Goal: Task Accomplishment & Management: Use online tool/utility

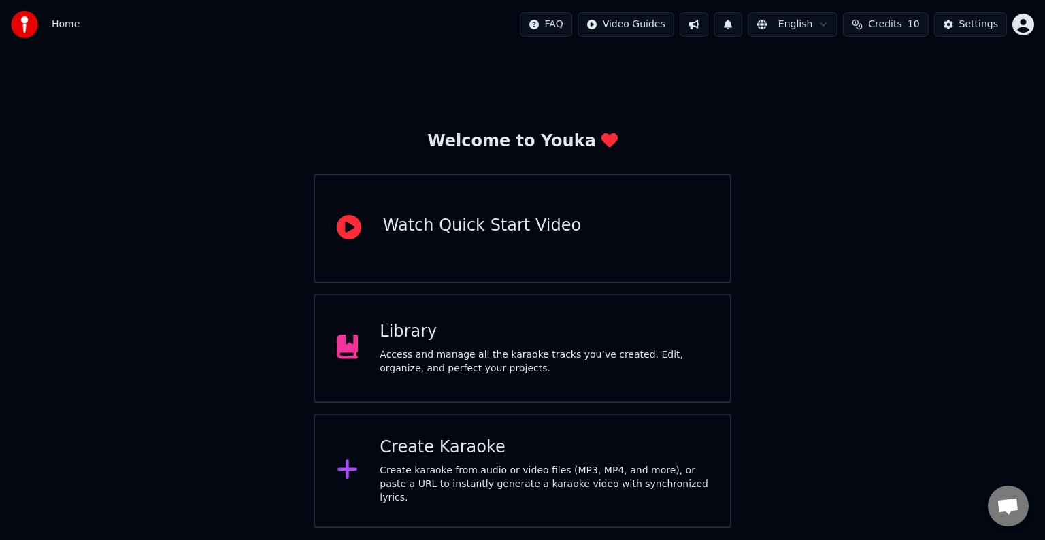
click at [455, 464] on div "Create Karaoke Create karaoke from audio or video files (MP3, MP4, and more), o…" at bounding box center [544, 471] width 329 height 68
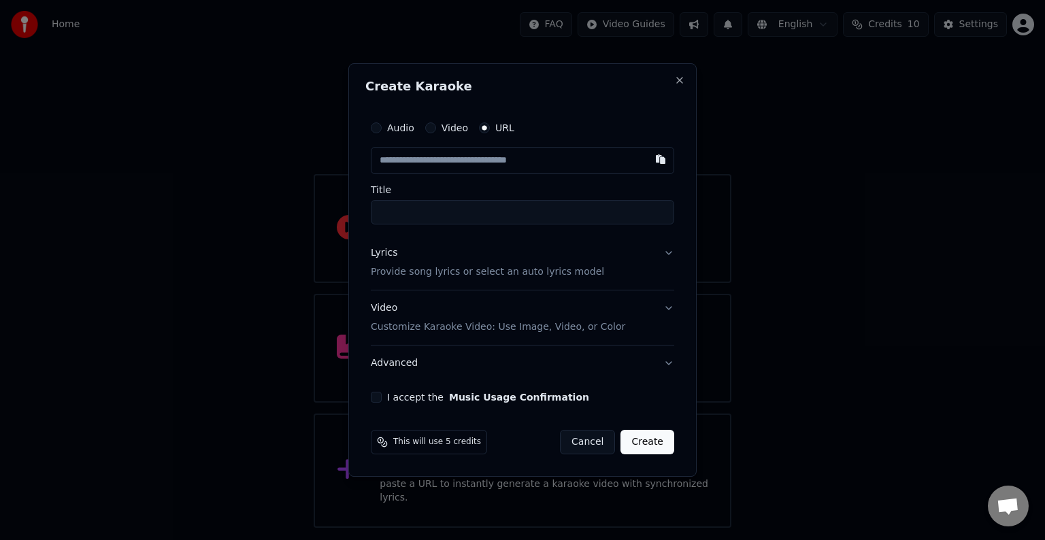
click at [434, 163] on input "text" at bounding box center [522, 160] width 303 height 27
type input "**********"
click at [423, 271] on p "Provide song lyrics or select an auto lyrics model" at bounding box center [487, 272] width 233 height 14
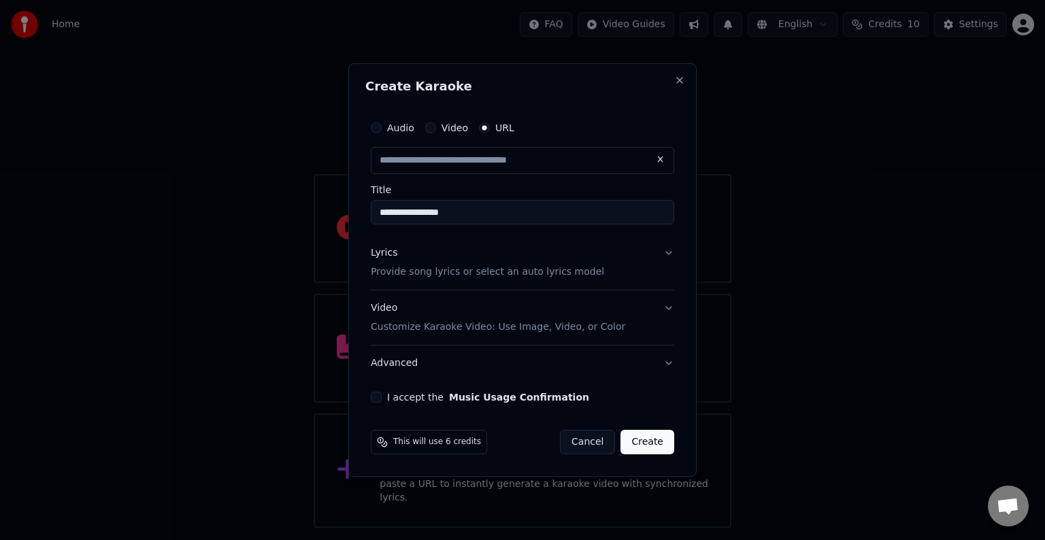
type input "**********"
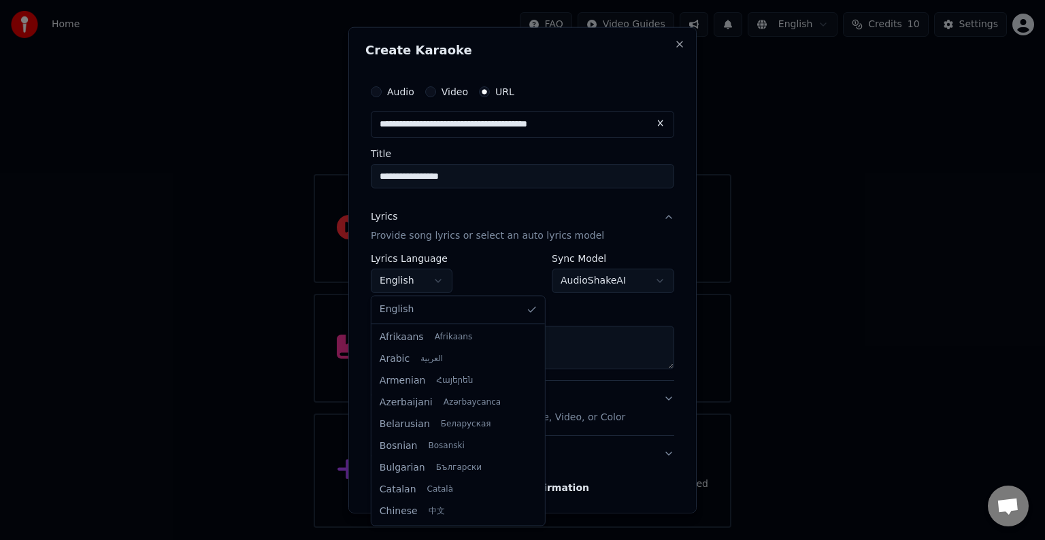
click at [408, 274] on body "**********" at bounding box center [522, 264] width 1045 height 528
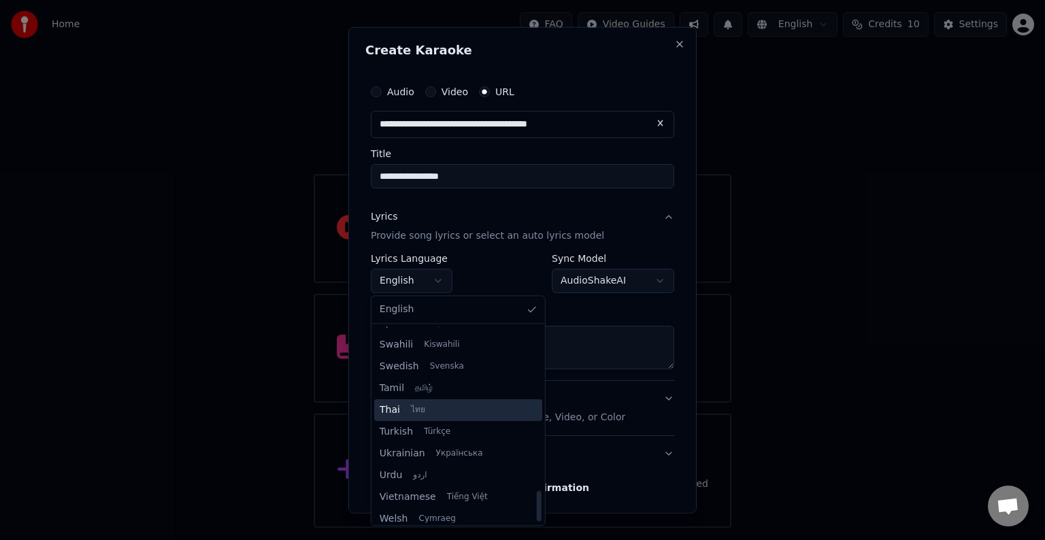
scroll to position [1044, 0]
select select "**"
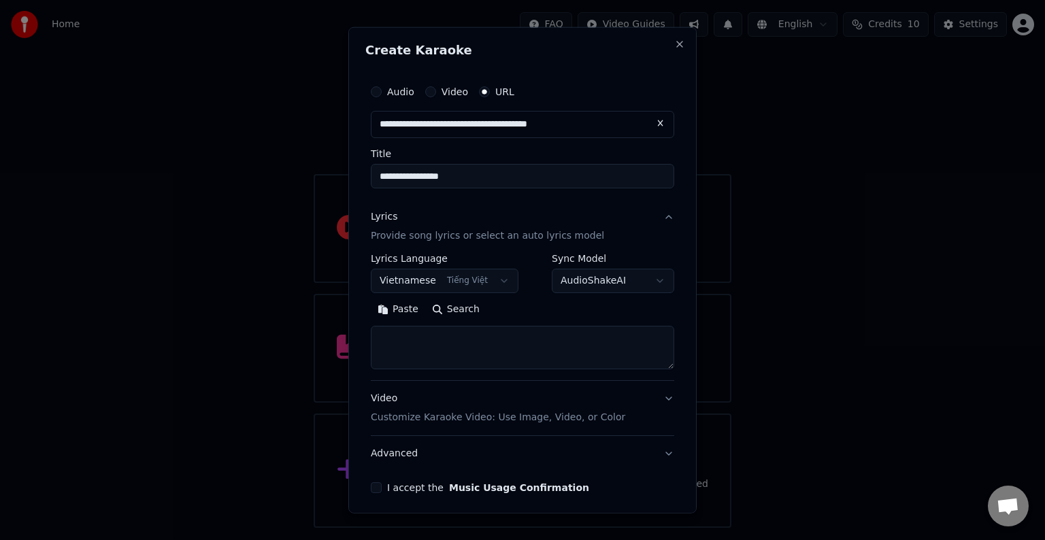
click at [432, 342] on textarea at bounding box center [522, 348] width 303 height 44
paste textarea "**********"
type textarea "**********"
click at [379, 489] on button "I accept the Music Usage Confirmation" at bounding box center [376, 487] width 11 height 11
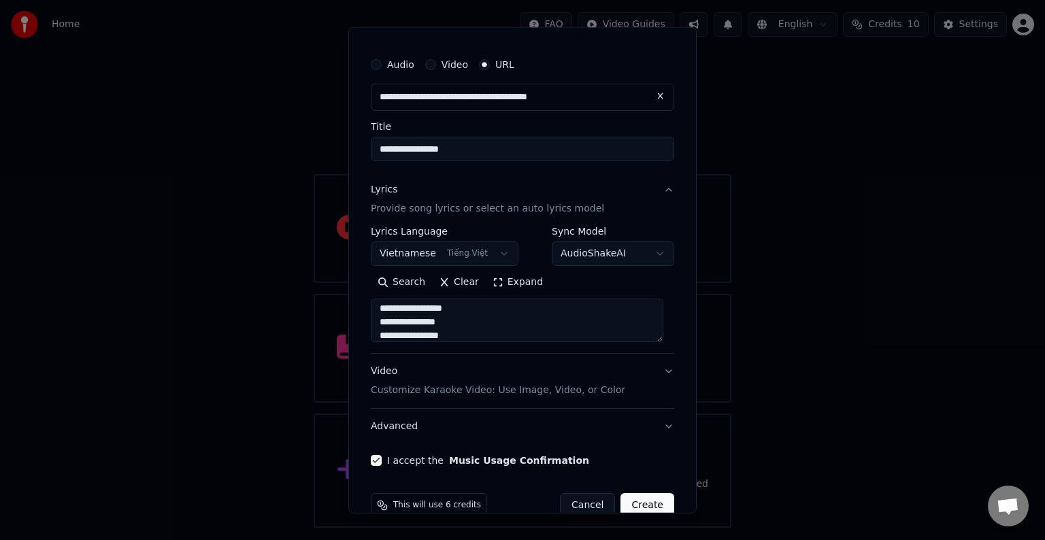
scroll to position [53, 0]
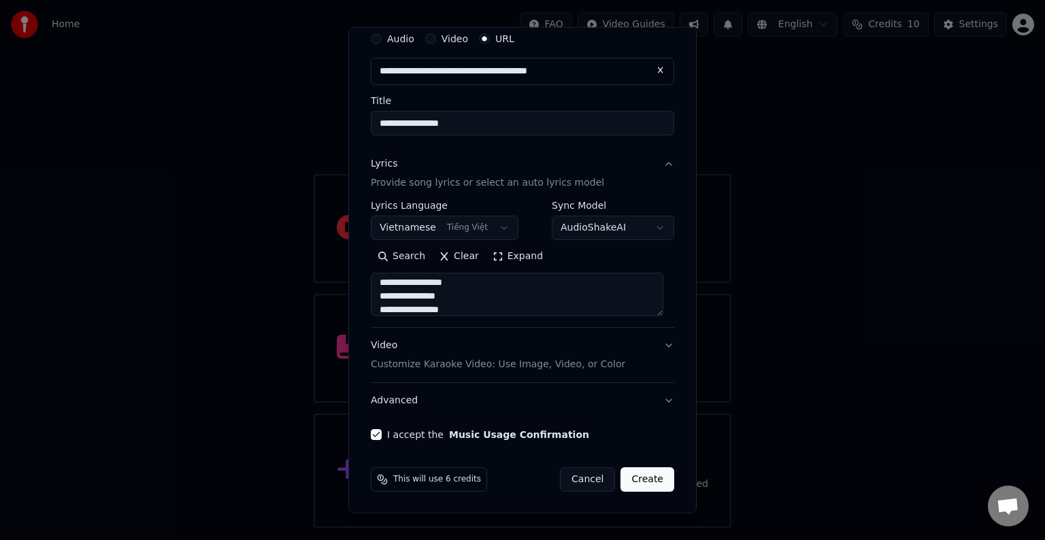
click at [650, 476] on button "Create" at bounding box center [648, 479] width 54 height 24
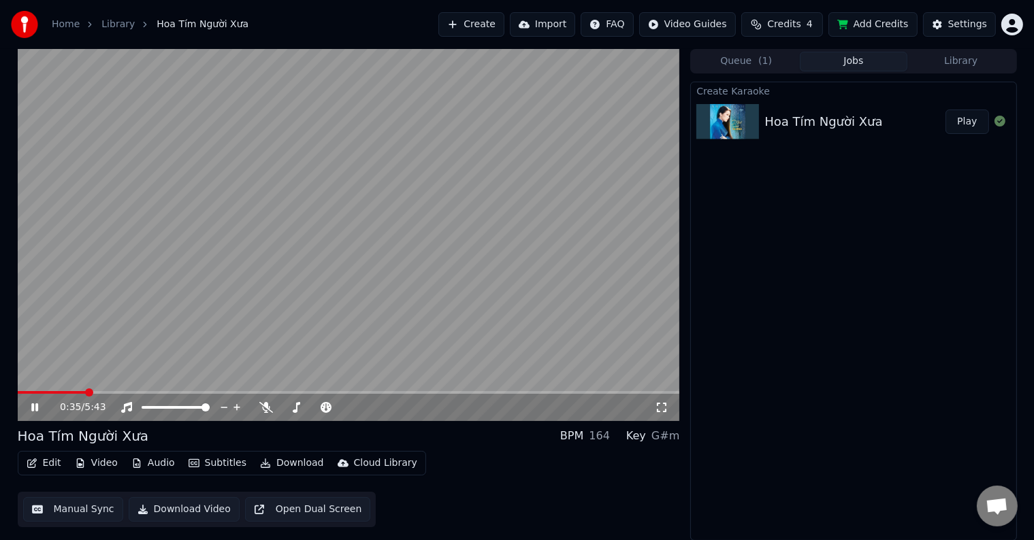
click at [964, 60] on button "Library" at bounding box center [961, 62] width 108 height 20
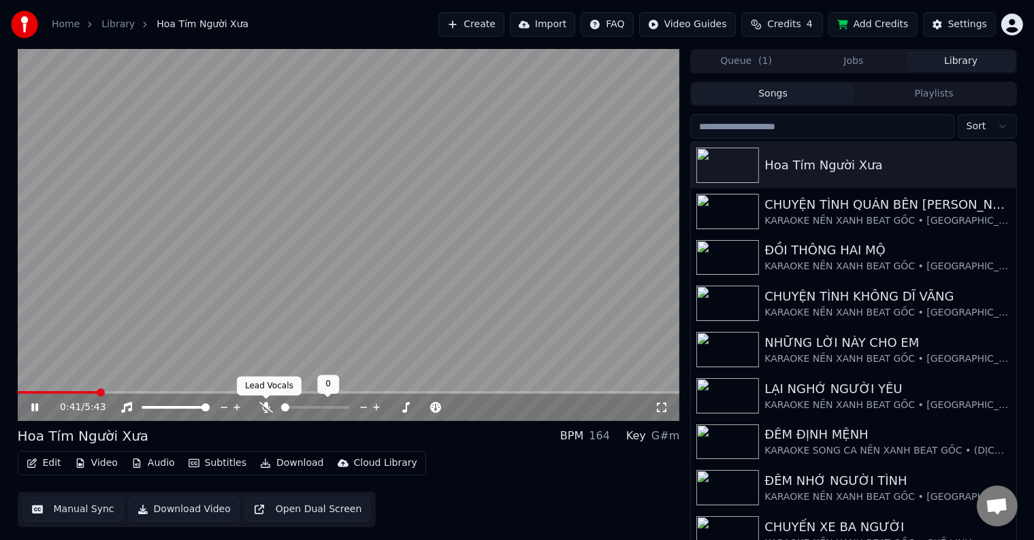
click at [263, 407] on icon at bounding box center [266, 407] width 14 height 11
click at [18, 390] on span at bounding box center [22, 393] width 8 height 8
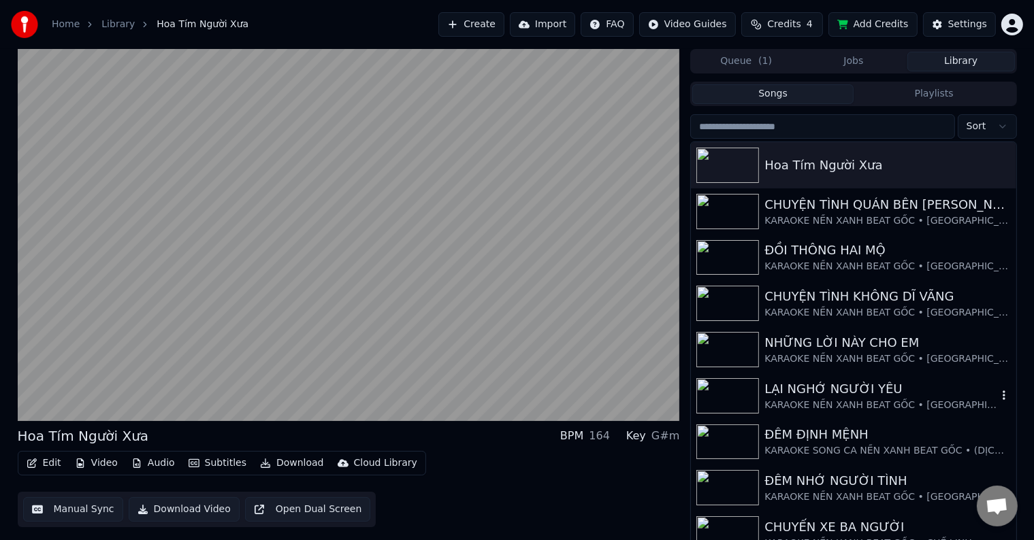
click at [829, 392] on div "LẠI NGHỚ NGƯỜI YÊU" at bounding box center [880, 389] width 232 height 19
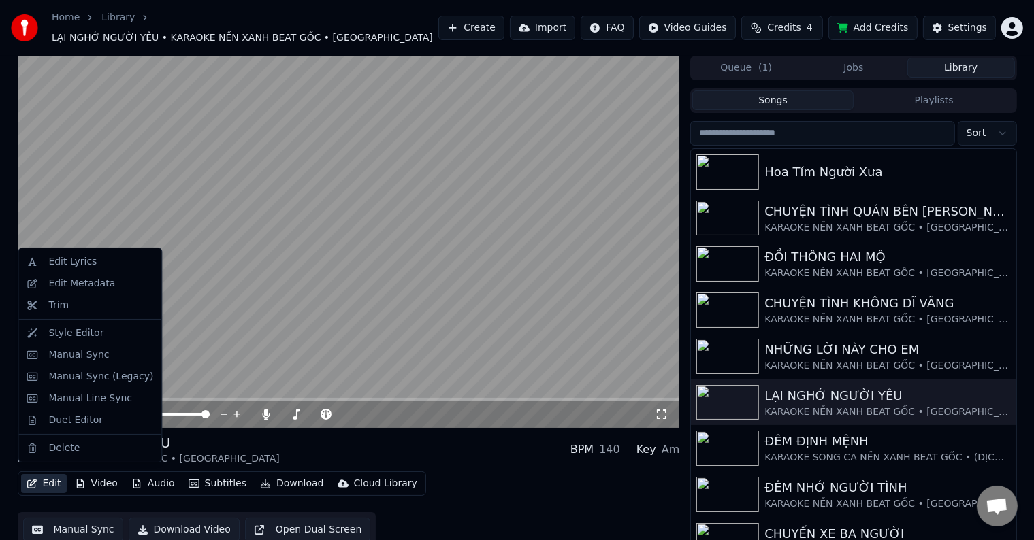
click at [50, 475] on button "Edit" at bounding box center [44, 483] width 46 height 19
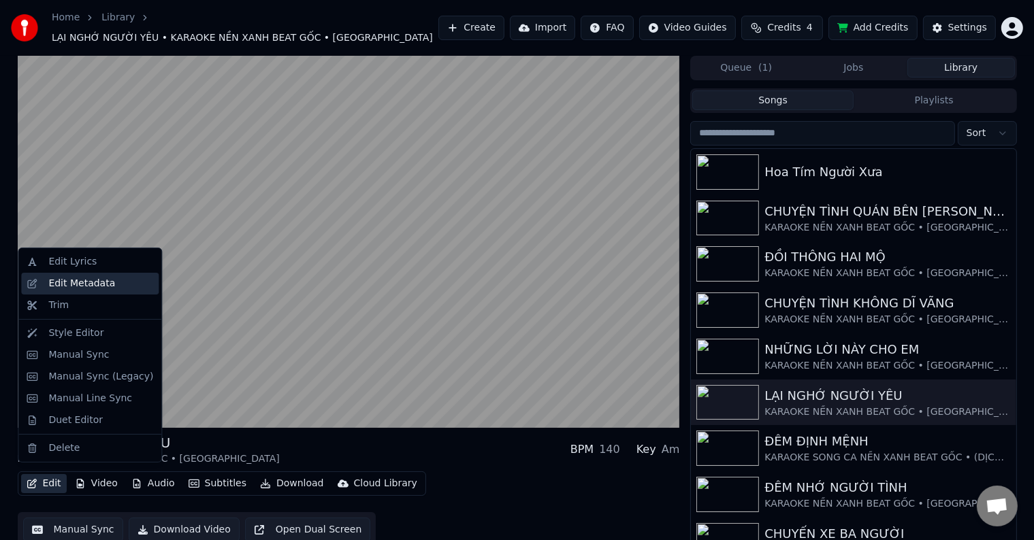
click at [64, 282] on div "Edit Metadata" at bounding box center [81, 284] width 67 height 14
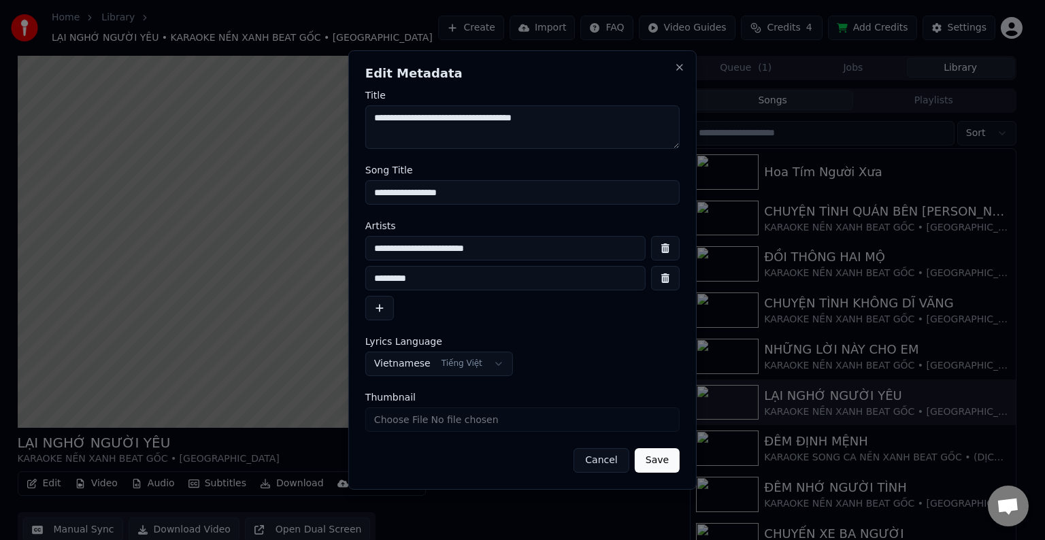
drag, startPoint x: 537, startPoint y: 252, endPoint x: 315, endPoint y: 250, distance: 221.8
click at [315, 250] on body "Home Library LẠI NGHỚ NGƯỜI YÊU • KARAOKE NỀN XANH BEAT GỐC • ĐAN GUYÊN Create …" at bounding box center [517, 270] width 1034 height 540
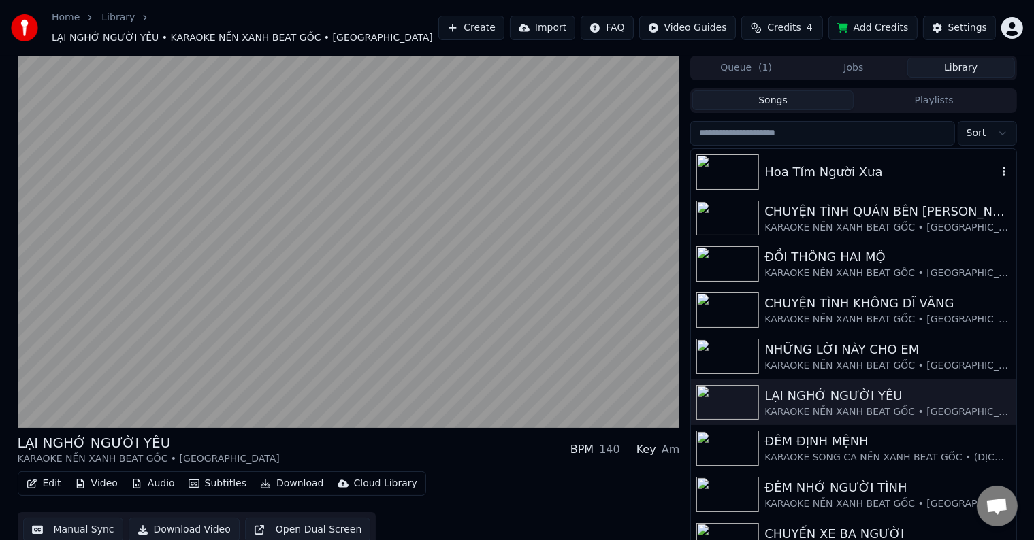
click at [855, 165] on div "Hoa Tím Người Xưa" at bounding box center [880, 172] width 232 height 19
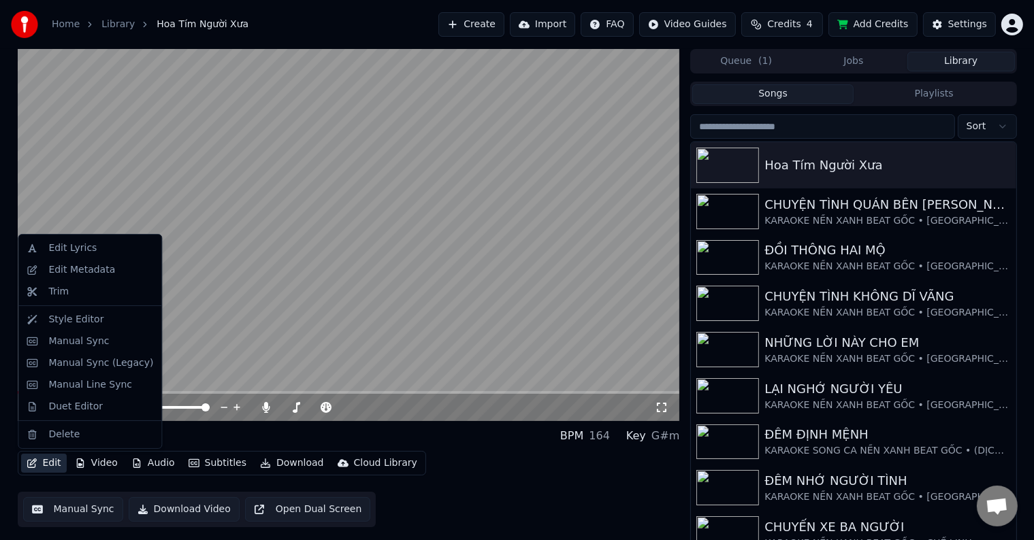
click at [54, 463] on button "Edit" at bounding box center [44, 463] width 46 height 19
click at [90, 272] on div "Edit Metadata" at bounding box center [81, 270] width 67 height 14
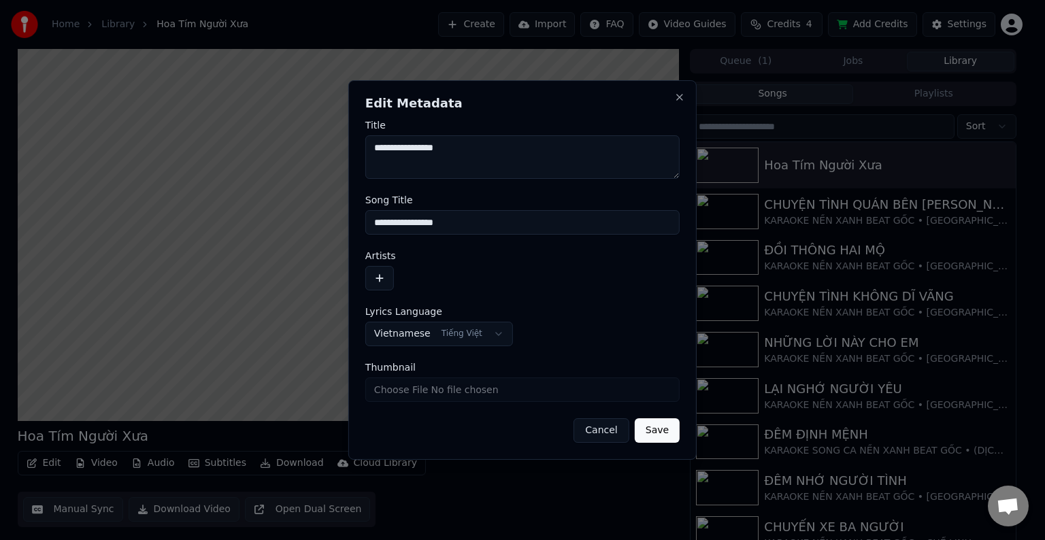
click at [378, 278] on button "button" at bounding box center [379, 278] width 29 height 24
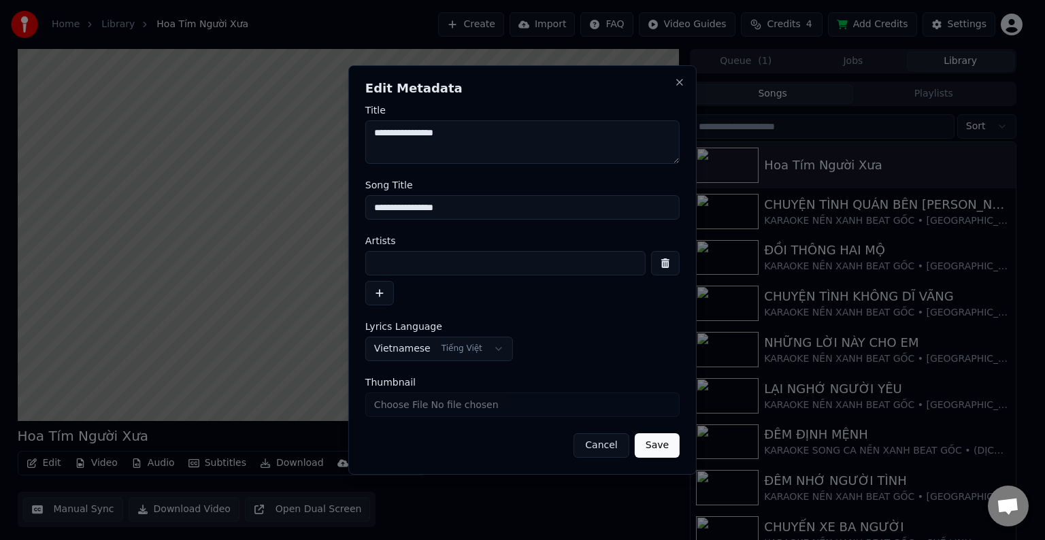
click at [408, 267] on input at bounding box center [505, 263] width 280 height 24
paste input "**********"
type input "**********"
click at [381, 296] on button "button" at bounding box center [379, 293] width 29 height 24
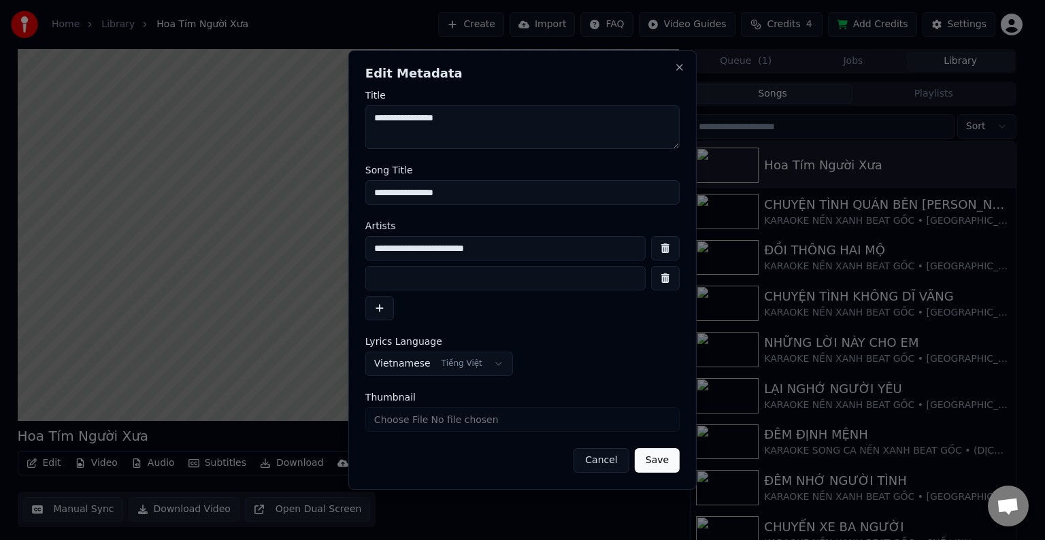
click at [446, 286] on input at bounding box center [505, 278] width 280 height 24
type input "*********"
drag, startPoint x: 466, startPoint y: 193, endPoint x: 271, endPoint y: 193, distance: 195.3
click at [271, 193] on body "Home Library Hoa Tím Người Xưa Create Import FAQ Video Guides Credits 4 Add Cre…" at bounding box center [517, 270] width 1034 height 540
type input "**********"
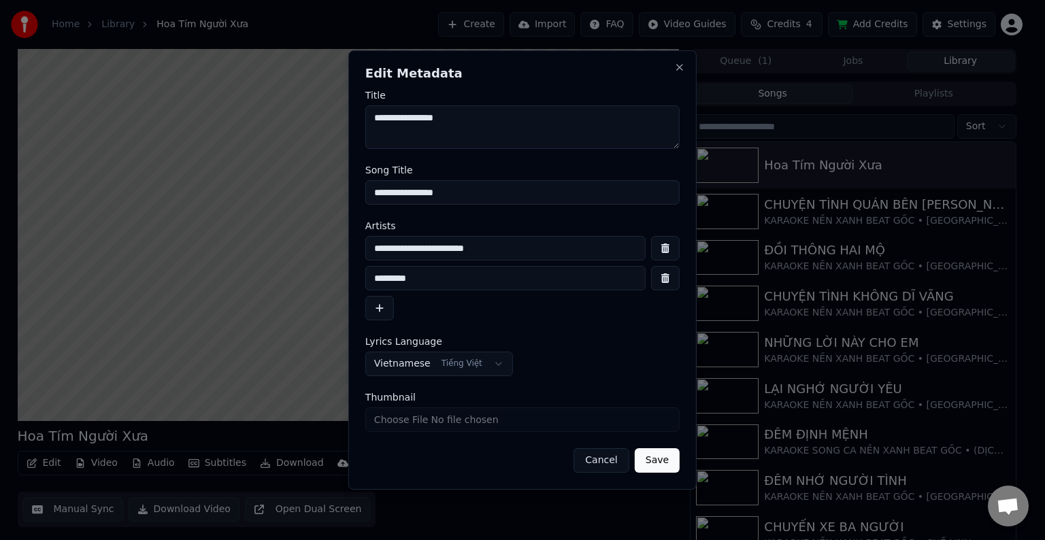
click at [660, 463] on button "Save" at bounding box center [657, 460] width 45 height 24
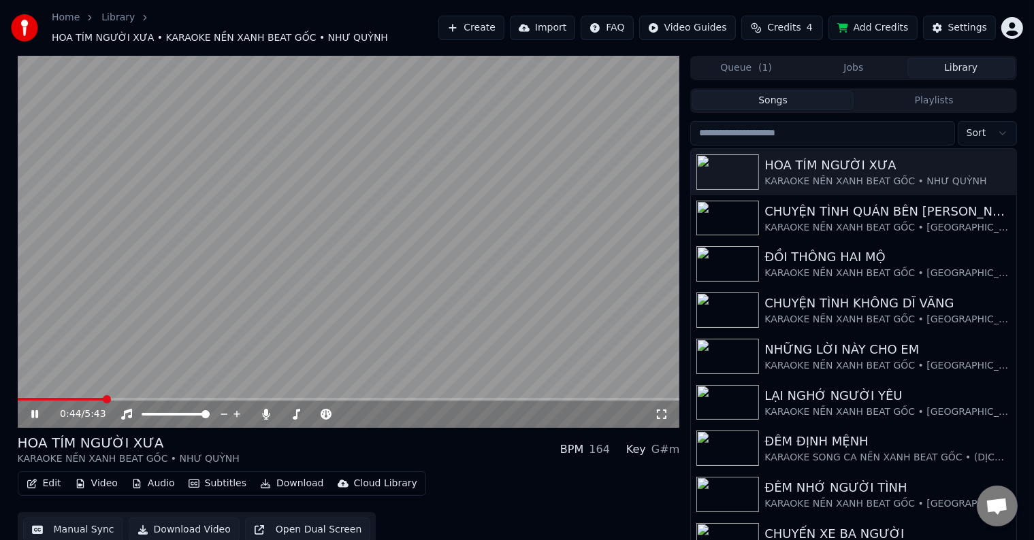
click at [103, 395] on span at bounding box center [107, 399] width 8 height 8
click at [18, 395] on span at bounding box center [22, 399] width 8 height 8
click at [972, 24] on div "Settings" at bounding box center [967, 28] width 39 height 14
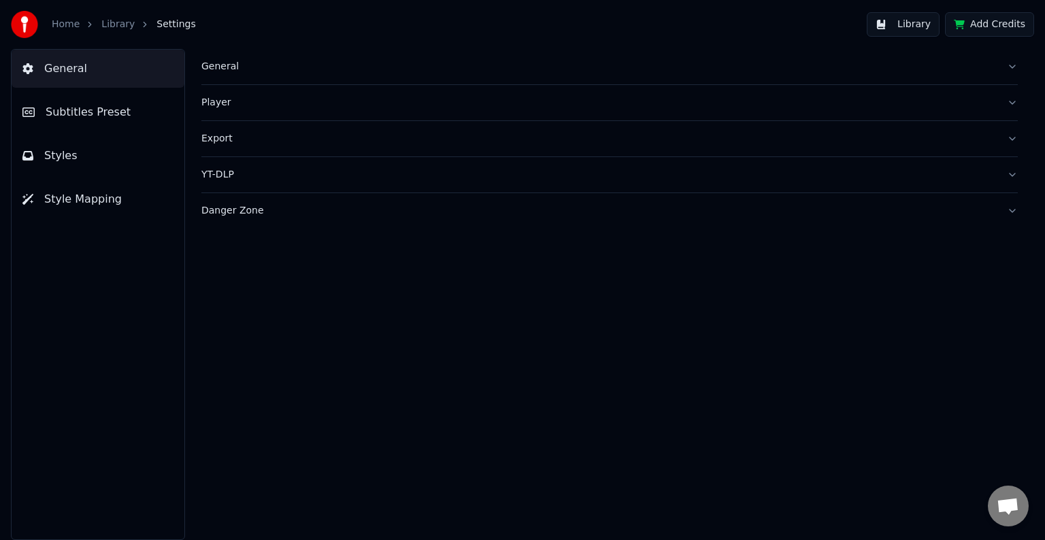
click at [67, 108] on span "Subtitles Preset" at bounding box center [88, 112] width 85 height 16
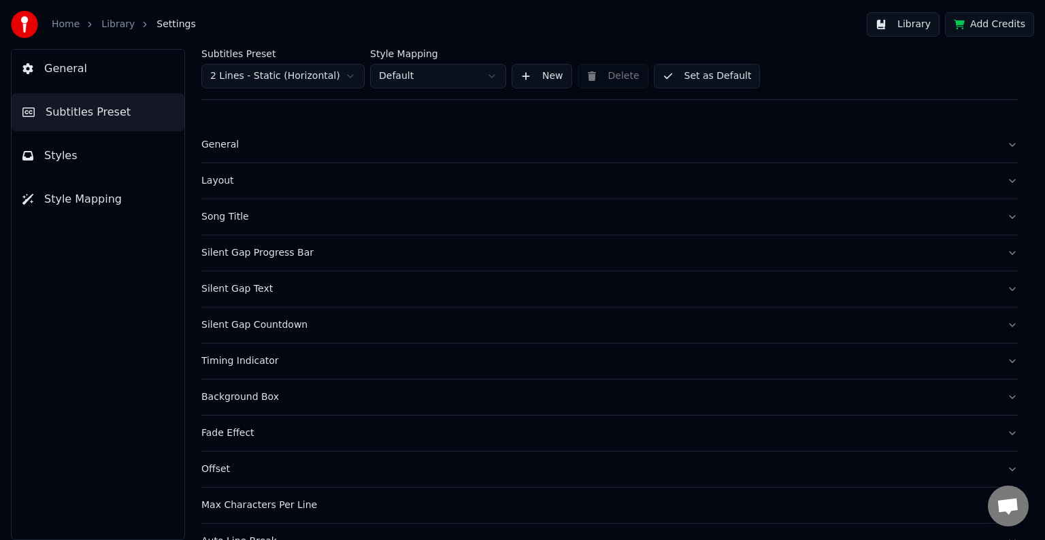
click at [221, 218] on div "Song Title" at bounding box center [598, 217] width 795 height 14
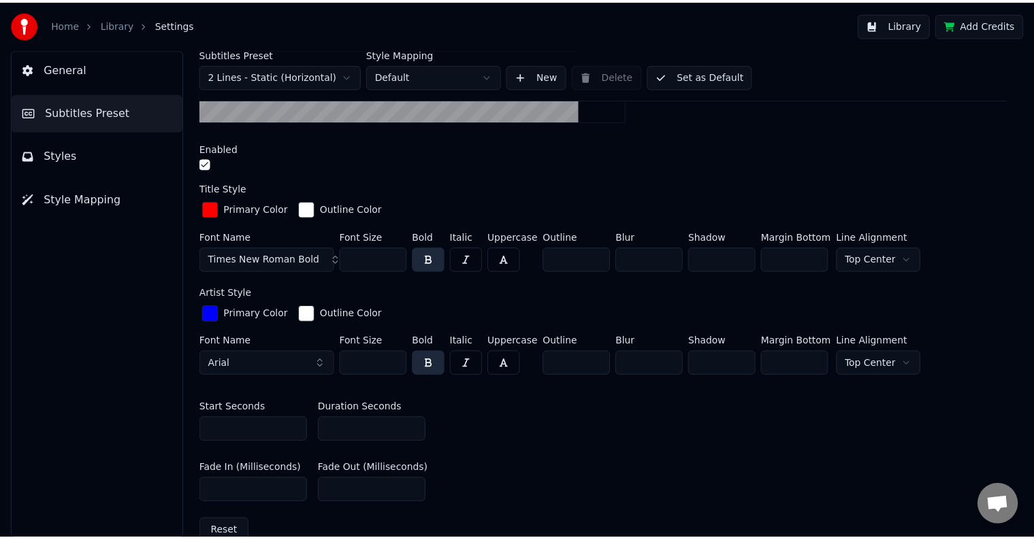
scroll to position [408, 0]
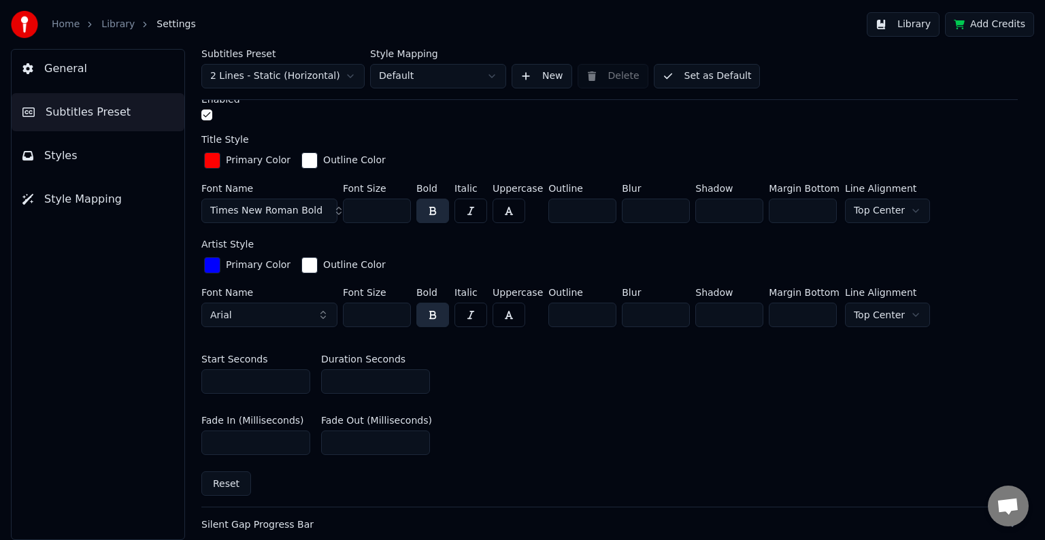
drag, startPoint x: 343, startPoint y: 376, endPoint x: 290, endPoint y: 381, distance: 53.4
click at [290, 381] on div "Start Seconds * Duration Seconds **" at bounding box center [609, 374] width 817 height 61
type input "**"
click at [921, 22] on button "Library" at bounding box center [903, 24] width 73 height 24
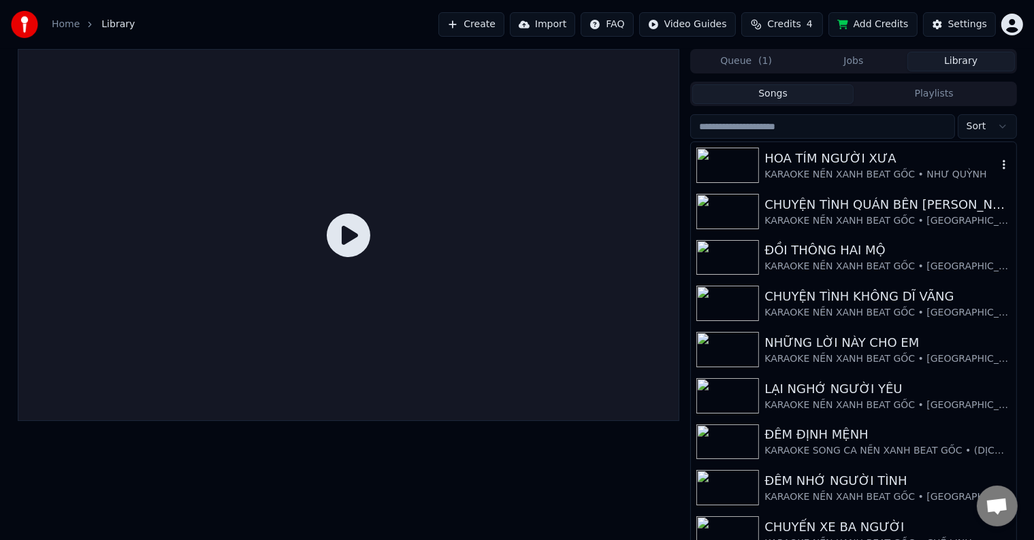
click at [860, 164] on div "HOA TÍM NGƯỜI XƯA" at bounding box center [880, 158] width 232 height 19
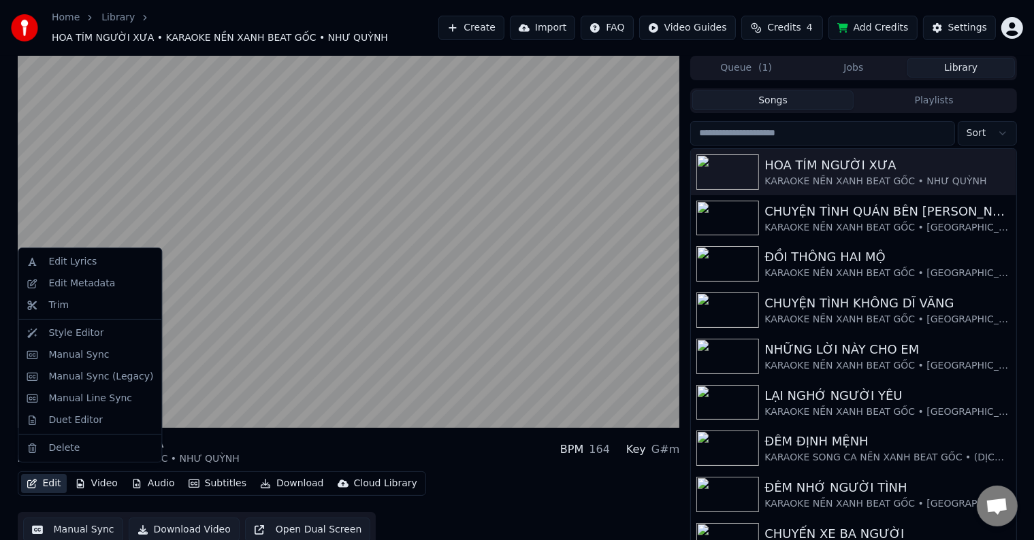
click at [55, 478] on button "Edit" at bounding box center [44, 483] width 46 height 19
click at [71, 415] on div "Duet Editor" at bounding box center [75, 421] width 54 height 14
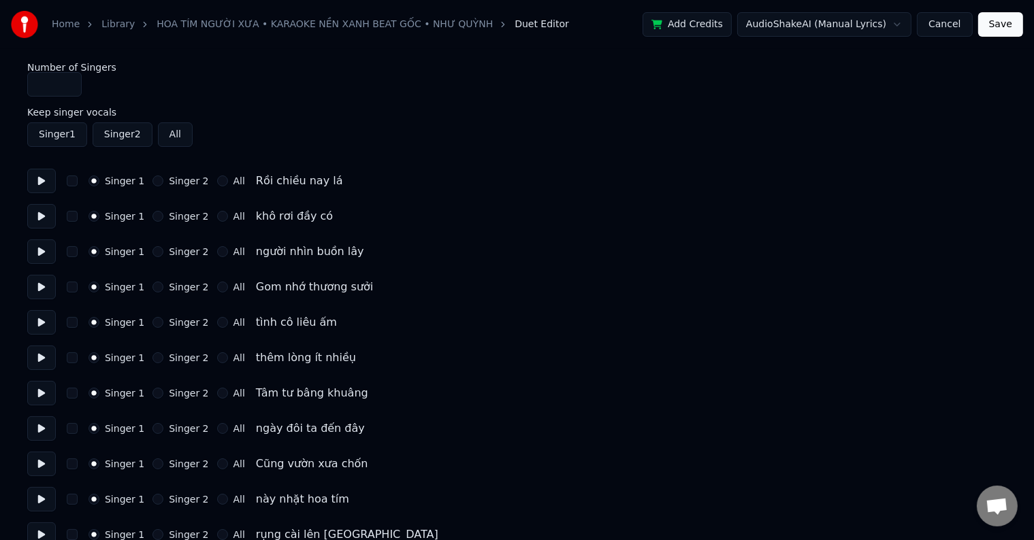
click at [152, 182] on button "Singer 2" at bounding box center [157, 181] width 11 height 11
drag, startPoint x: 152, startPoint y: 182, endPoint x: 152, endPoint y: 279, distance: 96.6
click at [112, 136] on button "Singer 2" at bounding box center [123, 134] width 60 height 24
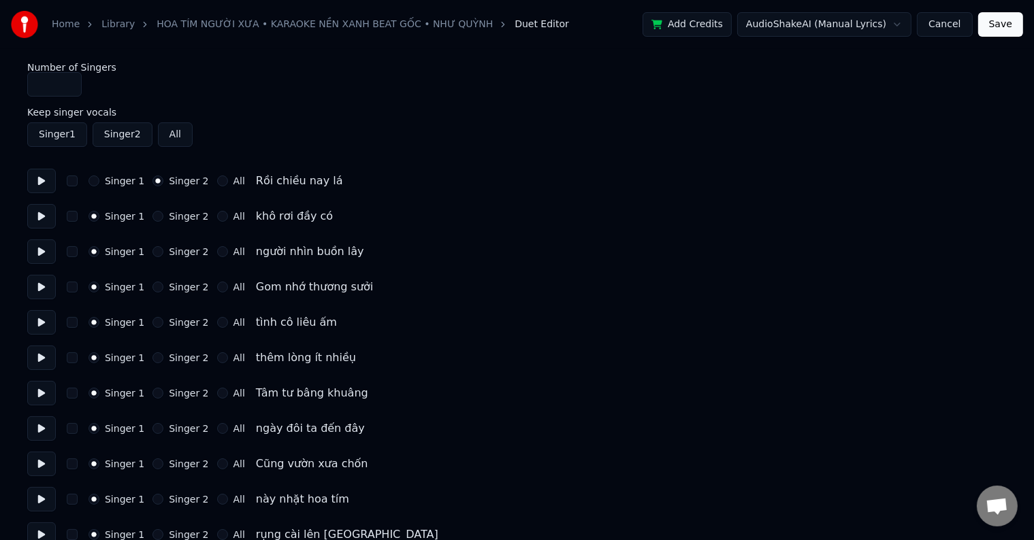
click at [112, 136] on button "Singer 2" at bounding box center [123, 134] width 60 height 24
click at [86, 136] on div "Singer 1 Singer 2 All" at bounding box center [516, 134] width 979 height 24
click at [33, 133] on button "Singer 1" at bounding box center [57, 134] width 60 height 24
click at [36, 133] on button "Singer 1" at bounding box center [57, 134] width 60 height 24
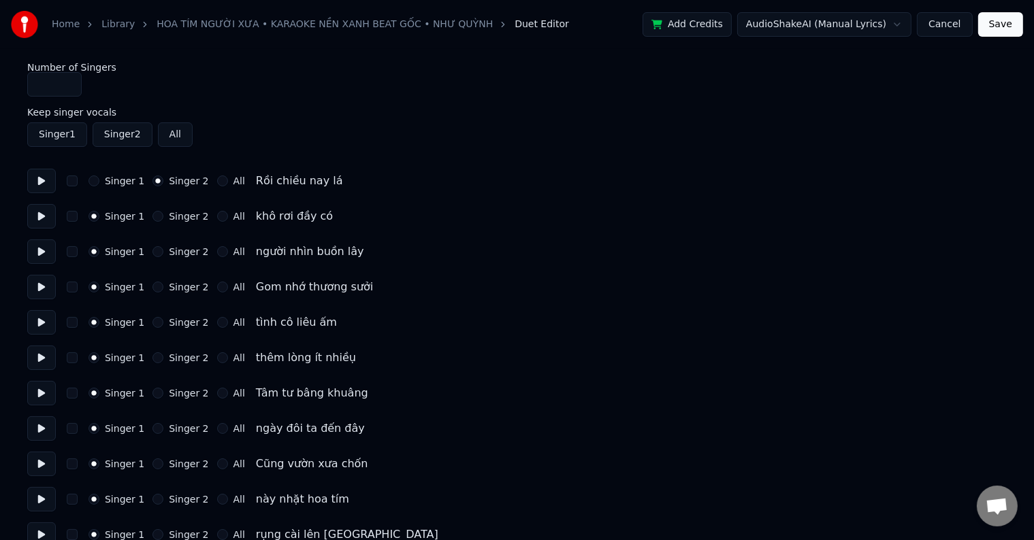
click at [156, 182] on circle "button" at bounding box center [158, 181] width 5 height 5
click at [85, 175] on div "Singer 1 Singer 2 All Rồi chiều nay lá" at bounding box center [516, 181] width 979 height 24
click at [84, 182] on div "Singer 1 Singer 2 All Rồi chiều nay lá" at bounding box center [516, 181] width 979 height 24
click at [93, 182] on button "Singer 1" at bounding box center [93, 181] width 11 height 11
click at [81, 180] on div "Singer 1 Singer 2 All Rồi chiều nay lá" at bounding box center [516, 181] width 979 height 24
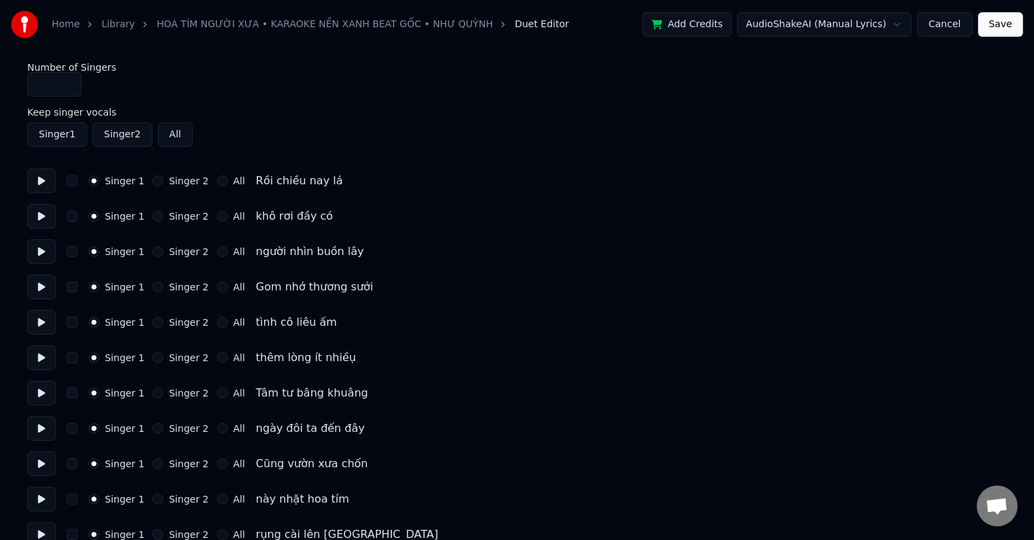
click at [125, 136] on button "Singer 2" at bounding box center [123, 134] width 60 height 24
click at [93, 134] on button "Singer 2" at bounding box center [123, 134] width 60 height 24
click at [83, 136] on button "Singer 1" at bounding box center [57, 134] width 60 height 24
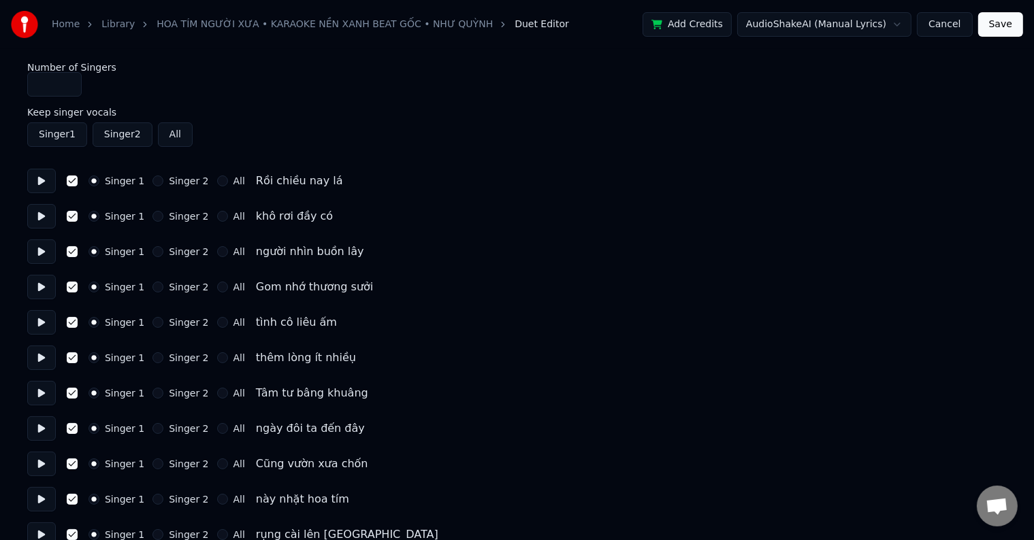
click at [83, 136] on button "Singer 1" at bounding box center [57, 134] width 60 height 24
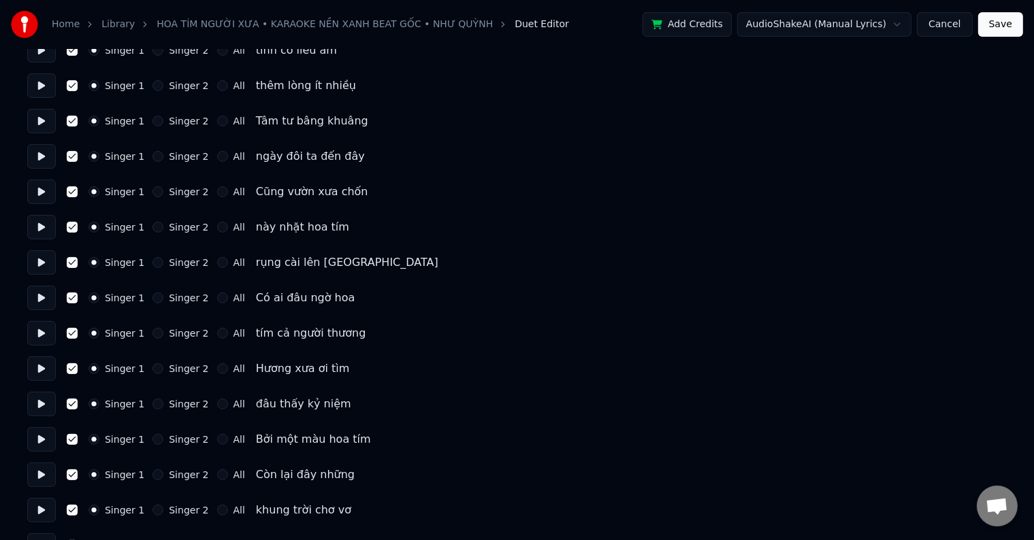
click at [999, 24] on button "Save" at bounding box center [1000, 24] width 45 height 24
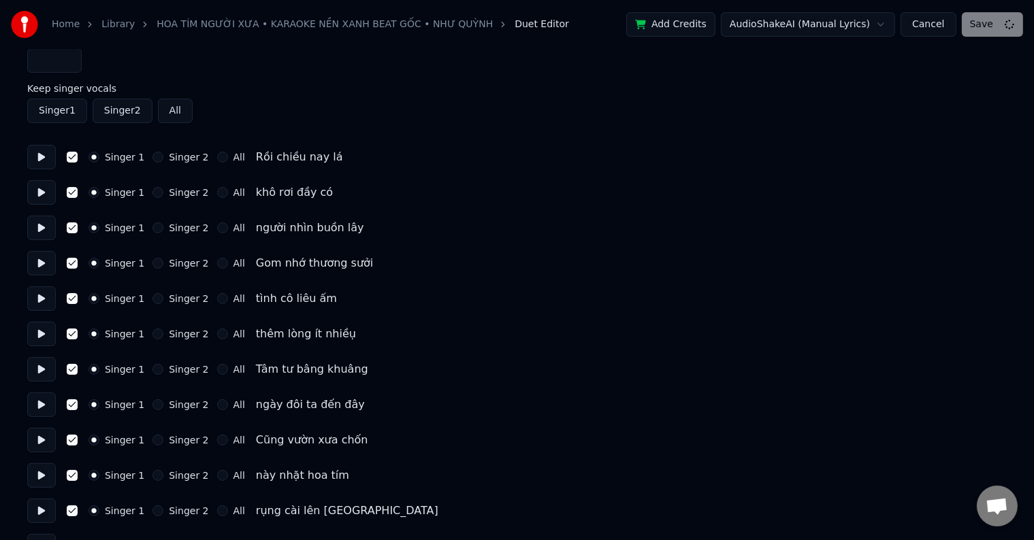
scroll to position [0, 0]
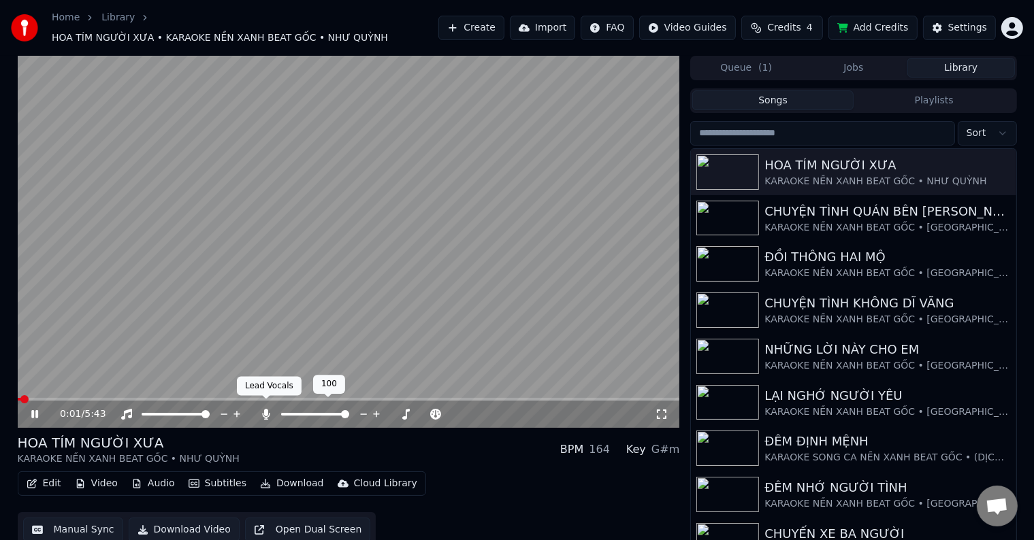
click at [265, 409] on icon at bounding box center [266, 414] width 7 height 11
click at [18, 395] on span at bounding box center [22, 399] width 8 height 8
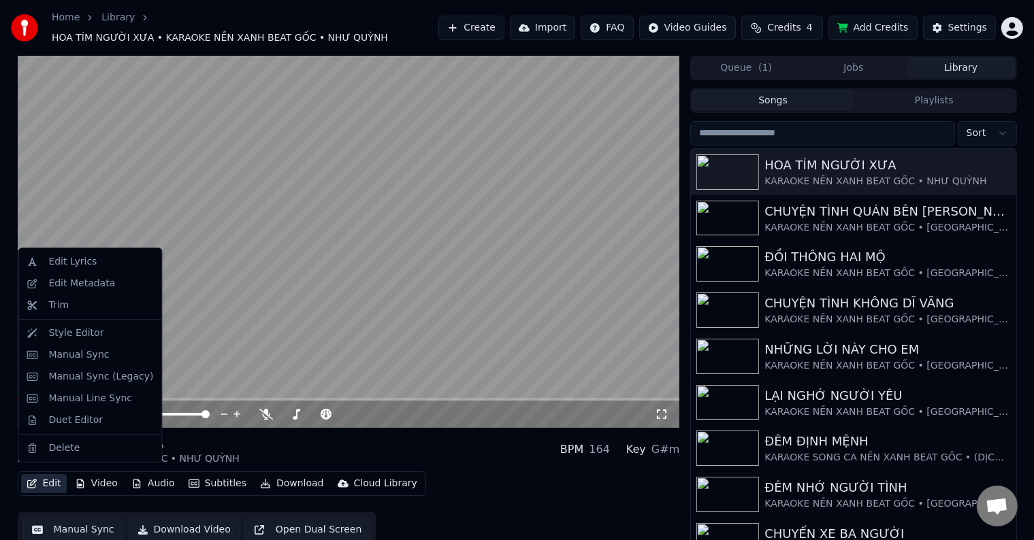
click at [51, 476] on button "Edit" at bounding box center [44, 483] width 46 height 19
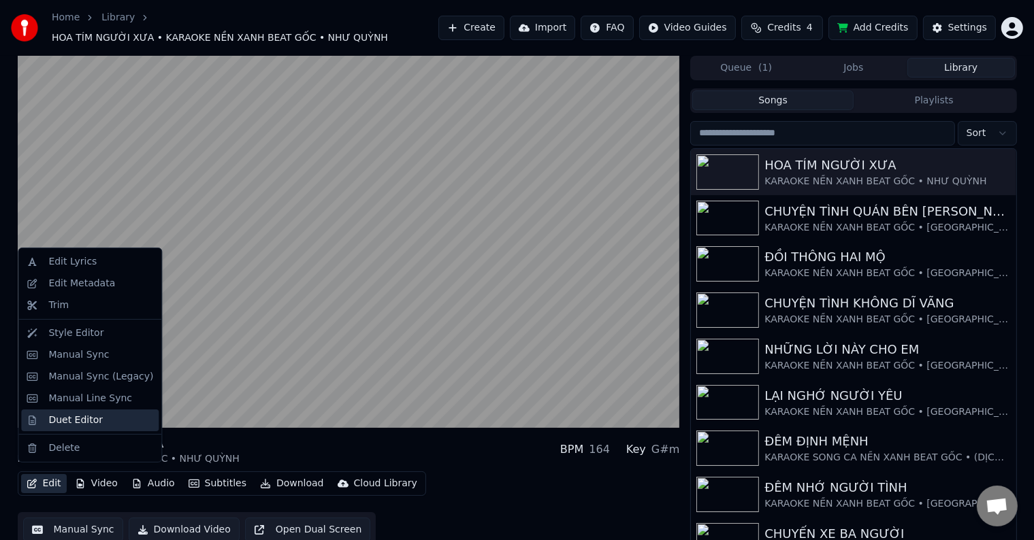
click at [73, 419] on div "Duet Editor" at bounding box center [75, 421] width 54 height 14
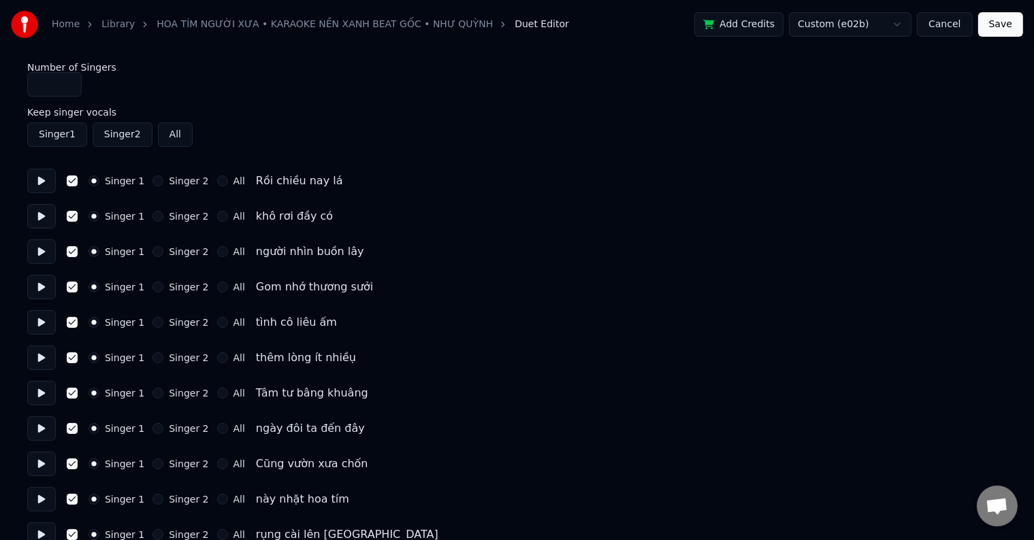
click at [93, 135] on button "Singer 2" at bounding box center [123, 134] width 60 height 24
click at [112, 135] on button "Singer 2" at bounding box center [123, 134] width 60 height 24
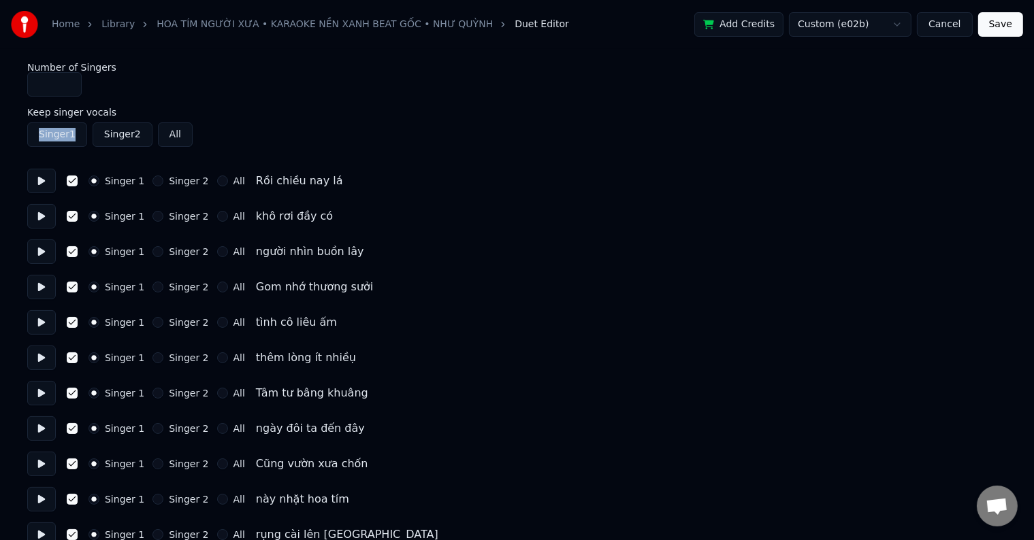
click at [63, 116] on label "Keep singer vocals" at bounding box center [516, 113] width 979 height 10
click at [88, 134] on div "Singer 1 Singer 2 All" at bounding box center [516, 134] width 979 height 24
click at [117, 137] on button "Singer 2" at bounding box center [123, 134] width 60 height 24
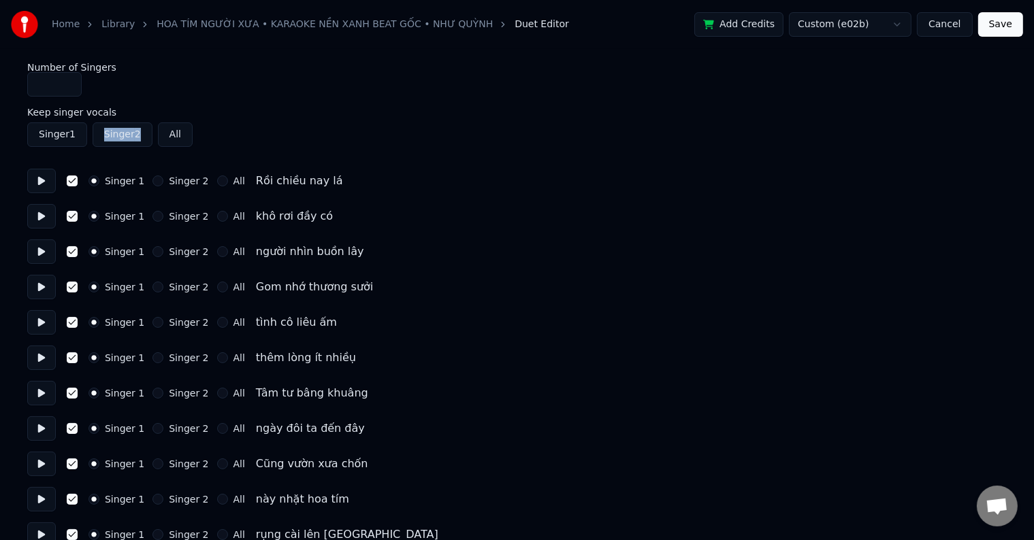
drag, startPoint x: 117, startPoint y: 137, endPoint x: 93, endPoint y: 154, distance: 28.9
click at [117, 138] on button "Singer 2" at bounding box center [123, 134] width 60 height 24
click at [72, 180] on button "button" at bounding box center [72, 181] width 11 height 11
click at [86, 132] on div "Singer 1 Singer 2 All" at bounding box center [516, 134] width 979 height 24
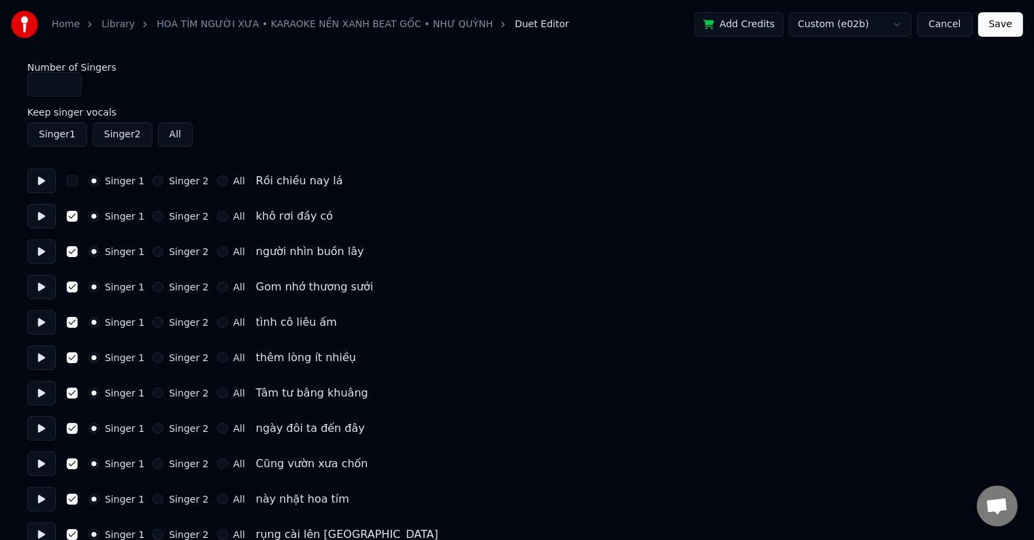
click at [71, 216] on button "button" at bounding box center [72, 216] width 11 height 11
click at [76, 252] on button "button" at bounding box center [72, 251] width 11 height 11
click at [67, 288] on button "button" at bounding box center [72, 287] width 11 height 11
click at [69, 324] on button "button" at bounding box center [72, 322] width 11 height 11
click at [156, 184] on button "Singer 2" at bounding box center [157, 181] width 11 height 11
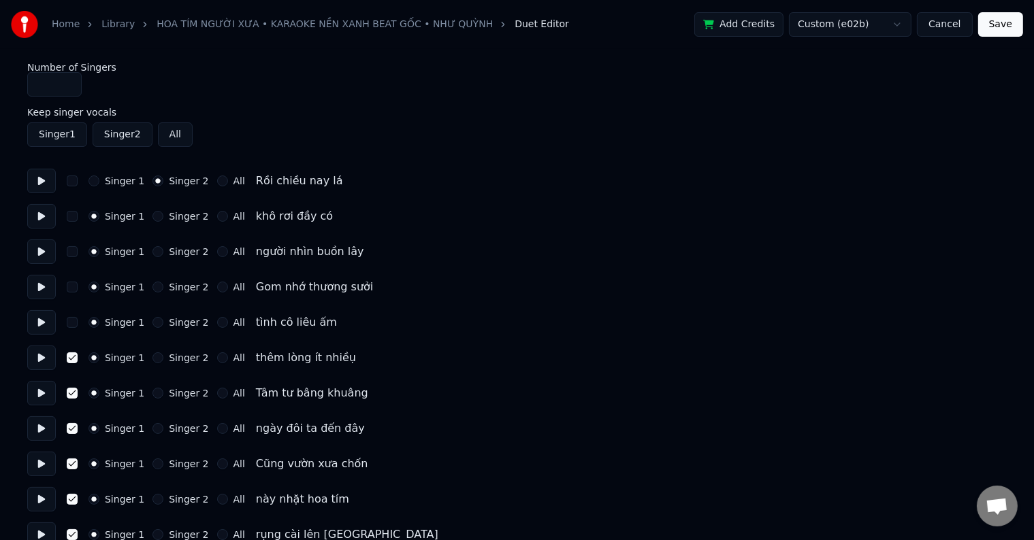
click at [152, 212] on button "Singer 2" at bounding box center [157, 216] width 11 height 11
click at [152, 251] on button "Singer 2" at bounding box center [157, 251] width 11 height 11
click at [152, 291] on button "Singer 2" at bounding box center [157, 287] width 11 height 11
type input "*"
click at [69, 82] on input "*" at bounding box center [54, 84] width 54 height 24
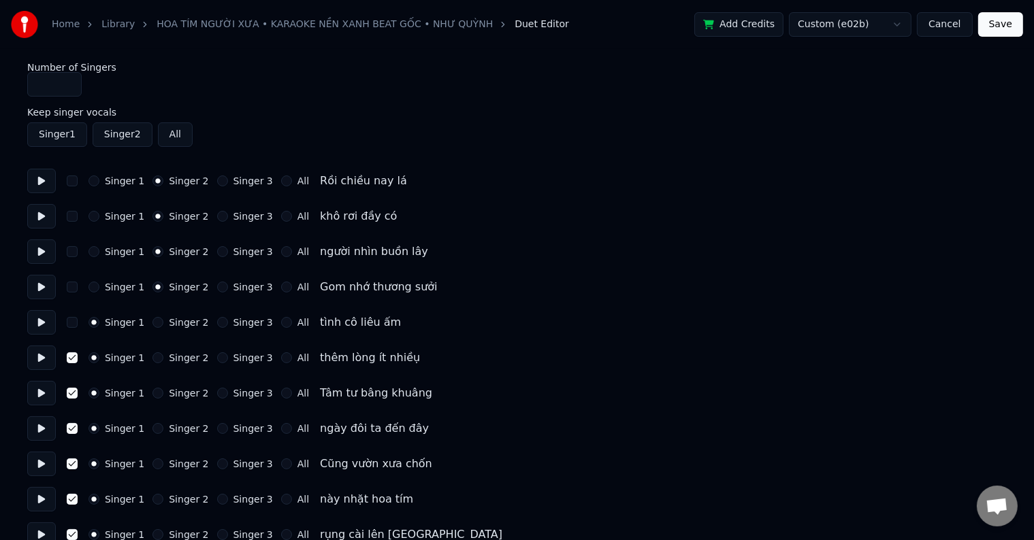
drag, startPoint x: 215, startPoint y: 179, endPoint x: 214, endPoint y: 188, distance: 9.6
click at [217, 180] on button "Singer 3" at bounding box center [222, 181] width 11 height 11
click at [217, 216] on button "Singer 3" at bounding box center [222, 216] width 11 height 11
click at [217, 253] on button "Singer 3" at bounding box center [222, 251] width 11 height 11
click at [217, 283] on button "Singer 3" at bounding box center [222, 287] width 11 height 11
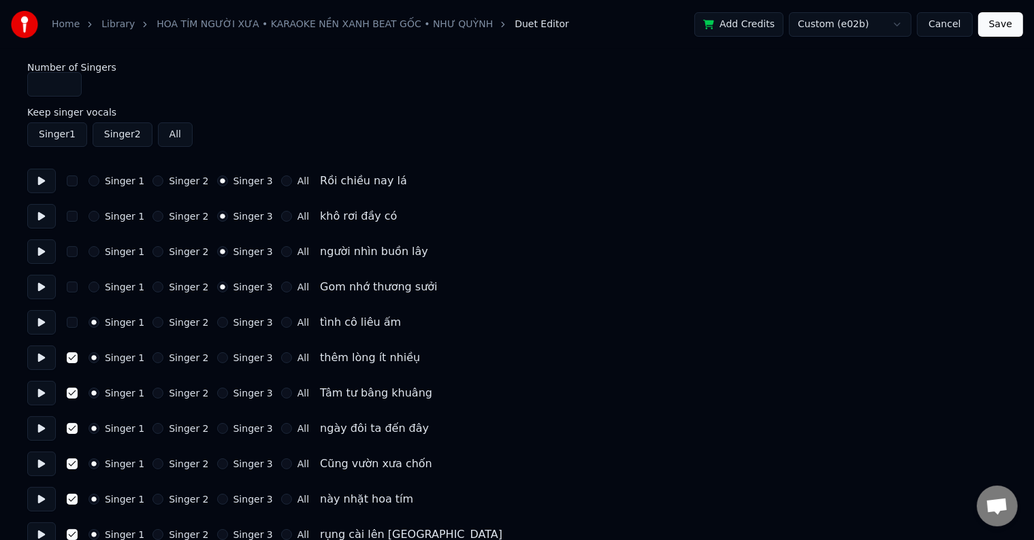
drag, startPoint x: 211, startPoint y: 324, endPoint x: 211, endPoint y: 337, distance: 13.6
click at [217, 325] on button "Singer 3" at bounding box center [222, 322] width 11 height 11
click at [217, 358] on button "Singer 3" at bounding box center [222, 357] width 11 height 11
click at [217, 392] on button "Singer 3" at bounding box center [222, 393] width 11 height 11
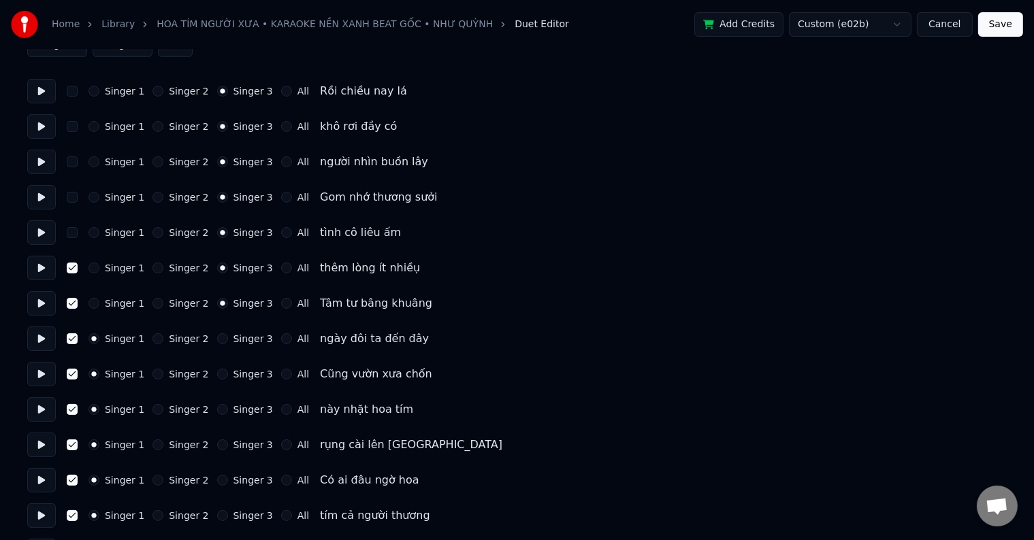
scroll to position [136, 0]
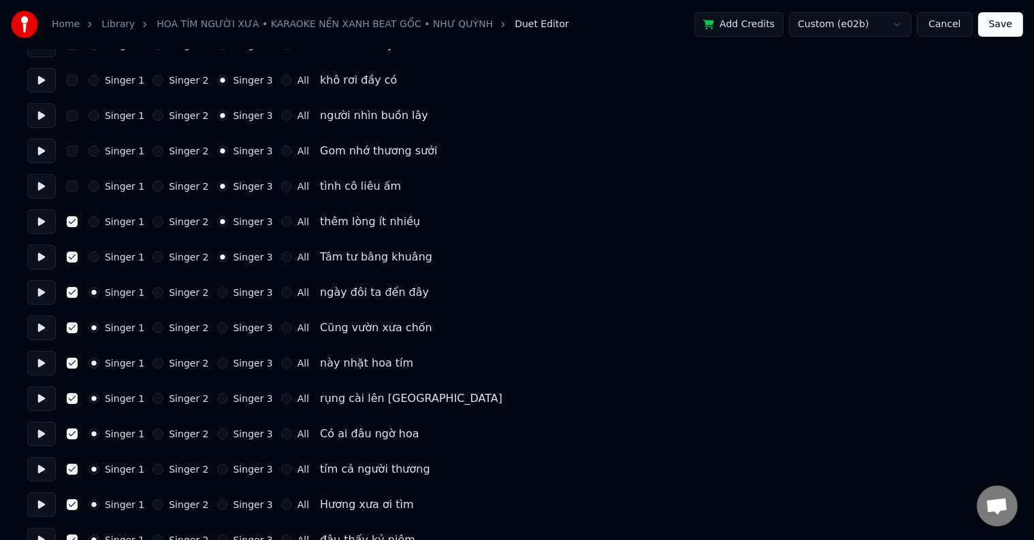
click at [217, 294] on button "Singer 3" at bounding box center [222, 292] width 11 height 11
click at [217, 332] on button "Singer 3" at bounding box center [222, 328] width 11 height 11
click at [217, 367] on button "Singer 3" at bounding box center [222, 363] width 11 height 11
click at [217, 402] on button "Singer 3" at bounding box center [222, 398] width 11 height 11
click at [217, 437] on button "Singer 3" at bounding box center [222, 434] width 11 height 11
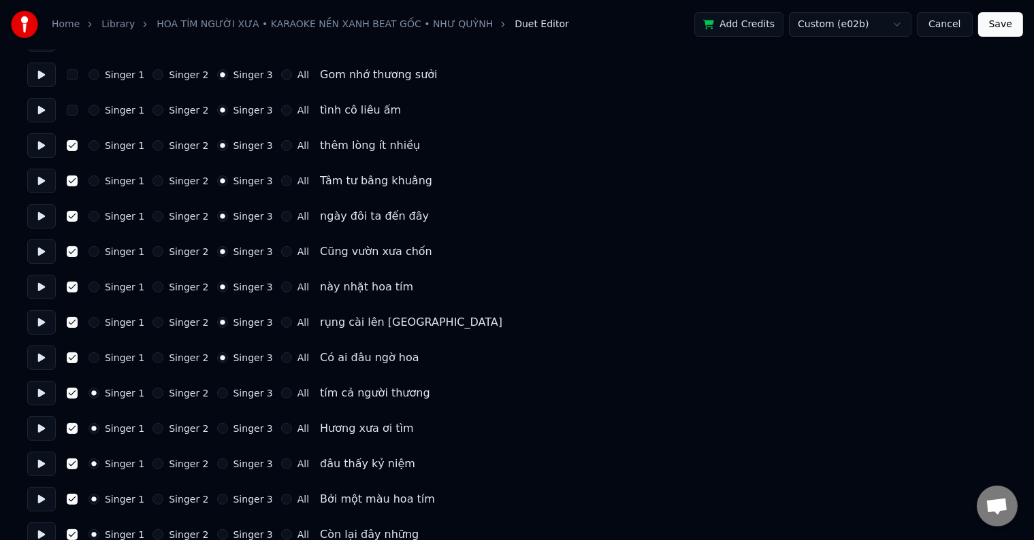
scroll to position [272, 0]
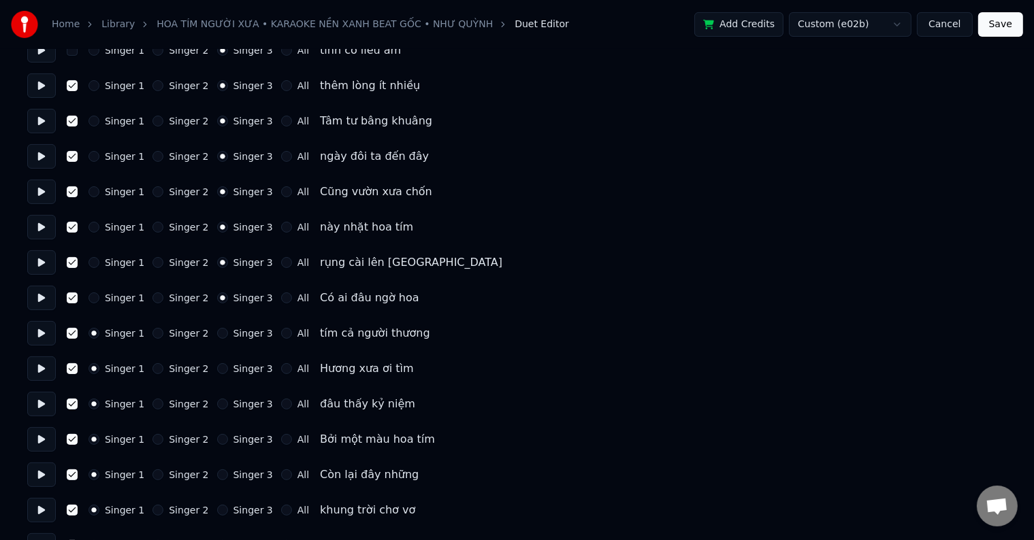
click at [217, 331] on button "Singer 3" at bounding box center [222, 333] width 11 height 11
click at [217, 372] on button "Singer 3" at bounding box center [222, 368] width 11 height 11
click at [217, 408] on button "Singer 3" at bounding box center [222, 404] width 11 height 11
click at [217, 438] on button "Singer 3" at bounding box center [222, 439] width 11 height 11
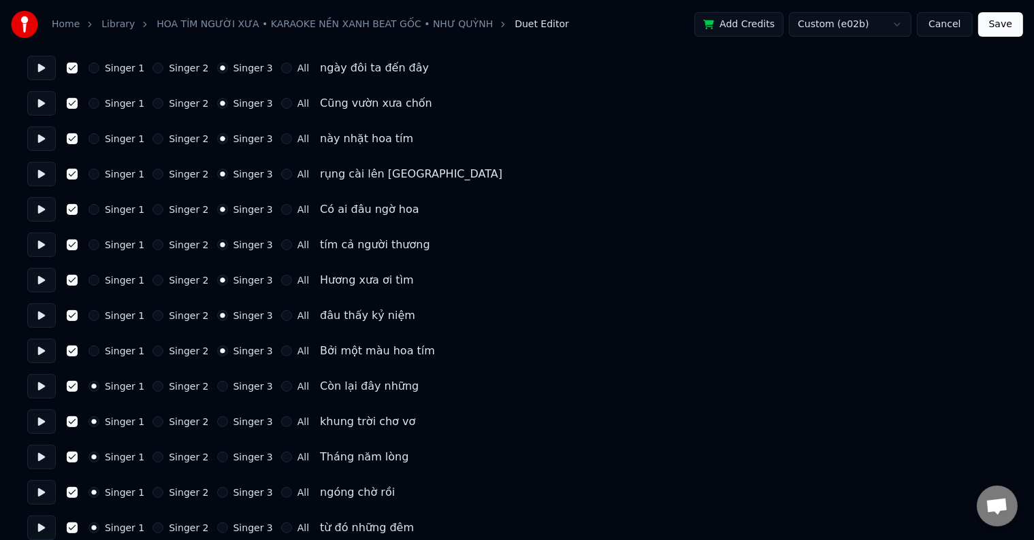
scroll to position [408, 0]
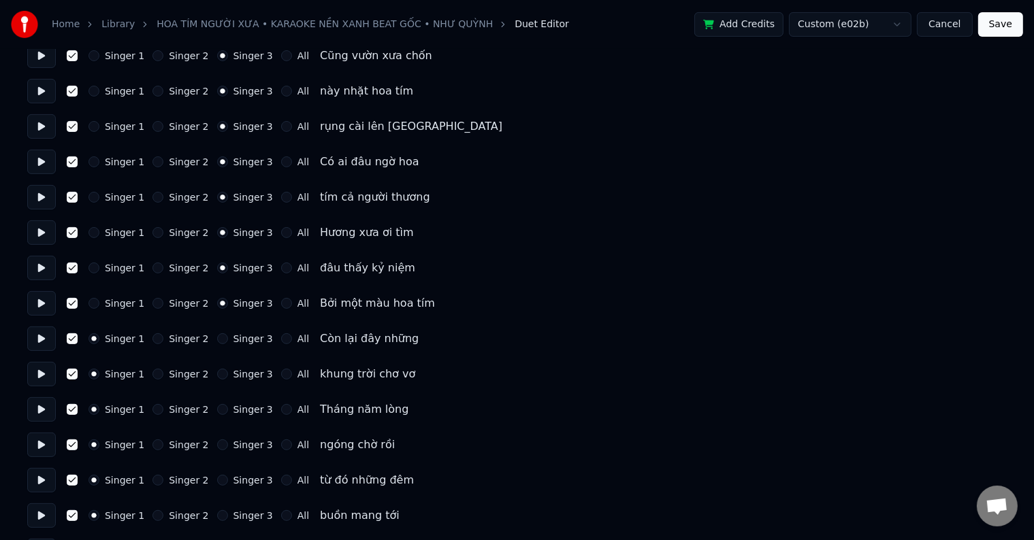
click at [217, 340] on button "Singer 3" at bounding box center [222, 338] width 11 height 11
click at [217, 378] on div "Singer 3" at bounding box center [245, 374] width 56 height 11
click at [217, 376] on button "Singer 3" at bounding box center [222, 374] width 11 height 11
click at [215, 403] on div "Singer 1 Singer 2 Singer 3 All Tháng năm lòng" at bounding box center [516, 409] width 979 height 24
click at [217, 411] on button "Singer 3" at bounding box center [222, 409] width 11 height 11
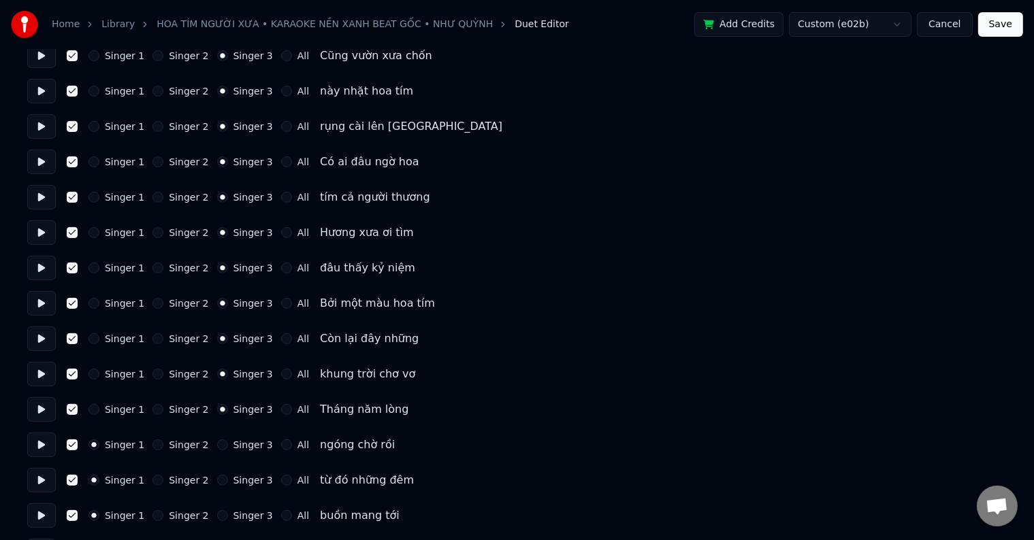
click at [217, 444] on button "Singer 3" at bounding box center [222, 445] width 11 height 11
click at [210, 473] on div "Singer 1 Singer 2 Singer 3 All từ đó những đêm" at bounding box center [516, 480] width 979 height 24
click at [217, 481] on button "Singer 3" at bounding box center [222, 480] width 11 height 11
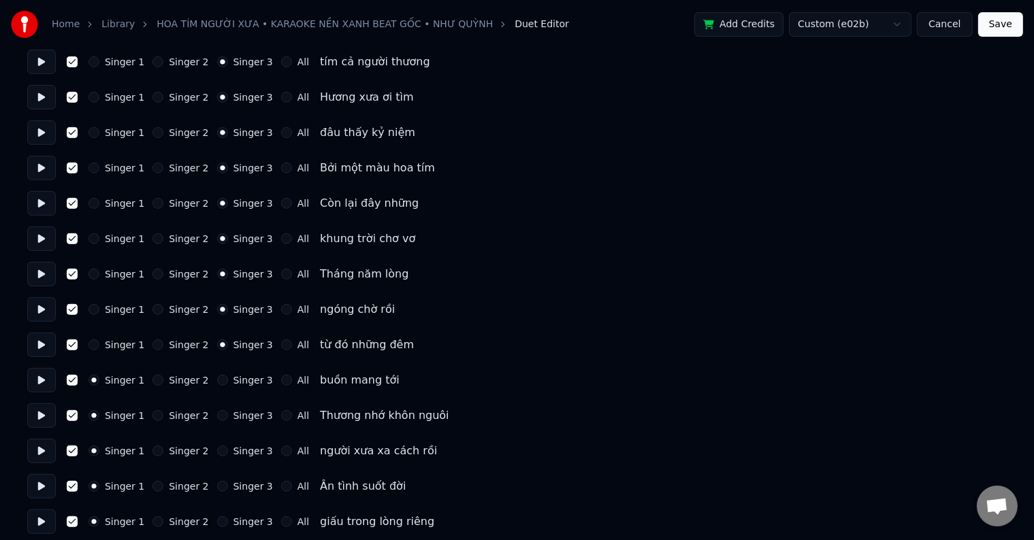
scroll to position [680, 0]
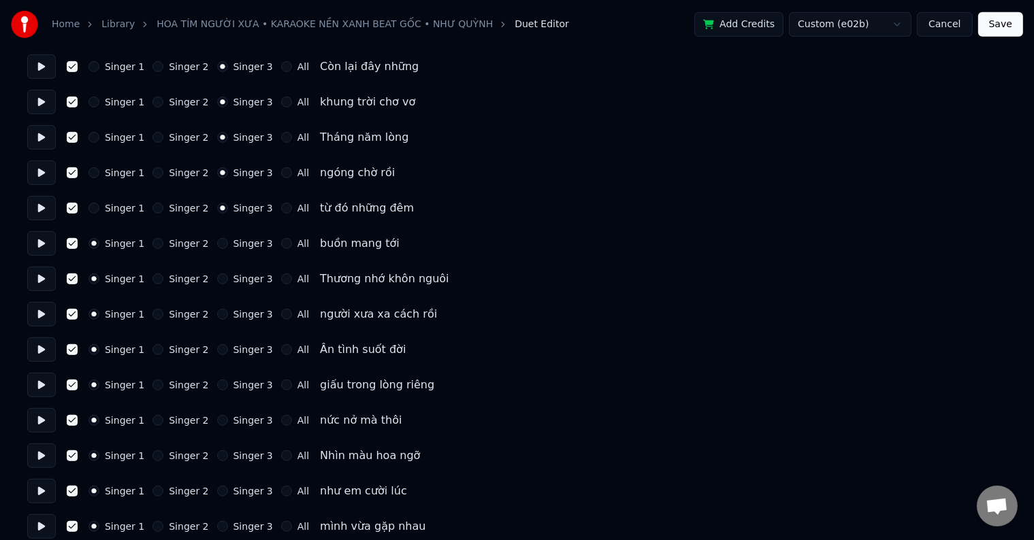
click at [217, 241] on button "Singer 3" at bounding box center [222, 243] width 11 height 11
click at [217, 280] on button "Singer 3" at bounding box center [222, 279] width 11 height 11
click at [217, 310] on button "Singer 3" at bounding box center [222, 314] width 11 height 11
click at [217, 348] on button "Singer 3" at bounding box center [222, 349] width 11 height 11
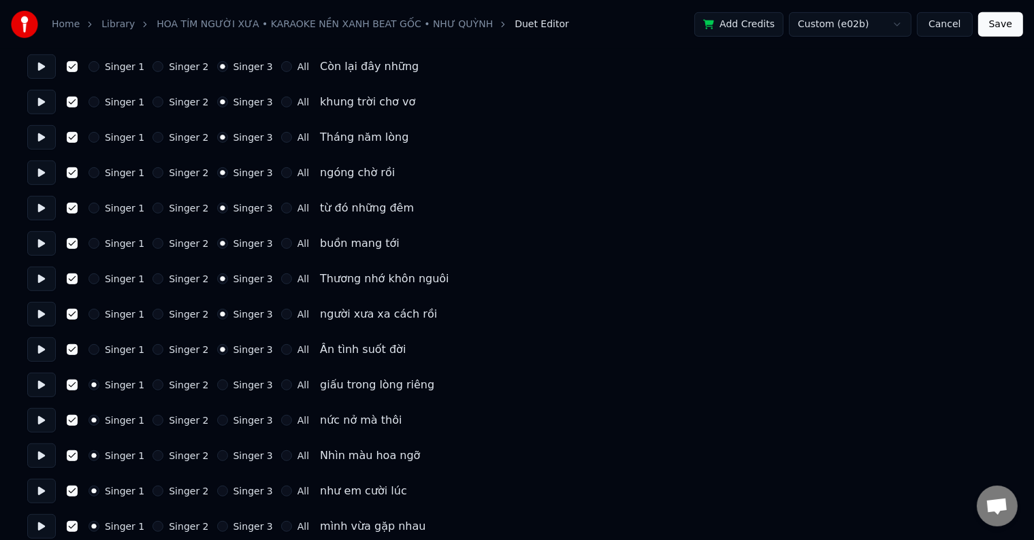
click at [217, 387] on button "Singer 3" at bounding box center [222, 385] width 11 height 11
click at [217, 425] on button "Singer 3" at bounding box center [222, 420] width 11 height 11
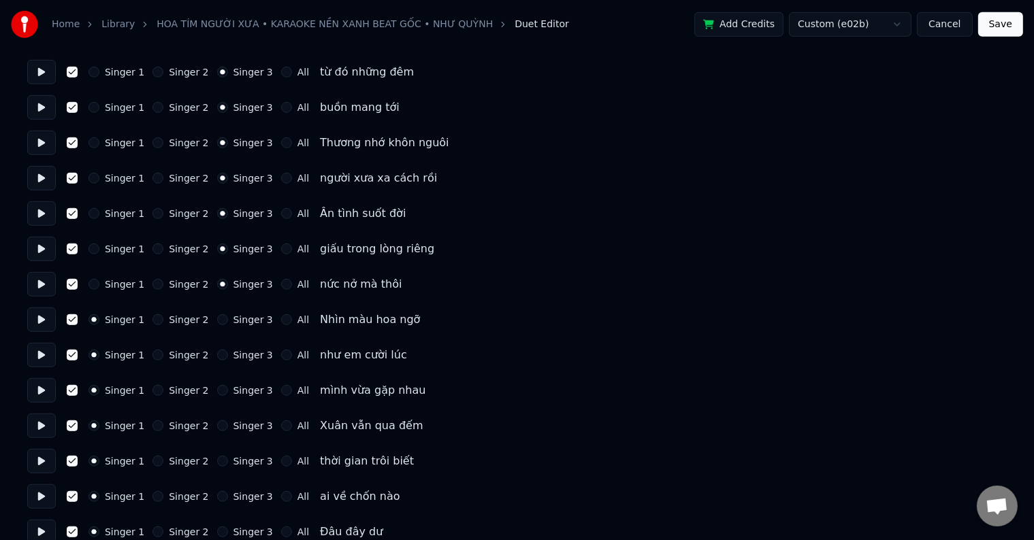
click at [217, 320] on button "Singer 3" at bounding box center [222, 319] width 11 height 11
click at [217, 356] on button "Singer 3" at bounding box center [222, 355] width 11 height 11
click at [217, 389] on button "Singer 3" at bounding box center [222, 390] width 11 height 11
click at [217, 425] on button "Singer 3" at bounding box center [222, 426] width 11 height 11
drag, startPoint x: 214, startPoint y: 463, endPoint x: 212, endPoint y: 444, distance: 18.5
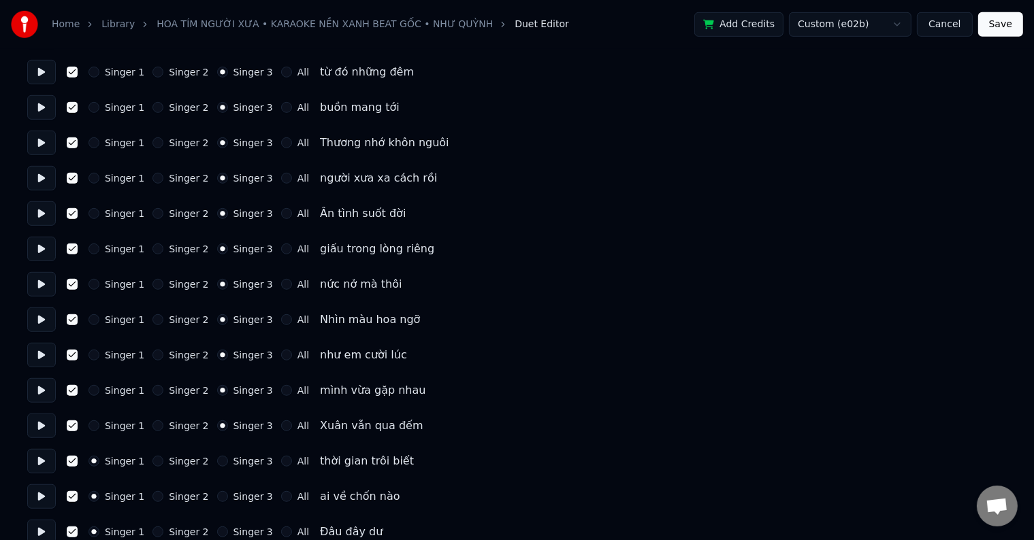
click at [217, 463] on button "Singer 3" at bounding box center [222, 461] width 11 height 11
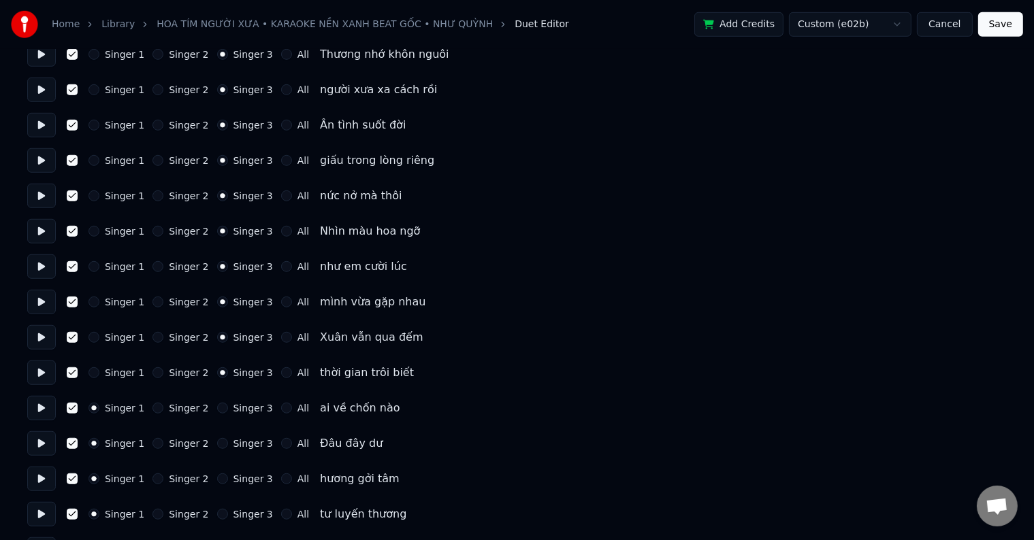
scroll to position [953, 0]
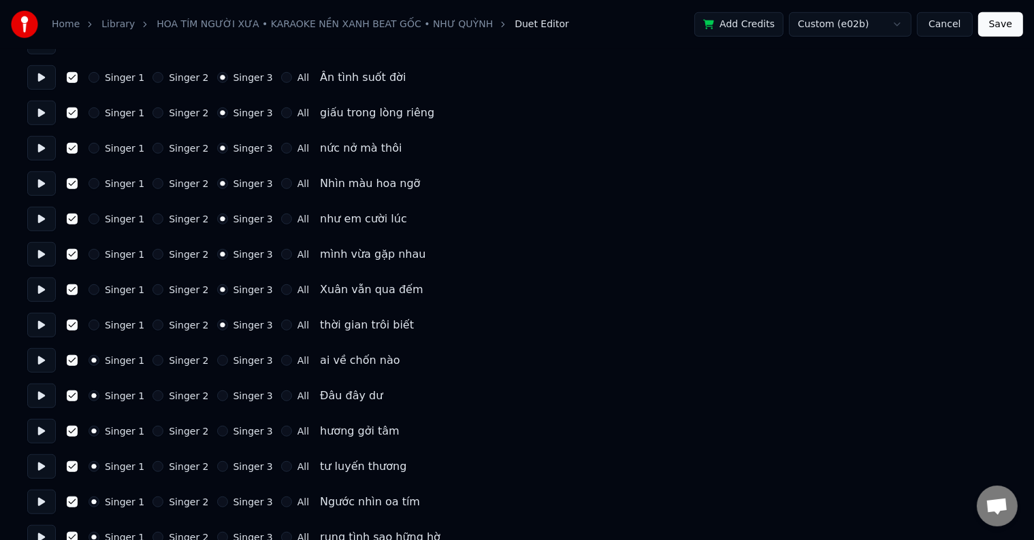
click at [217, 358] on button "Singer 3" at bounding box center [222, 360] width 11 height 11
click at [217, 391] on button "Singer 3" at bounding box center [222, 396] width 11 height 11
click at [217, 430] on button "Singer 3" at bounding box center [222, 431] width 11 height 11
click at [217, 468] on button "Singer 3" at bounding box center [222, 466] width 11 height 11
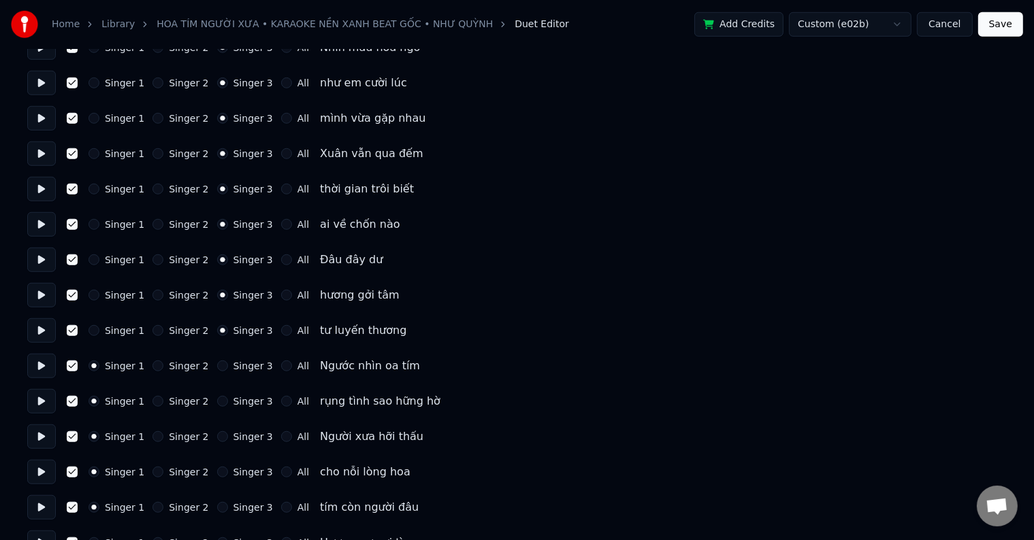
click at [217, 370] on button "Singer 3" at bounding box center [222, 366] width 11 height 11
click at [217, 405] on button "Singer 3" at bounding box center [222, 401] width 11 height 11
click at [217, 436] on button "Singer 3" at bounding box center [222, 436] width 11 height 11
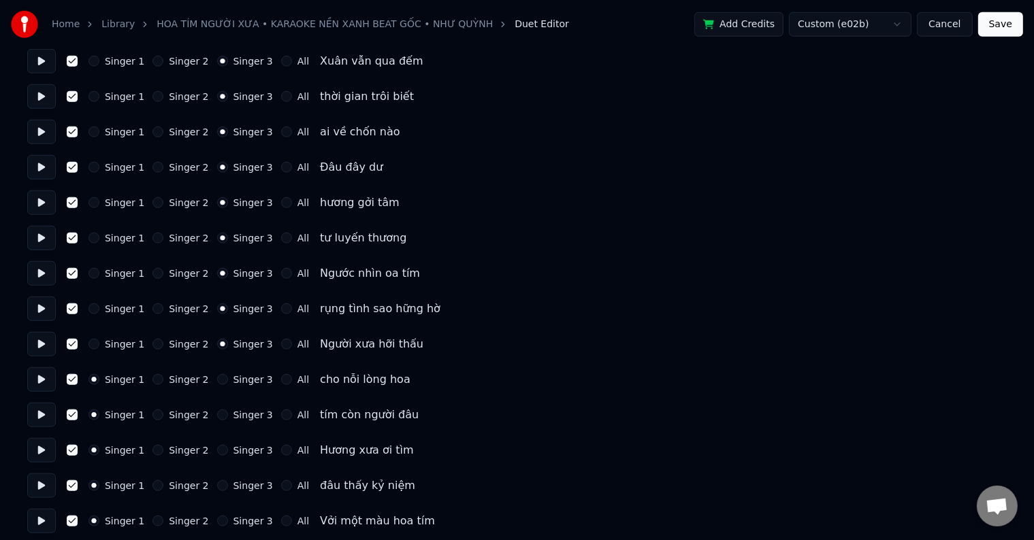
scroll to position [1293, 0]
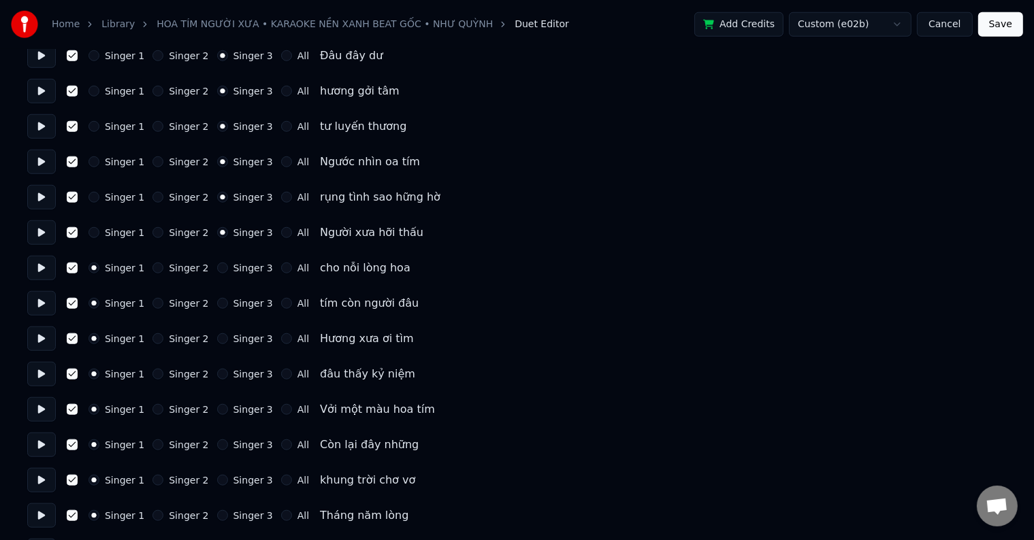
click at [217, 265] on button "Singer 3" at bounding box center [222, 268] width 11 height 11
click at [217, 299] on button "Singer 3" at bounding box center [222, 303] width 11 height 11
click at [217, 340] on button "Singer 3" at bounding box center [222, 338] width 11 height 11
click at [217, 375] on button "Singer 3" at bounding box center [222, 374] width 11 height 11
click at [217, 405] on div "Singer 3" at bounding box center [245, 409] width 56 height 11
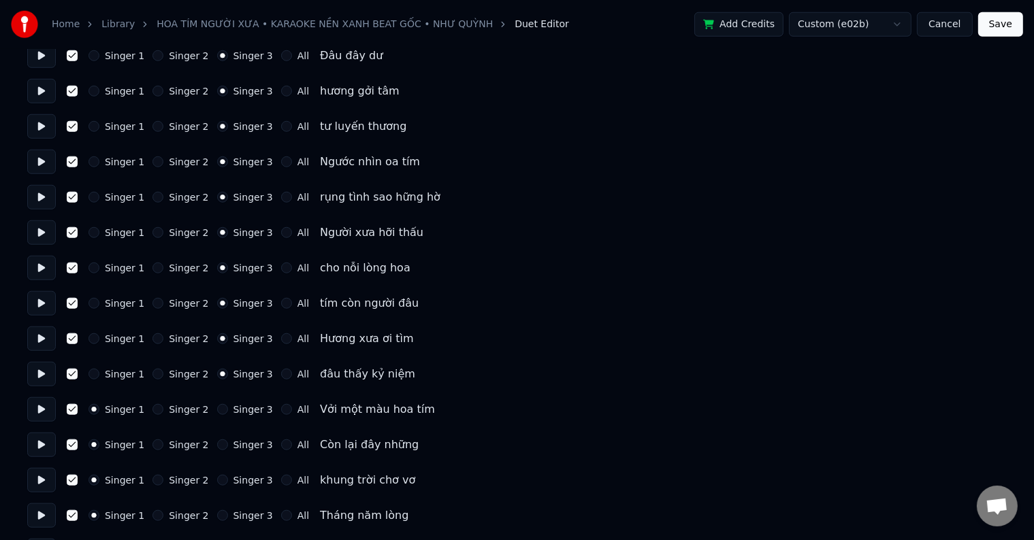
click at [217, 408] on button "Singer 3" at bounding box center [222, 409] width 11 height 11
click at [217, 445] on button "Singer 3" at bounding box center [222, 445] width 11 height 11
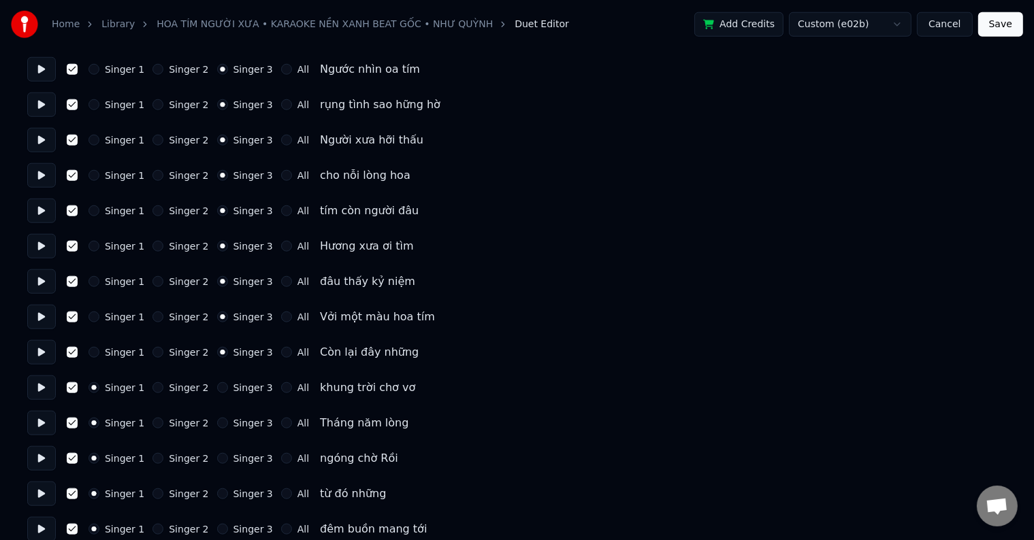
scroll to position [1429, 0]
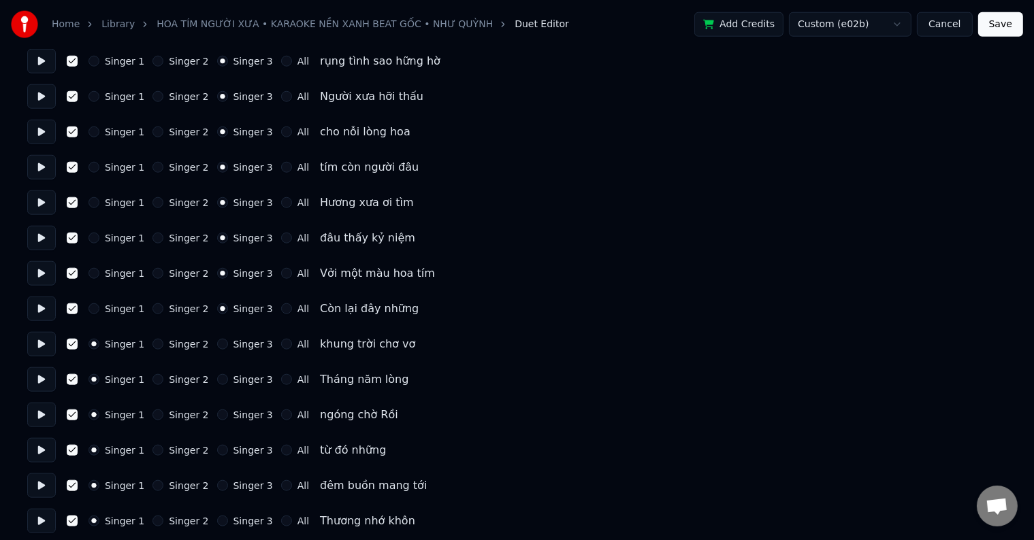
click at [217, 344] on button "Singer 3" at bounding box center [222, 344] width 11 height 11
click at [217, 384] on button "Singer 3" at bounding box center [222, 379] width 11 height 11
click at [217, 416] on button "Singer 3" at bounding box center [222, 415] width 11 height 11
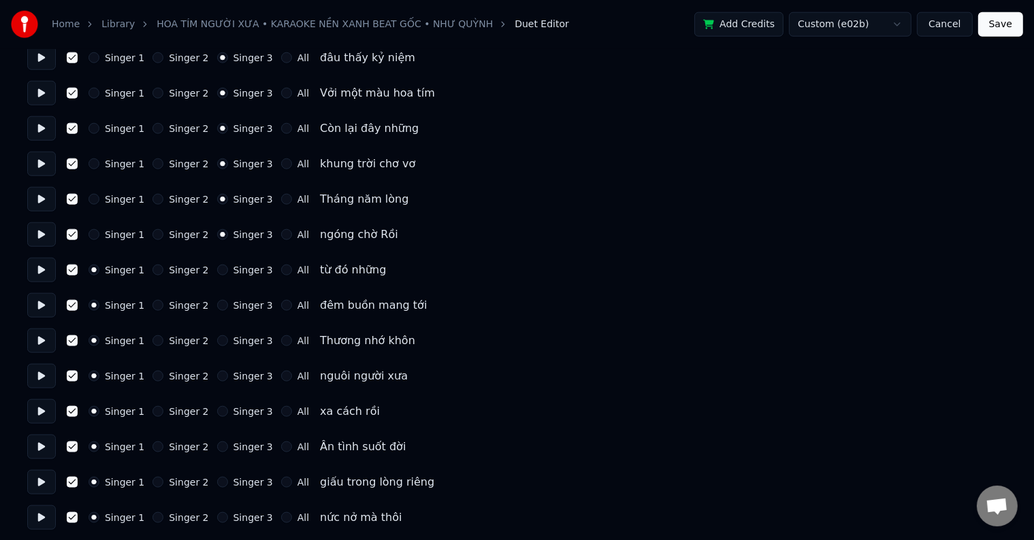
scroll to position [1633, 0]
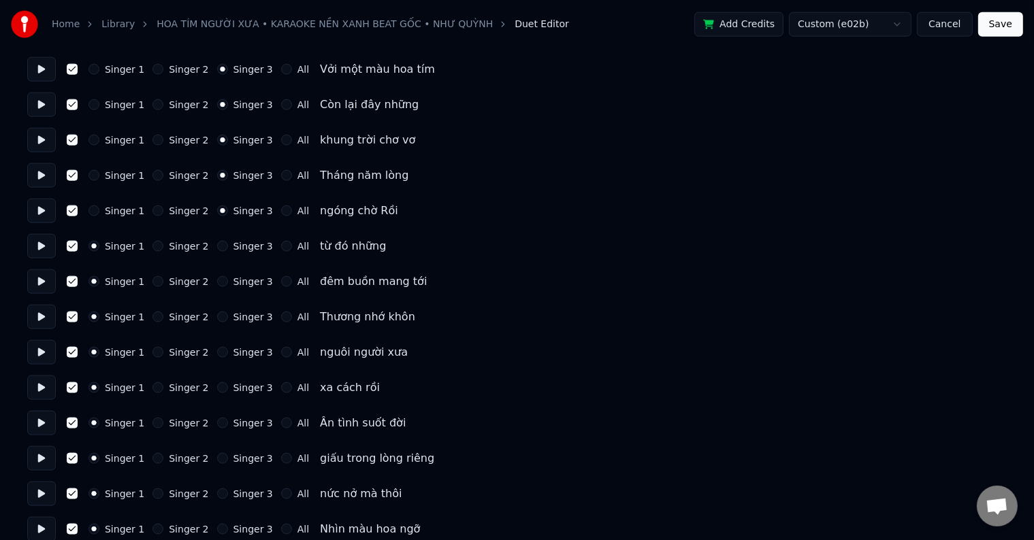
click at [217, 246] on button "Singer 3" at bounding box center [222, 246] width 11 height 11
click at [217, 276] on div "Singer 3" at bounding box center [245, 281] width 56 height 11
click at [217, 278] on button "Singer 3" at bounding box center [222, 281] width 11 height 11
click at [217, 316] on button "Singer 3" at bounding box center [222, 317] width 11 height 11
click at [217, 350] on button "Singer 3" at bounding box center [222, 352] width 11 height 11
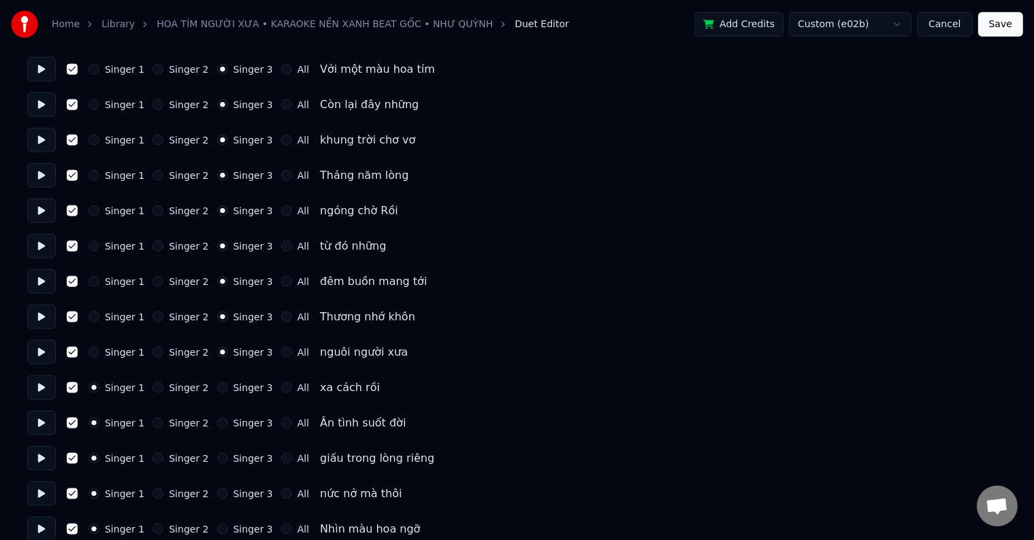
click at [217, 389] on button "Singer 3" at bounding box center [222, 387] width 11 height 11
click at [217, 421] on button "Singer 3" at bounding box center [222, 423] width 11 height 11
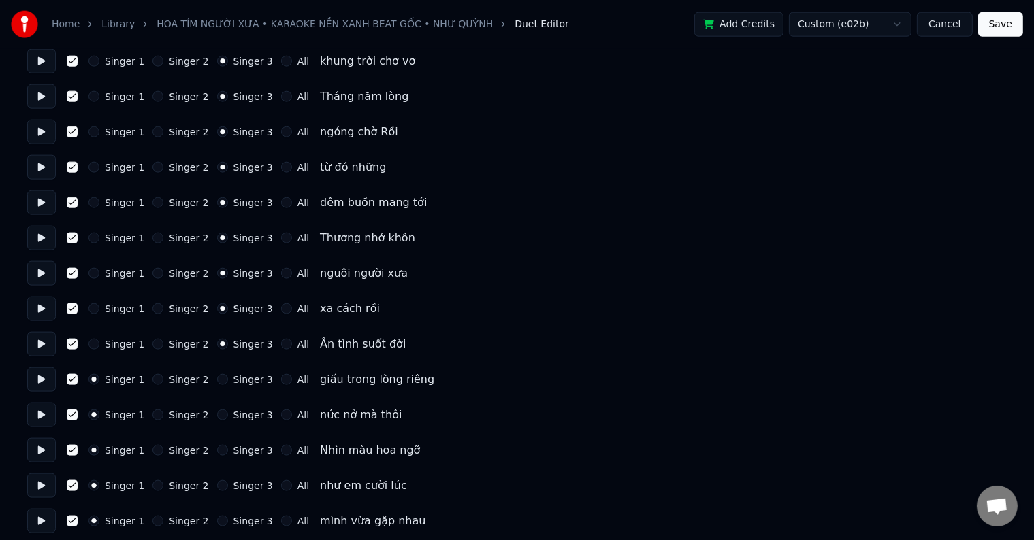
scroll to position [1769, 0]
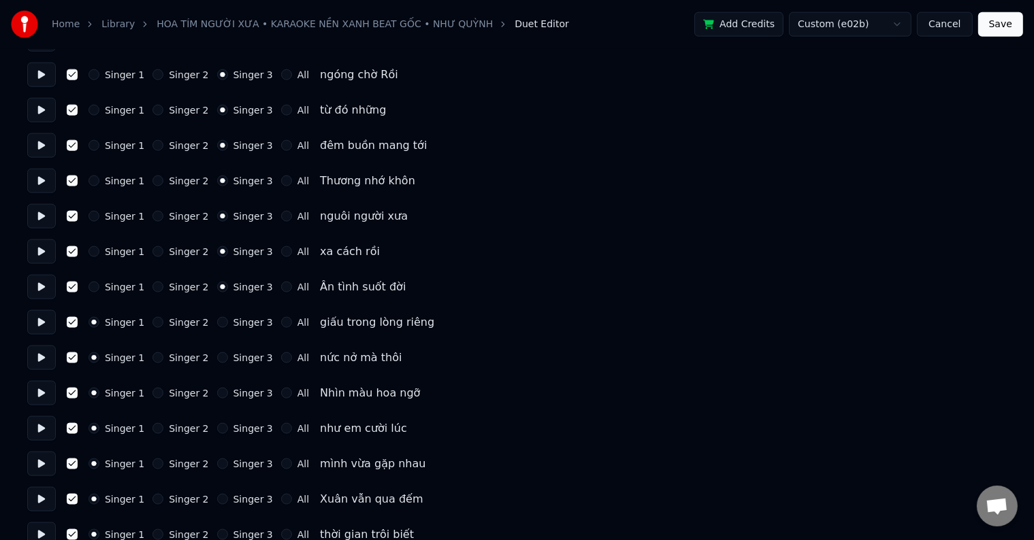
click at [217, 324] on button "Singer 3" at bounding box center [222, 322] width 11 height 11
click at [217, 357] on button "Singer 3" at bounding box center [222, 357] width 11 height 11
click at [217, 389] on button "Singer 3" at bounding box center [222, 393] width 11 height 11
click at [217, 429] on button "Singer 3" at bounding box center [222, 428] width 11 height 11
click at [217, 462] on button "Singer 3" at bounding box center [222, 464] width 11 height 11
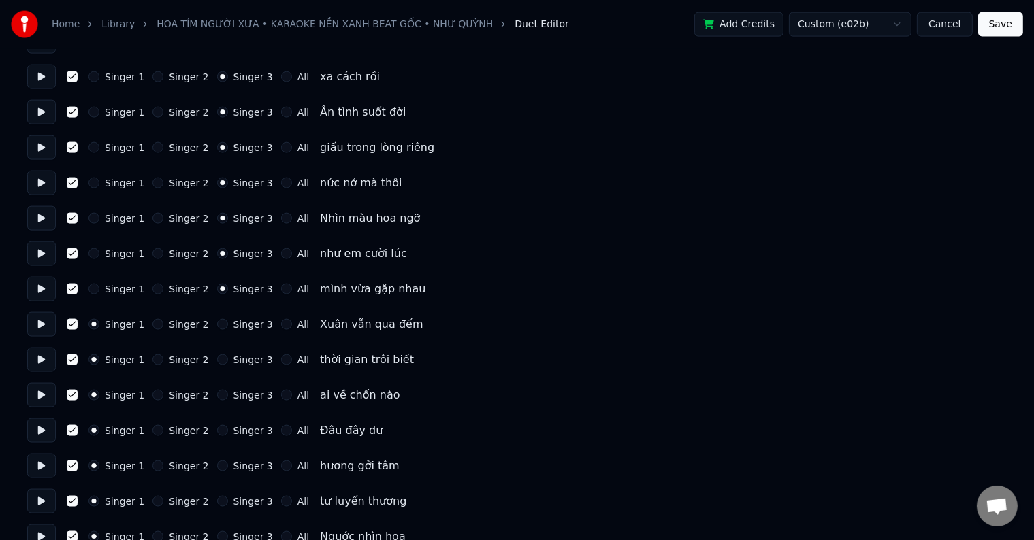
scroll to position [2041, 0]
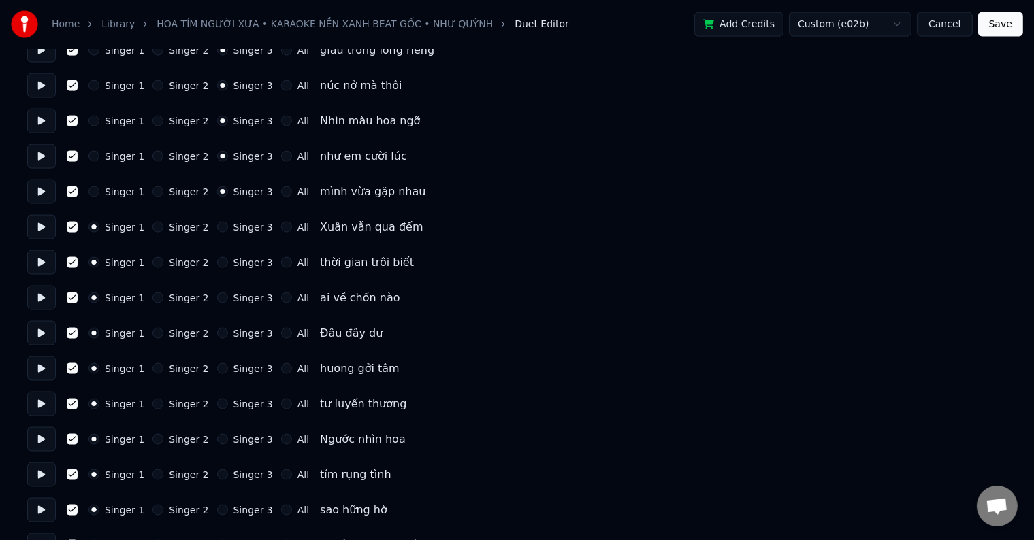
click at [217, 225] on button "Singer 3" at bounding box center [222, 227] width 11 height 11
click at [212, 269] on div "Singer 1 Singer 2 Singer 3 All thời gian trôi biết" at bounding box center [516, 262] width 979 height 24
click at [217, 265] on button "Singer 3" at bounding box center [222, 262] width 11 height 11
click at [217, 299] on button "Singer 3" at bounding box center [222, 298] width 11 height 11
click at [217, 332] on button "Singer 3" at bounding box center [222, 333] width 11 height 11
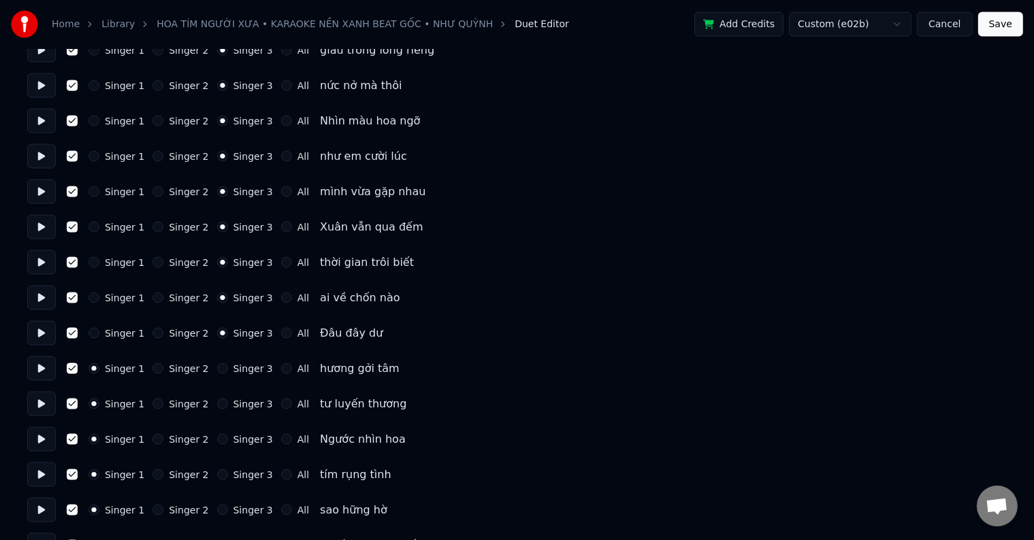
click at [217, 373] on button "Singer 3" at bounding box center [222, 368] width 11 height 11
click at [217, 406] on button "Singer 3" at bounding box center [222, 404] width 11 height 11
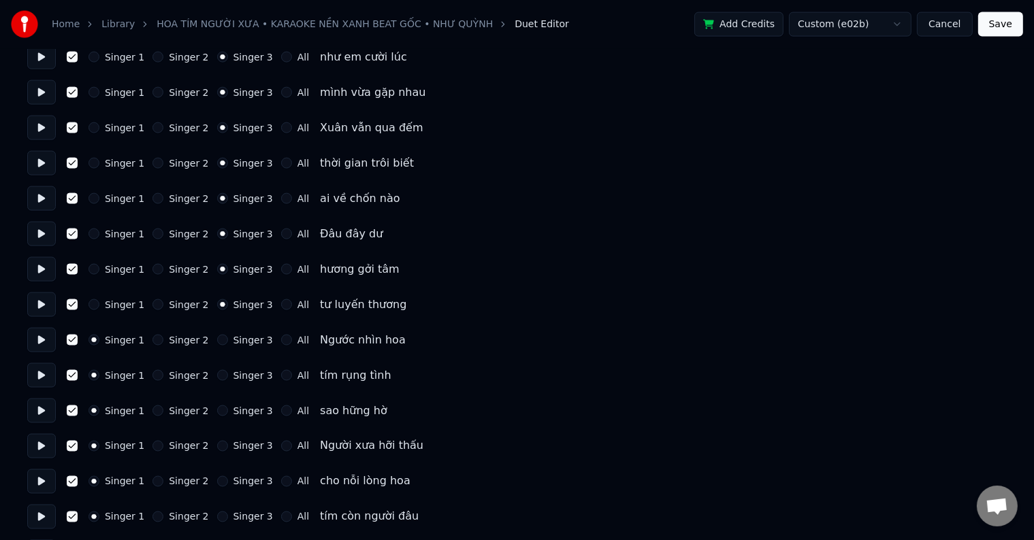
scroll to position [2245, 0]
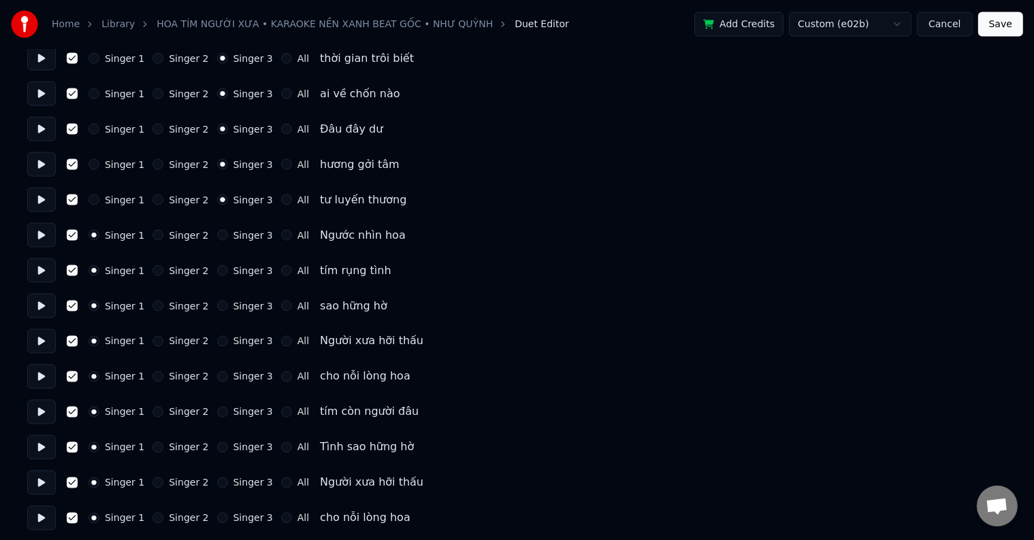
drag, startPoint x: 213, startPoint y: 235, endPoint x: 210, endPoint y: 242, distance: 7.6
click at [217, 235] on button "Singer 3" at bounding box center [222, 235] width 11 height 11
click at [217, 273] on button "Singer 3" at bounding box center [222, 270] width 11 height 11
click at [211, 313] on div "Singer 1 Singer 2 Singer 3 All sao hững hờ" at bounding box center [516, 306] width 979 height 24
click at [217, 304] on button "Singer 3" at bounding box center [222, 306] width 11 height 11
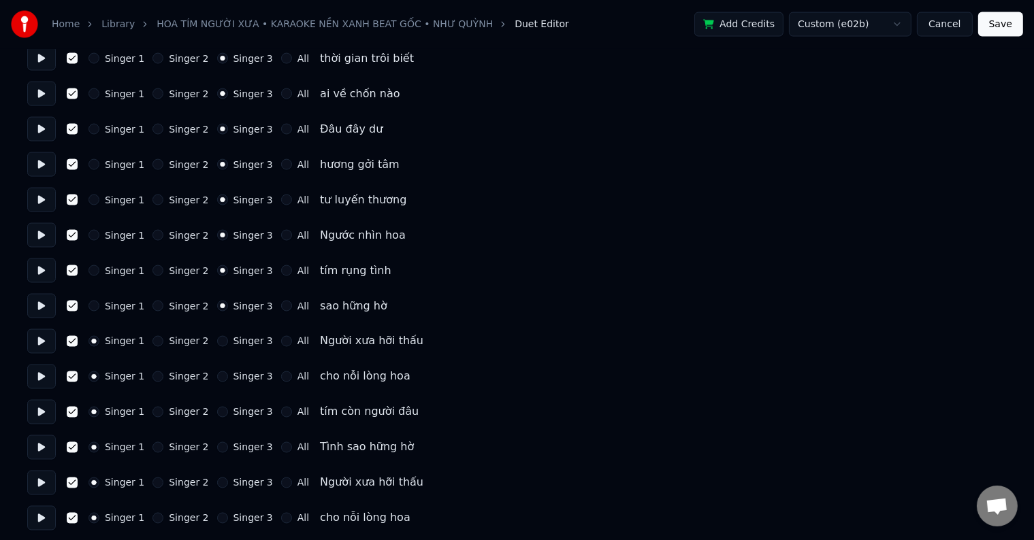
click at [212, 331] on div "Singer 1 Singer 2 Singer 3 All Người xưa hỡi thấu" at bounding box center [516, 341] width 979 height 24
click at [217, 340] on button "Singer 3" at bounding box center [222, 341] width 11 height 11
click at [217, 373] on button "Singer 3" at bounding box center [222, 377] width 11 height 11
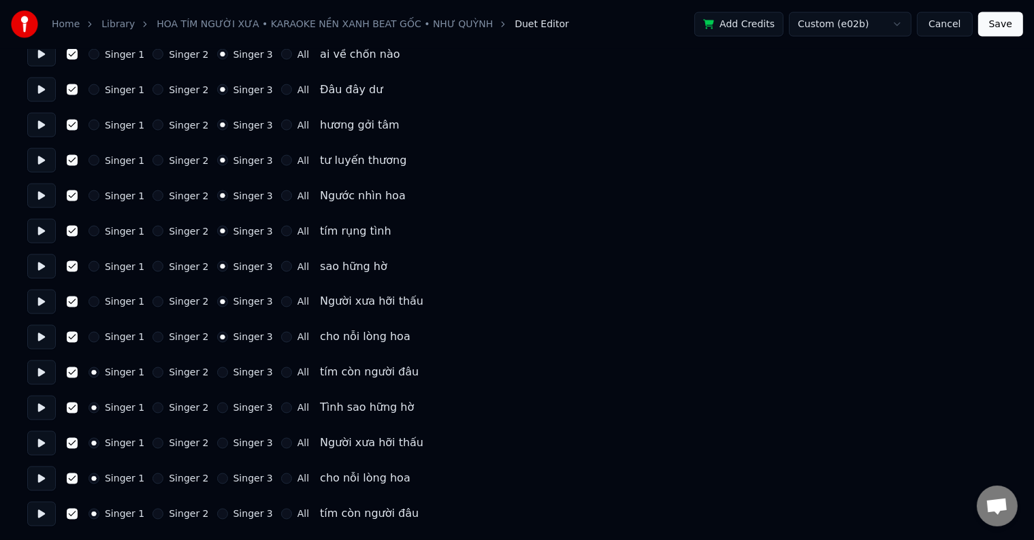
click at [217, 376] on div "Singer 3" at bounding box center [245, 372] width 56 height 11
click at [217, 374] on button "Singer 3" at bounding box center [222, 372] width 11 height 11
click at [212, 414] on div "Singer 1 Singer 2 Singer 3 All Tình sao hững hờ" at bounding box center [516, 408] width 979 height 24
click at [217, 403] on button "Singer 3" at bounding box center [222, 408] width 11 height 11
click at [217, 442] on button "Singer 3" at bounding box center [222, 443] width 11 height 11
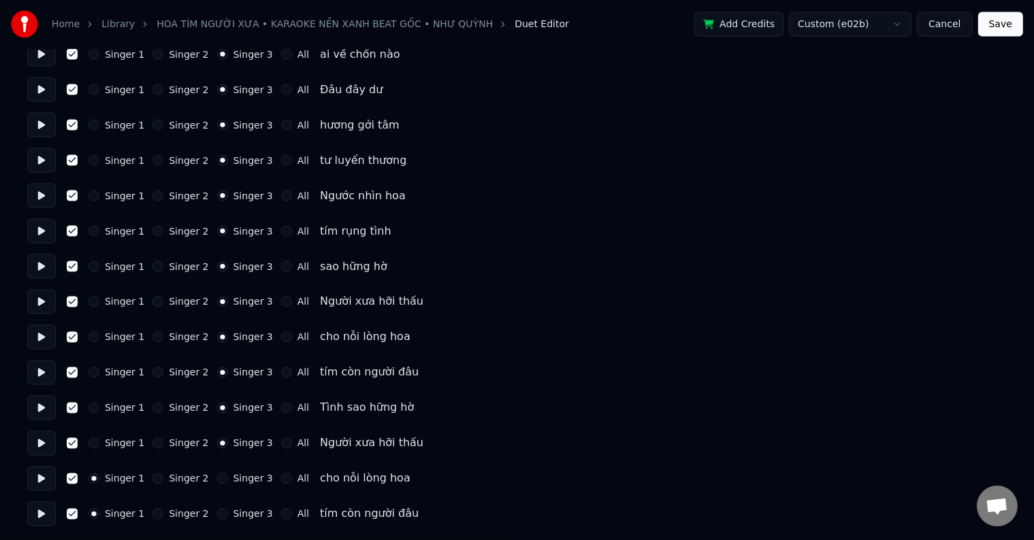
click at [217, 476] on button "Singer 3" at bounding box center [222, 479] width 11 height 11
click at [205, 514] on div "Singer 1 Singer 2 Singer 3 All" at bounding box center [198, 514] width 220 height 11
click at [218, 509] on div "Singer 3" at bounding box center [245, 514] width 56 height 11
click at [217, 512] on button "Singer 3" at bounding box center [222, 514] width 11 height 11
click at [38, 231] on button at bounding box center [41, 231] width 29 height 24
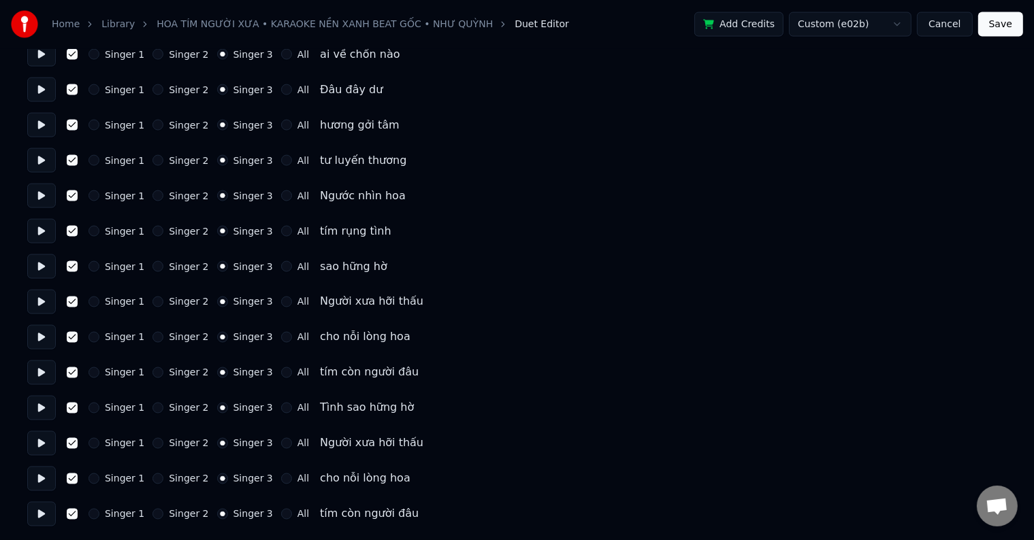
click at [39, 230] on button at bounding box center [41, 231] width 29 height 24
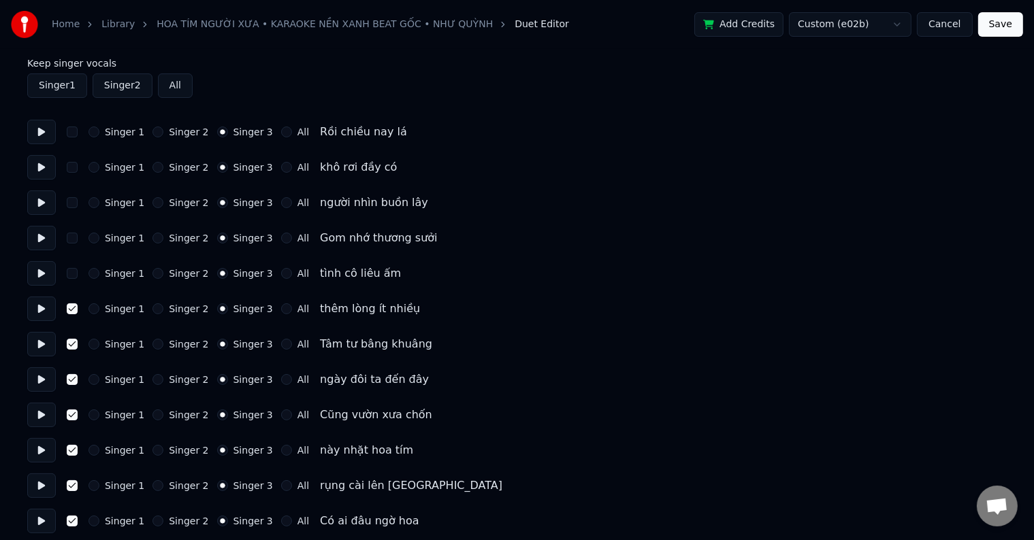
scroll to position [0, 0]
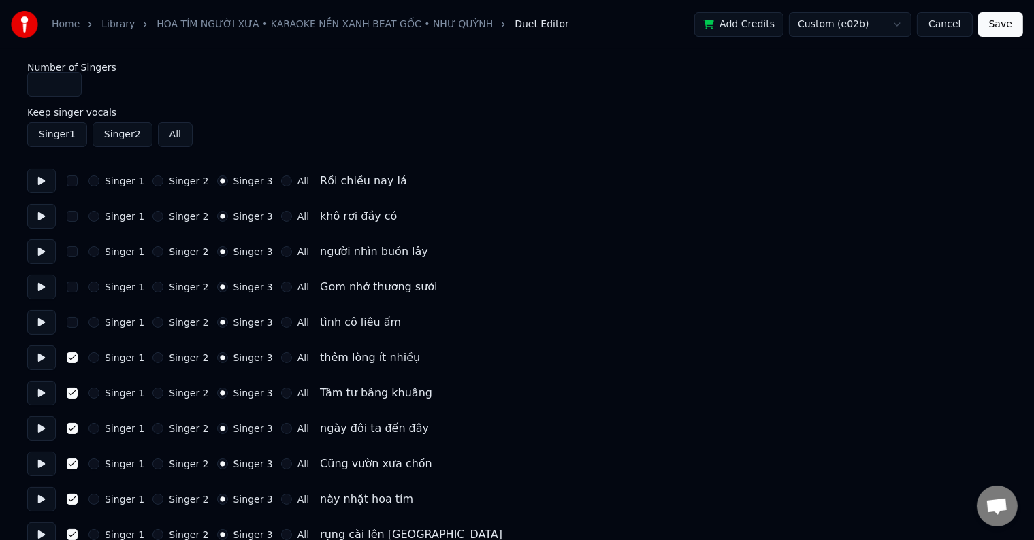
click at [152, 131] on div "Singer 1 Singer 2 All" at bounding box center [516, 134] width 979 height 24
click at [169, 134] on button "All" at bounding box center [175, 134] width 35 height 24
click at [38, 178] on button at bounding box center [41, 181] width 29 height 24
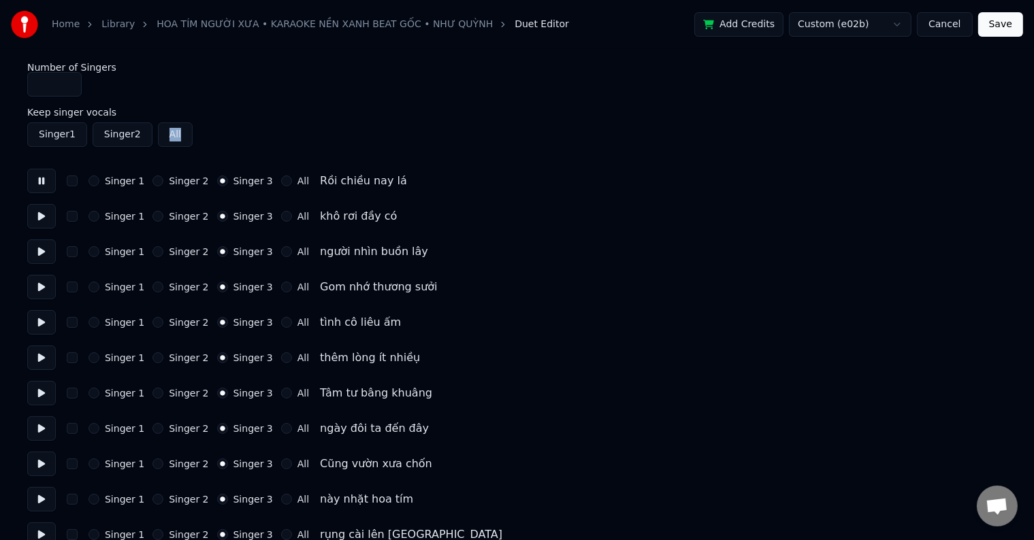
click at [41, 178] on button at bounding box center [41, 181] width 29 height 24
click at [38, 215] on button at bounding box center [41, 216] width 29 height 24
click at [38, 250] on button at bounding box center [41, 252] width 29 height 24
click at [122, 134] on button "Singer 2" at bounding box center [123, 134] width 60 height 24
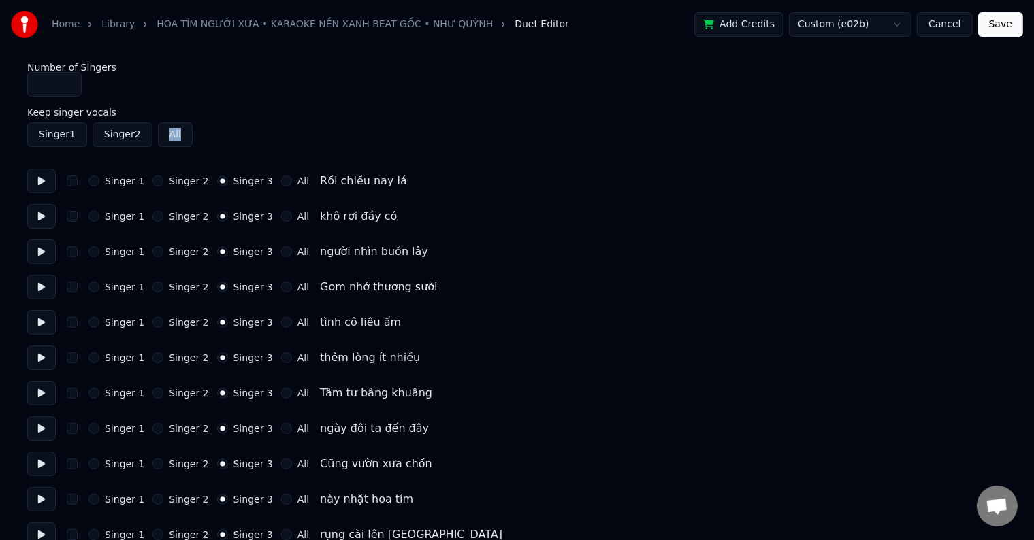
click at [105, 133] on button "Singer 2" at bounding box center [123, 134] width 60 height 24
click at [130, 132] on button "Singer 2" at bounding box center [123, 134] width 60 height 24
click at [86, 131] on div "Singer 1 Singer 2 All" at bounding box center [516, 134] width 979 height 24
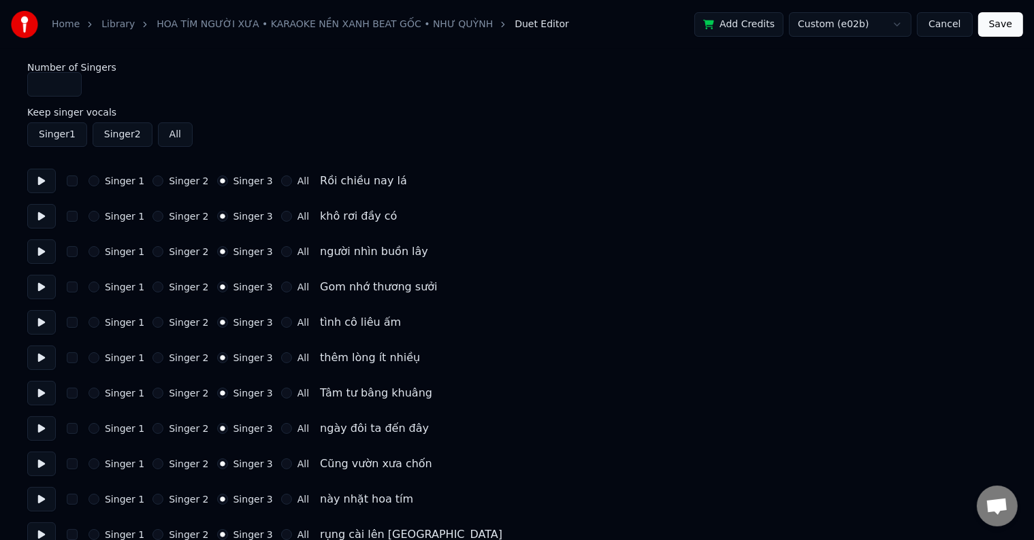
click at [82, 133] on button "Singer 1" at bounding box center [57, 134] width 60 height 24
click at [86, 133] on div "Singer 1 Singer 2 All" at bounding box center [516, 134] width 979 height 24
click at [105, 133] on button "Singer 2" at bounding box center [123, 134] width 60 height 24
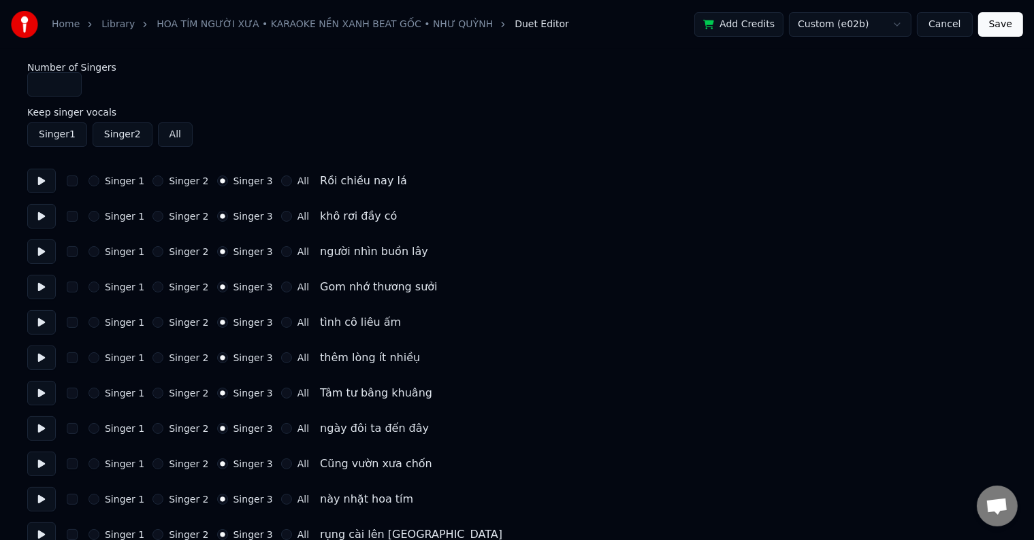
click at [105, 133] on button "Singer 2" at bounding box center [123, 134] width 60 height 24
click at [169, 135] on button "All" at bounding box center [175, 134] width 35 height 24
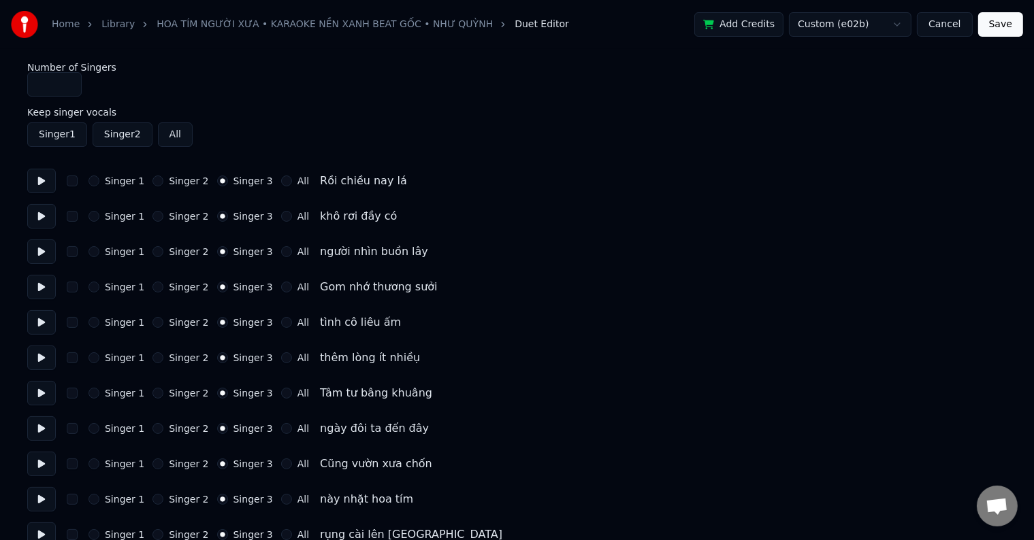
click at [122, 131] on button "Singer 2" at bounding box center [123, 134] width 60 height 24
click at [114, 133] on button "Singer 2" at bounding box center [123, 134] width 60 height 24
click at [86, 131] on div "Singer 1 Singer 2 All" at bounding box center [516, 134] width 979 height 24
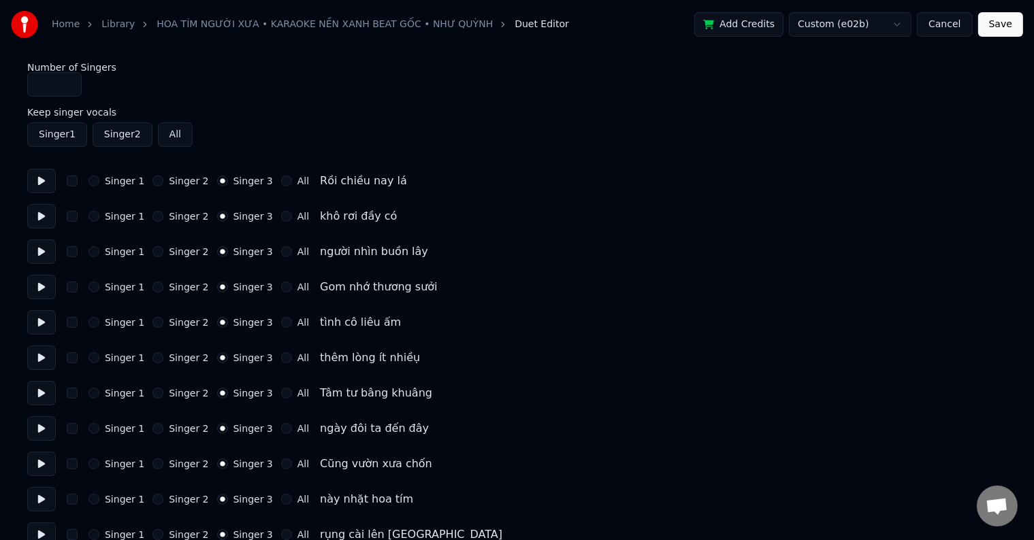
click at [86, 137] on div "Singer 1 Singer 2 All" at bounding box center [516, 134] width 979 height 24
click at [87, 139] on div "Singer 1 Singer 2 All" at bounding box center [516, 134] width 979 height 24
click at [88, 139] on div "Singer 1 Singer 2 All" at bounding box center [516, 134] width 979 height 24
click at [106, 136] on button "Singer 2" at bounding box center [123, 134] width 60 height 24
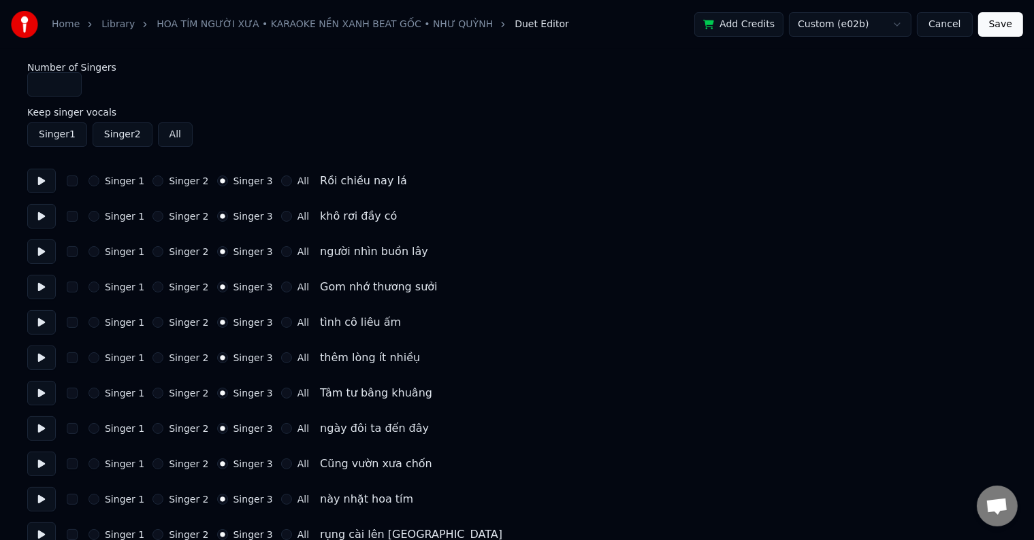
click at [85, 137] on div "Singer 1 Singer 2 All" at bounding box center [516, 134] width 979 height 24
click at [167, 137] on button "All" at bounding box center [175, 134] width 35 height 24
click at [119, 134] on button "Singer 2" at bounding box center [123, 134] width 60 height 24
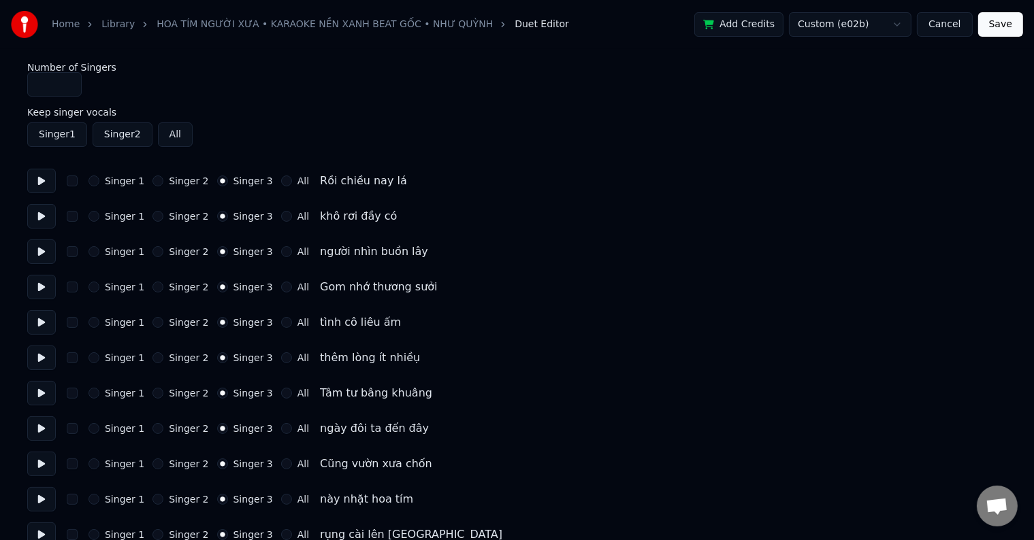
click at [119, 134] on button "Singer 2" at bounding box center [123, 134] width 60 height 24
click at [60, 133] on button "Singer 1" at bounding box center [57, 134] width 60 height 24
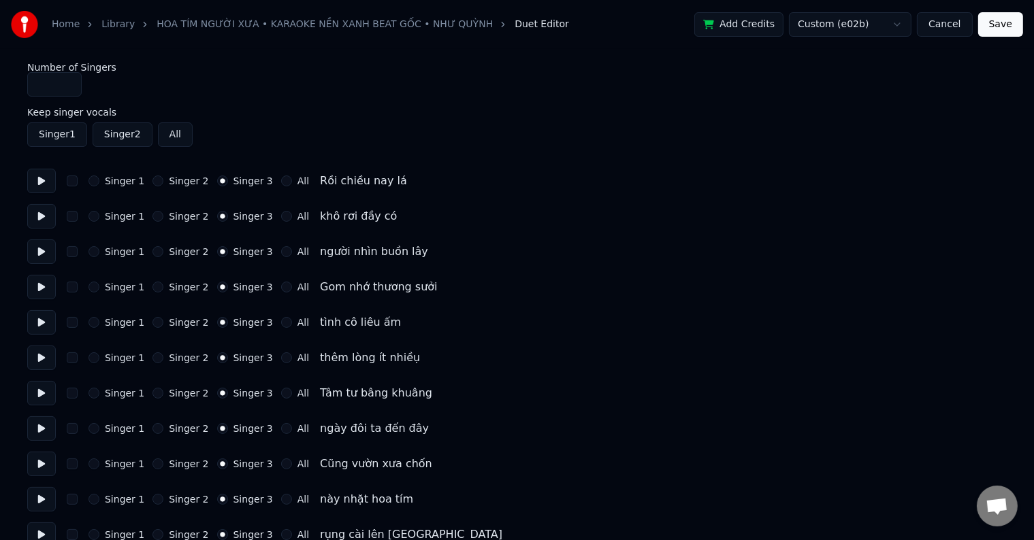
click at [64, 133] on button "Singer 1" at bounding box center [57, 134] width 60 height 24
click at [114, 132] on button "Singer 2" at bounding box center [123, 134] width 60 height 24
click at [171, 136] on button "All" at bounding box center [175, 134] width 35 height 24
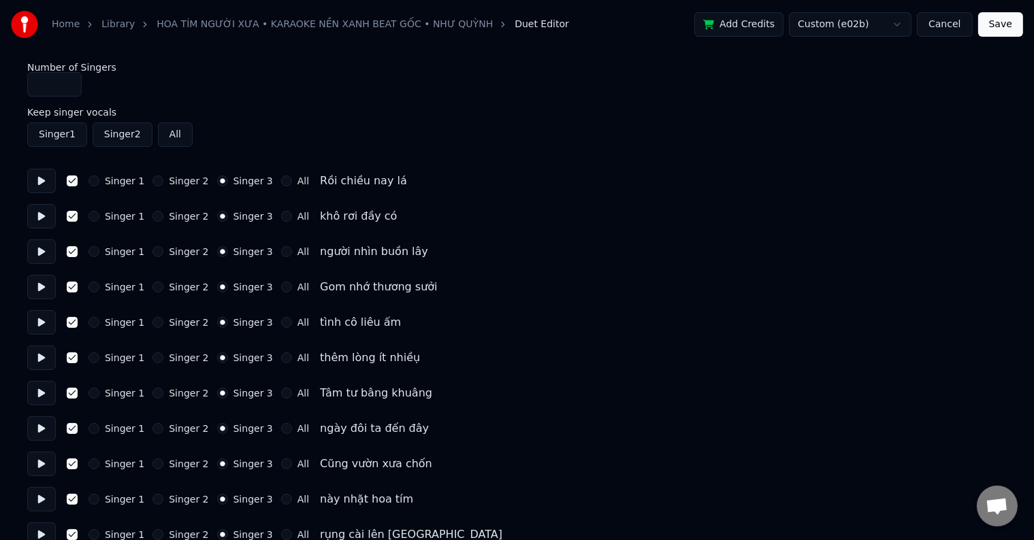
click at [71, 182] on button "button" at bounding box center [72, 181] width 11 height 11
click at [169, 135] on button "All" at bounding box center [175, 134] width 35 height 24
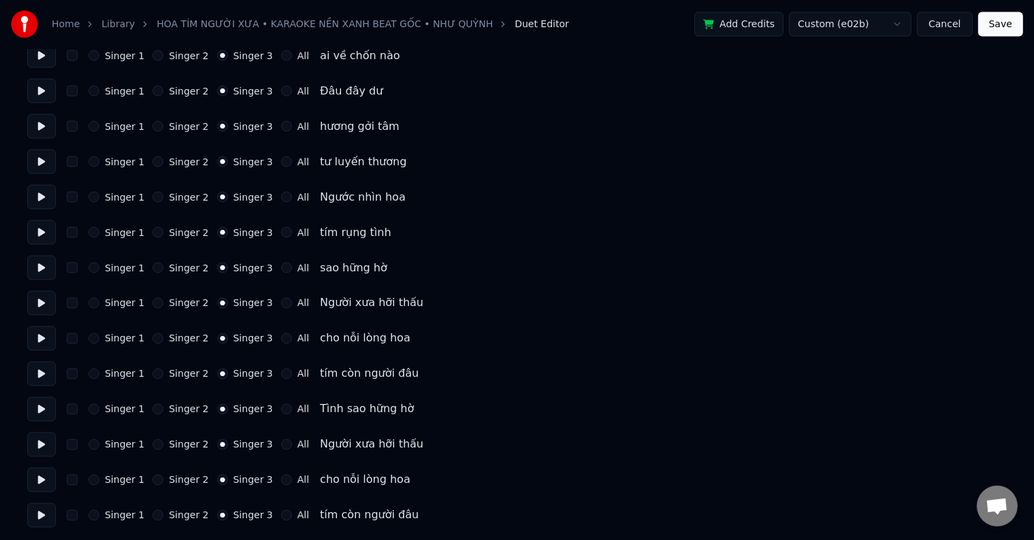
scroll to position [2285, 0]
click at [1010, 23] on button "Save" at bounding box center [1000, 24] width 45 height 24
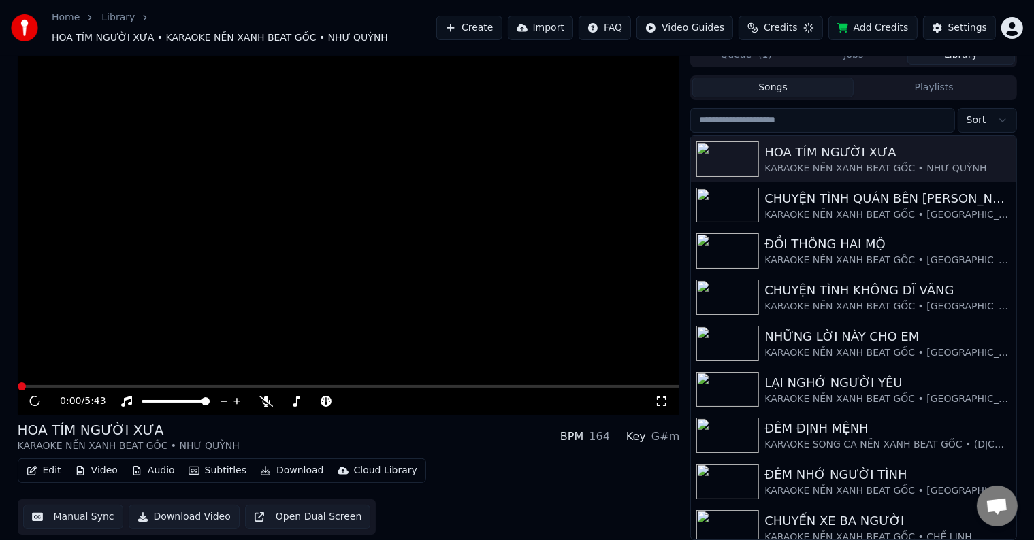
scroll to position [6, 0]
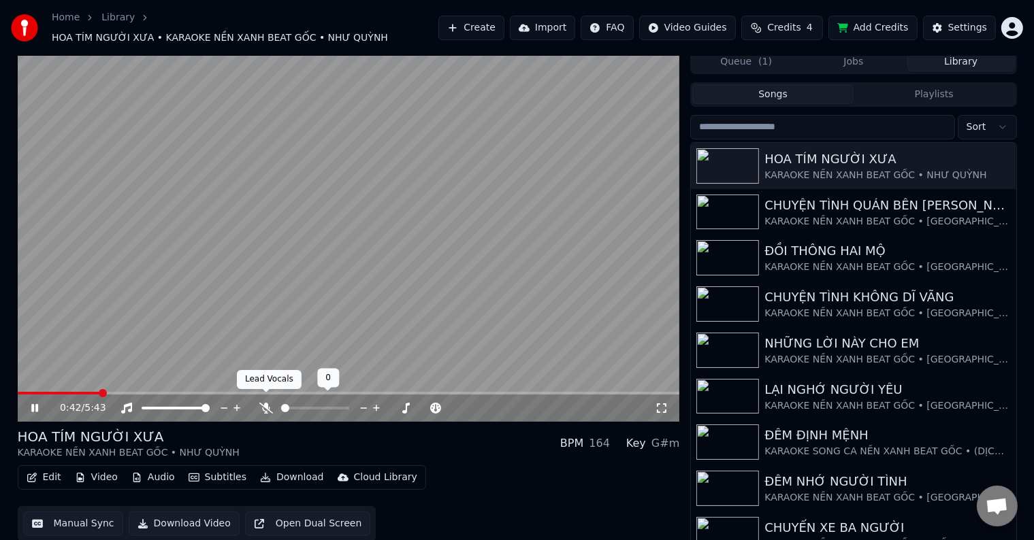
click at [264, 403] on icon at bounding box center [266, 408] width 14 height 11
click at [264, 403] on icon at bounding box center [266, 408] width 7 height 11
click at [50, 471] on button "Edit" at bounding box center [44, 477] width 46 height 19
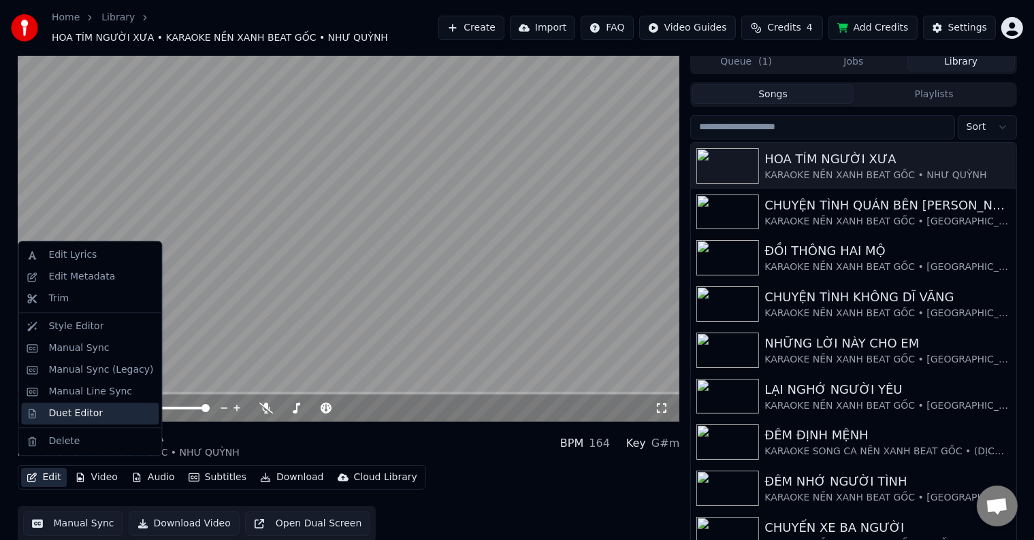
click at [68, 412] on div "Duet Editor" at bounding box center [75, 414] width 54 height 14
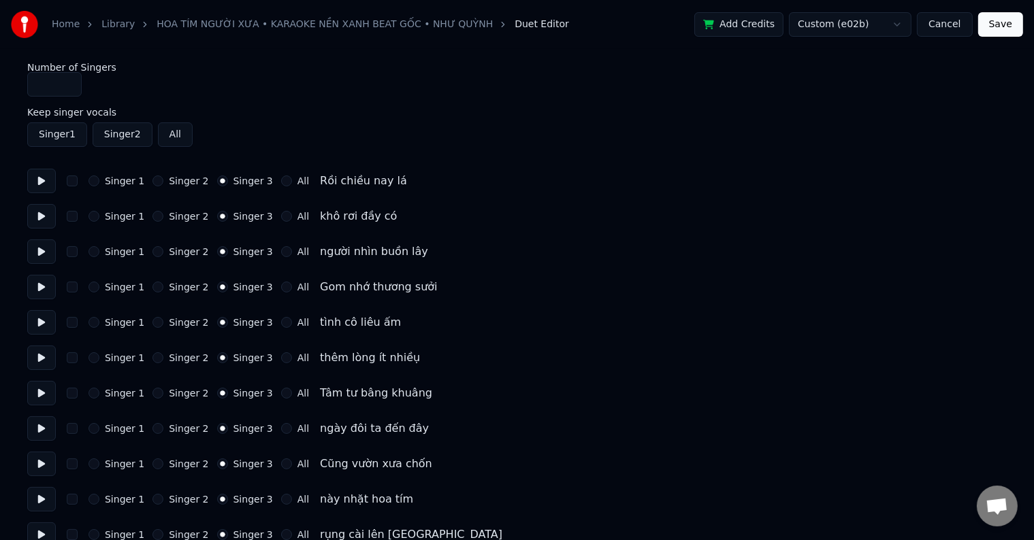
click at [220, 180] on circle "button" at bounding box center [222, 181] width 5 height 5
click at [220, 179] on circle "button" at bounding box center [222, 181] width 5 height 5
click at [116, 137] on button "Singer 2" at bounding box center [123, 134] width 60 height 24
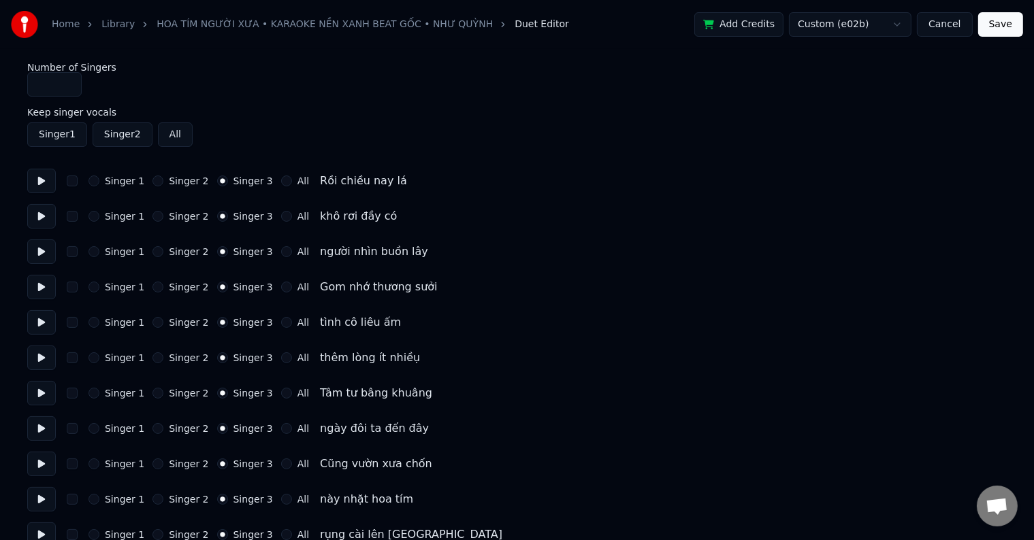
click at [56, 136] on button "Singer 1" at bounding box center [57, 134] width 60 height 24
click at [87, 190] on div "Singer 1 Singer 2 Singer 3 All Rồi chiều nay lá" at bounding box center [516, 181] width 979 height 24
click at [69, 181] on button "button" at bounding box center [72, 181] width 11 height 11
click at [169, 134] on button "All" at bounding box center [175, 134] width 35 height 24
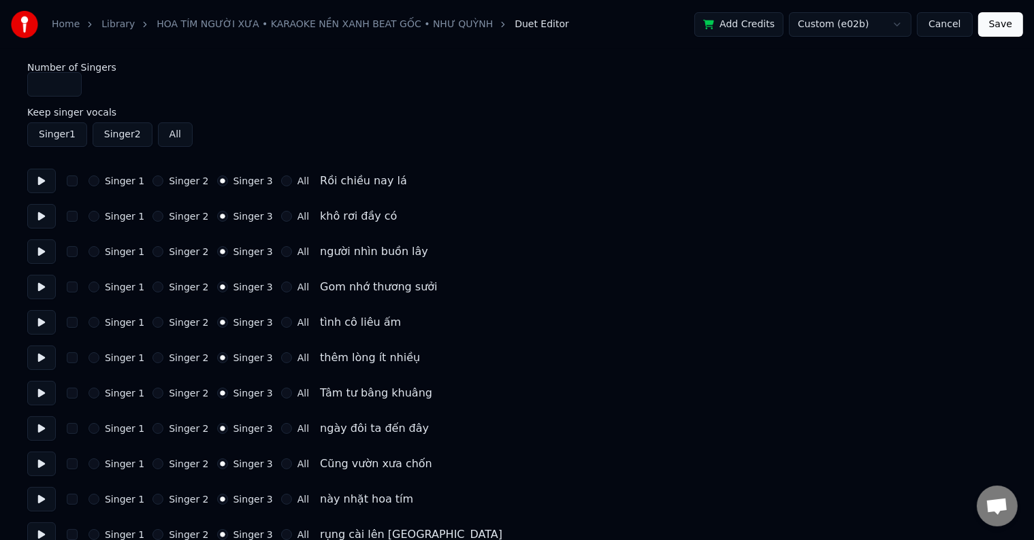
click at [169, 134] on button "All" at bounding box center [175, 134] width 35 height 24
click at [999, 23] on button "Save" at bounding box center [1000, 24] width 45 height 24
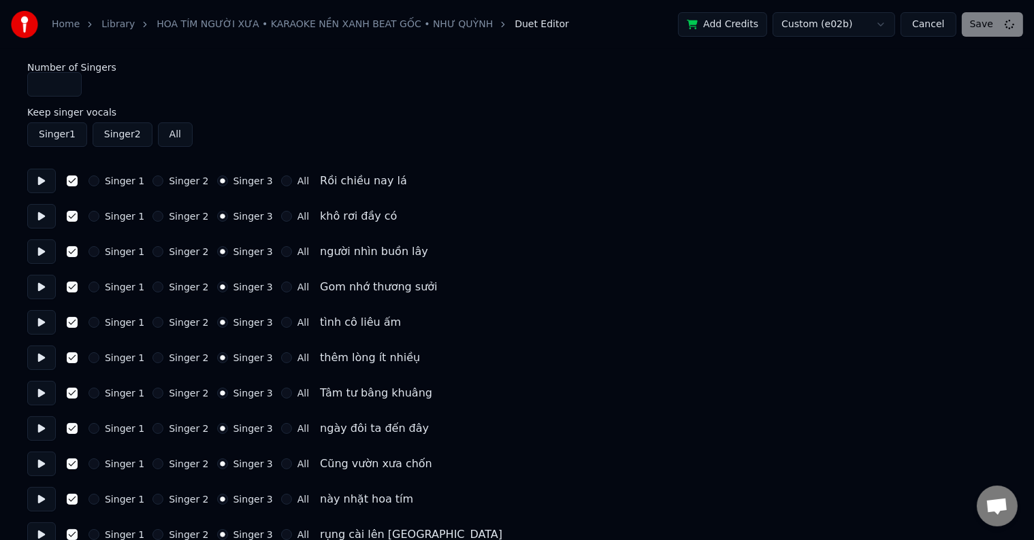
click at [114, 133] on button "Singer 2" at bounding box center [123, 134] width 60 height 24
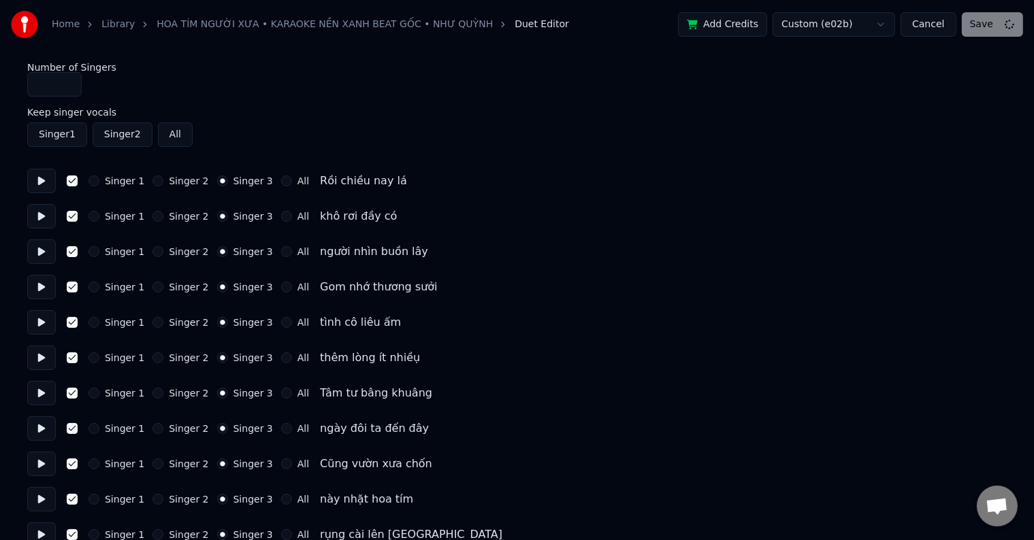
click at [86, 137] on div "Singer 1 Singer 2 All" at bounding box center [516, 134] width 979 height 24
click at [105, 137] on button "Singer 2" at bounding box center [123, 134] width 60 height 24
click at [169, 137] on button "All" at bounding box center [175, 134] width 35 height 24
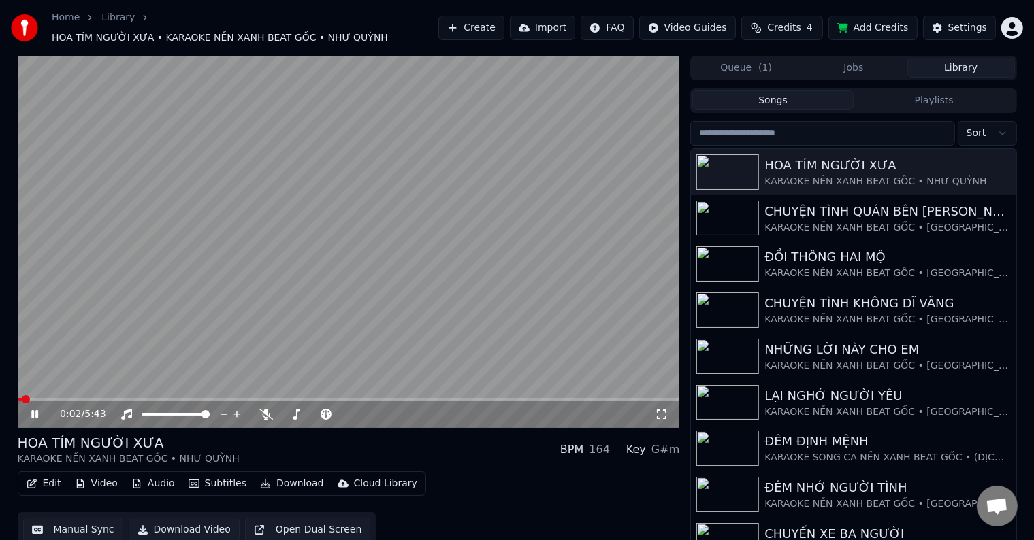
click at [105, 390] on video at bounding box center [349, 242] width 662 height 372
click at [107, 398] on span at bounding box center [349, 399] width 662 height 3
click at [32, 410] on icon at bounding box center [35, 415] width 8 height 10
click at [264, 409] on icon at bounding box center [266, 414] width 14 height 11
click at [47, 476] on button "Edit" at bounding box center [44, 483] width 46 height 19
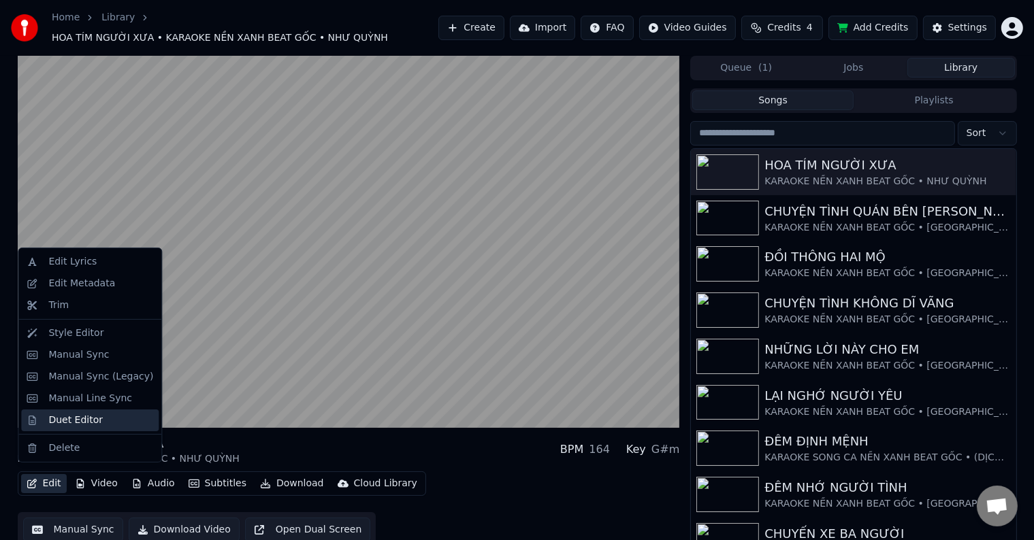
click at [75, 419] on div "Duet Editor" at bounding box center [75, 421] width 54 height 14
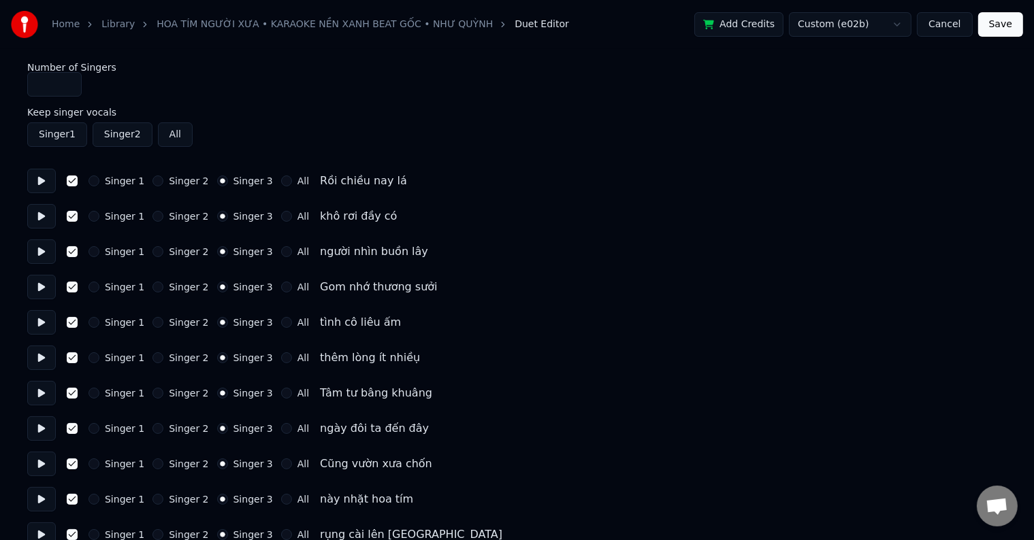
click at [170, 133] on button "All" at bounding box center [175, 134] width 35 height 24
click at [45, 108] on label "Keep singer vocals" at bounding box center [516, 113] width 979 height 10
click at [51, 114] on label "Keep singer vocals" at bounding box center [516, 113] width 979 height 10
click at [57, 133] on button "Singer 1" at bounding box center [57, 134] width 60 height 24
click at [93, 135] on button "Singer 2" at bounding box center [123, 134] width 60 height 24
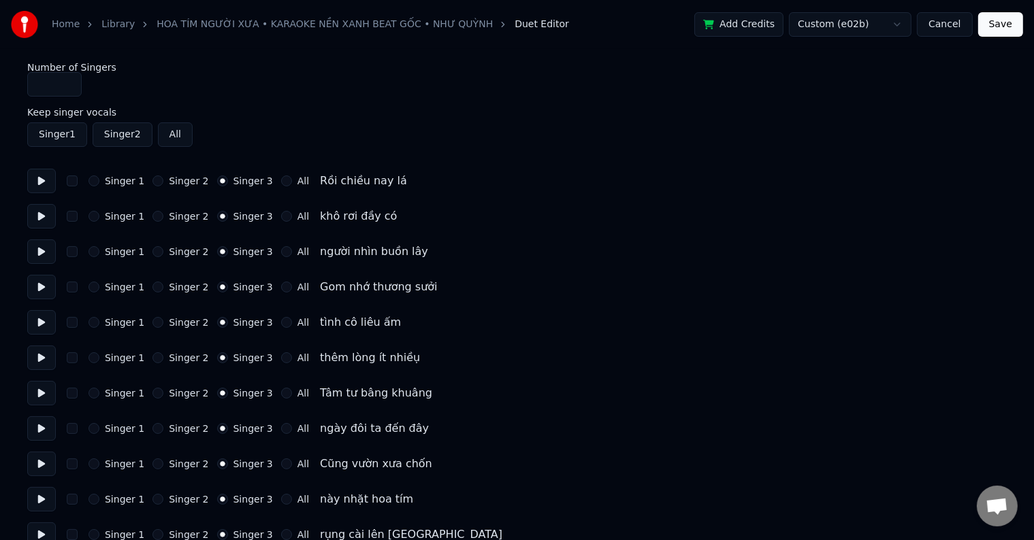
click at [93, 133] on button "Singer 2" at bounding box center [123, 134] width 60 height 24
click at [84, 134] on button "Singer 1" at bounding box center [57, 134] width 60 height 24
click at [76, 136] on button "Singer 1" at bounding box center [57, 134] width 60 height 24
click at [93, 135] on button "Singer 2" at bounding box center [123, 134] width 60 height 24
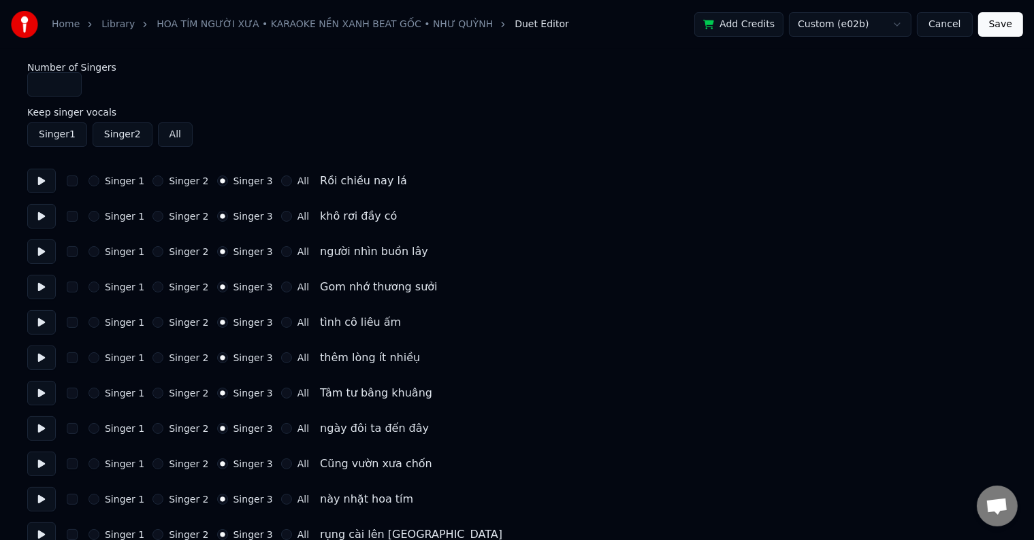
click at [93, 135] on button "Singer 2" at bounding box center [123, 134] width 60 height 24
click at [118, 133] on button "Singer 2" at bounding box center [123, 134] width 60 height 24
click at [41, 182] on button at bounding box center [41, 181] width 29 height 24
click at [297, 181] on label "All" at bounding box center [303, 181] width 12 height 10
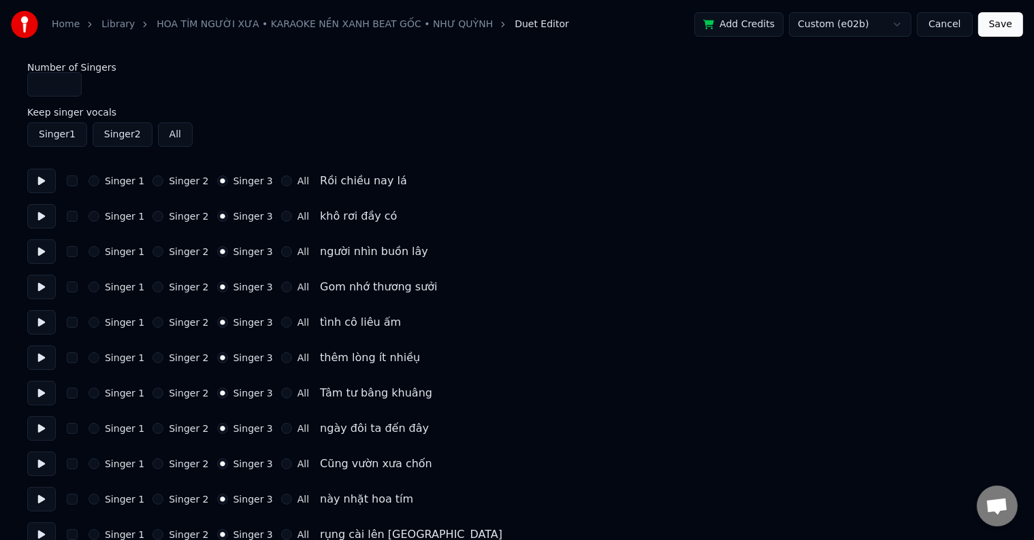
click at [289, 181] on button "All" at bounding box center [286, 181] width 11 height 11
click at [41, 178] on button at bounding box center [41, 181] width 29 height 24
click at [217, 183] on button "Singer 3" at bounding box center [222, 181] width 11 height 11
click at [37, 180] on button at bounding box center [41, 181] width 29 height 24
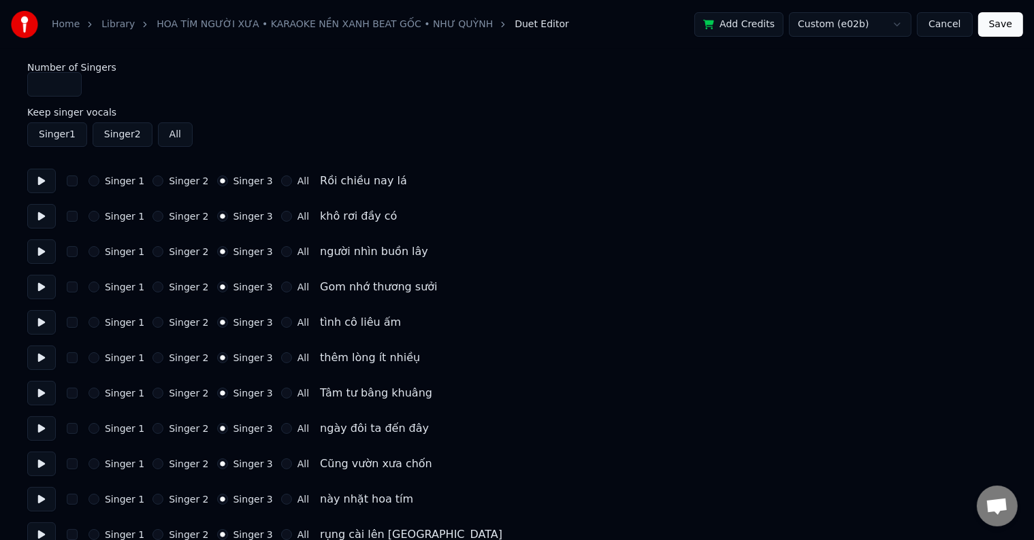
click at [152, 182] on button "Singer 2" at bounding box center [157, 181] width 11 height 11
click at [152, 216] on button "Singer 2" at bounding box center [157, 216] width 11 height 11
click at [152, 250] on button "Singer 2" at bounding box center [157, 251] width 11 height 11
click at [171, 136] on button "All" at bounding box center [175, 134] width 35 height 24
click at [384, 24] on link "HOA TÍM NGƯỜI XƯA • KARAOKE NỀN XANH BEAT GỐC • NHƯ QUỲNH" at bounding box center [325, 25] width 336 height 14
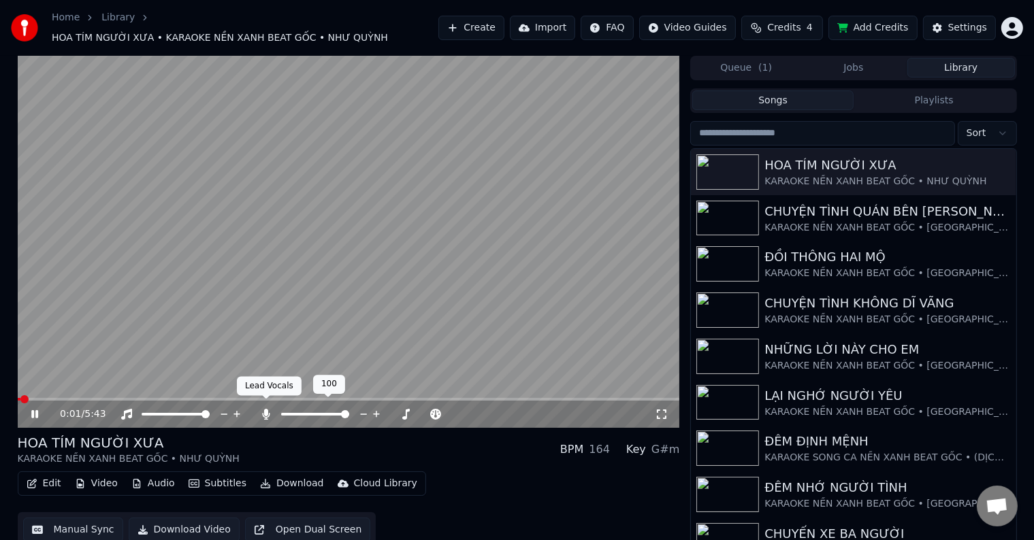
click at [265, 409] on icon at bounding box center [266, 414] width 7 height 11
click at [115, 390] on video at bounding box center [349, 242] width 662 height 372
click at [115, 398] on span at bounding box center [349, 399] width 662 height 3
click at [33, 410] on icon at bounding box center [35, 415] width 8 height 10
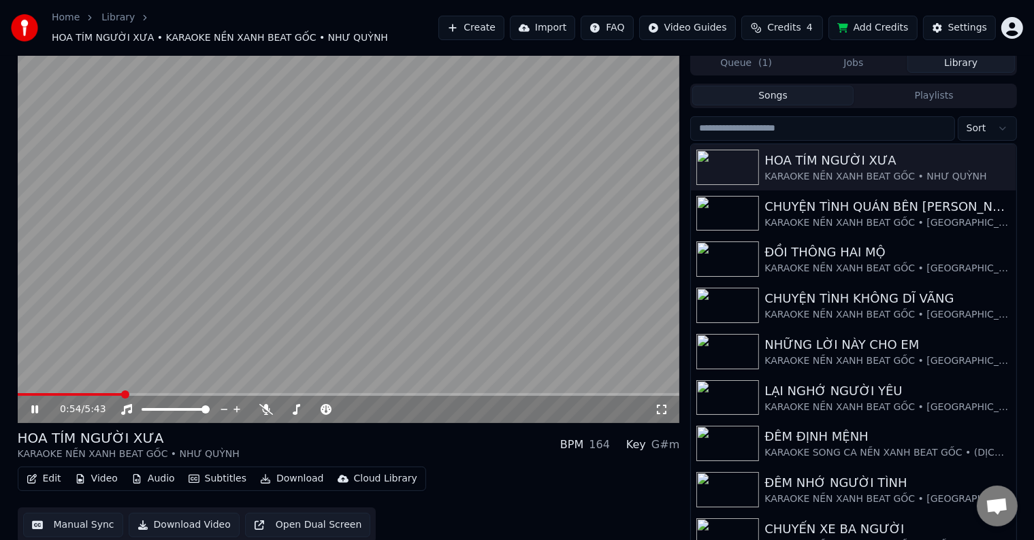
scroll to position [6, 0]
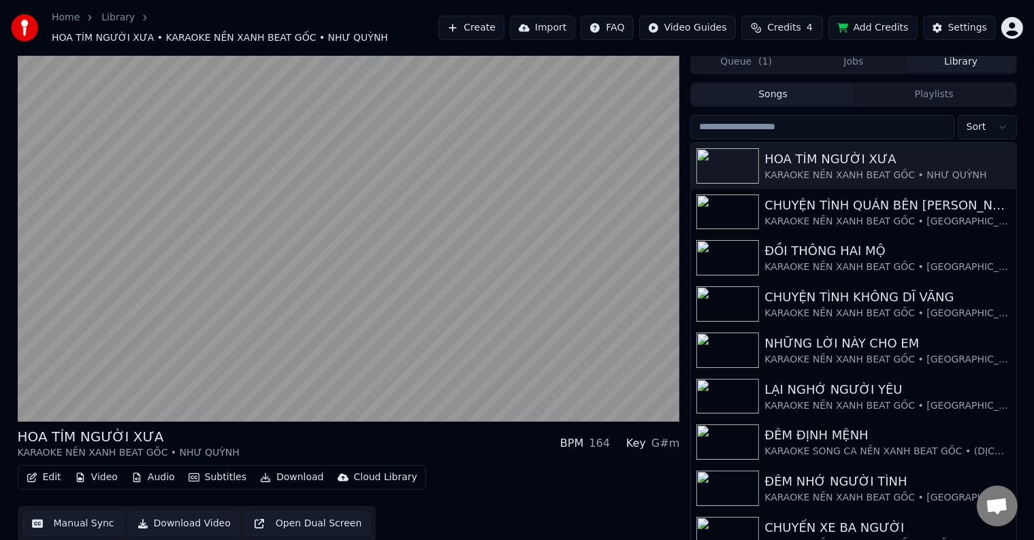
click at [159, 474] on button "Audio" at bounding box center [153, 477] width 54 height 19
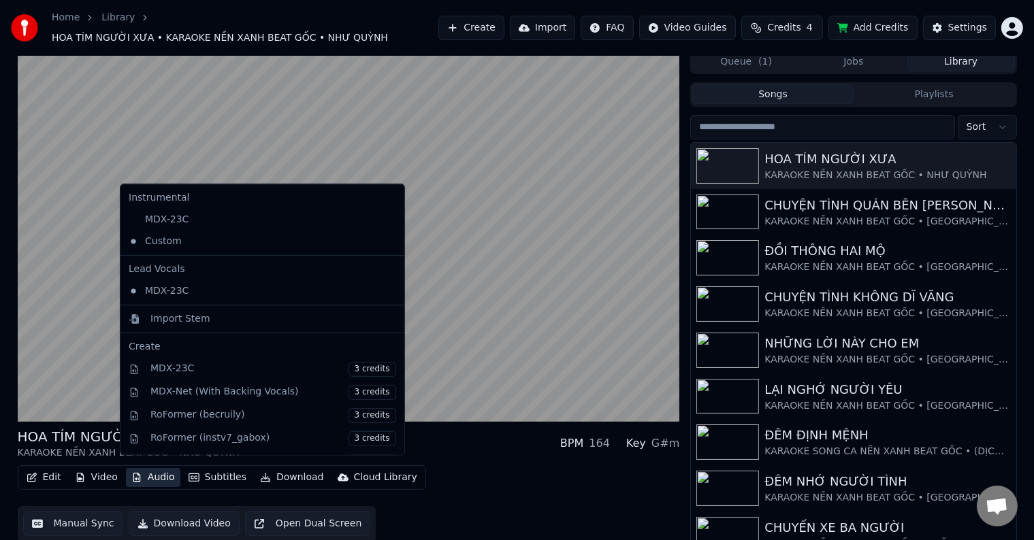
click at [478, 505] on div "Edit Video Audio Subtitles Download Cloud Library Manual Sync Download Video Op…" at bounding box center [349, 503] width 662 height 76
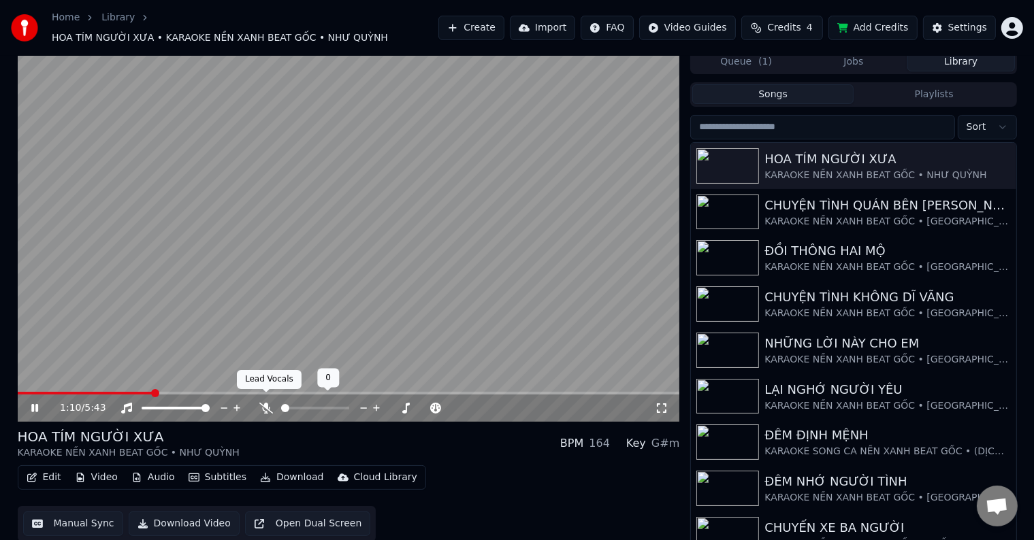
click at [264, 395] on span at bounding box center [266, 392] width 7 height 7
click at [264, 403] on icon at bounding box center [266, 408] width 14 height 11
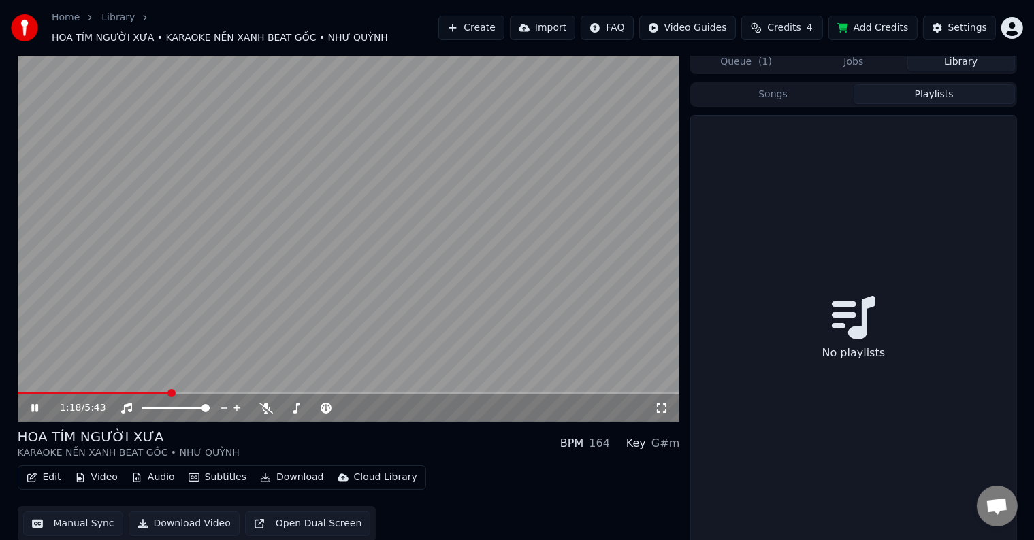
click at [939, 87] on button "Playlists" at bounding box center [933, 94] width 161 height 20
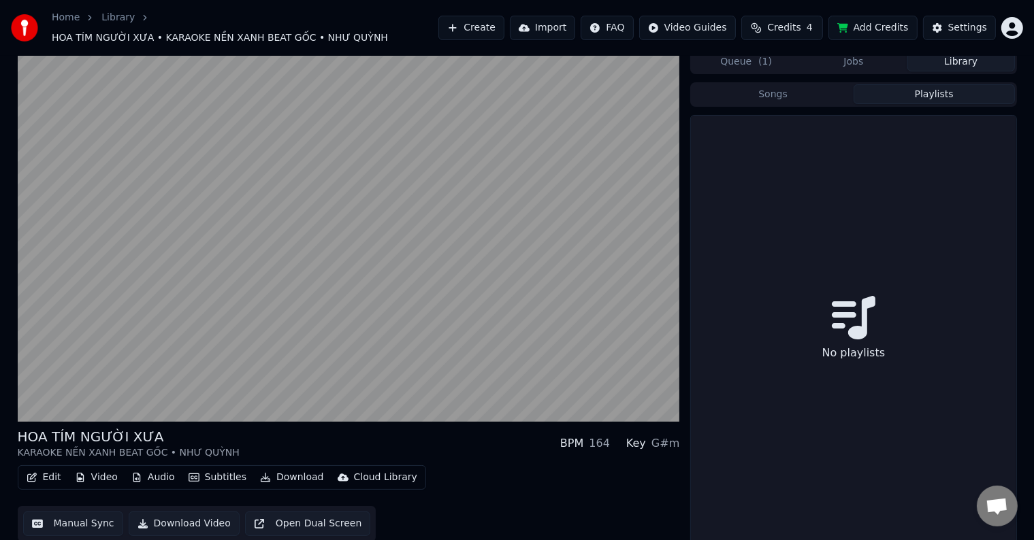
click at [772, 84] on button "Songs" at bounding box center [772, 94] width 161 height 20
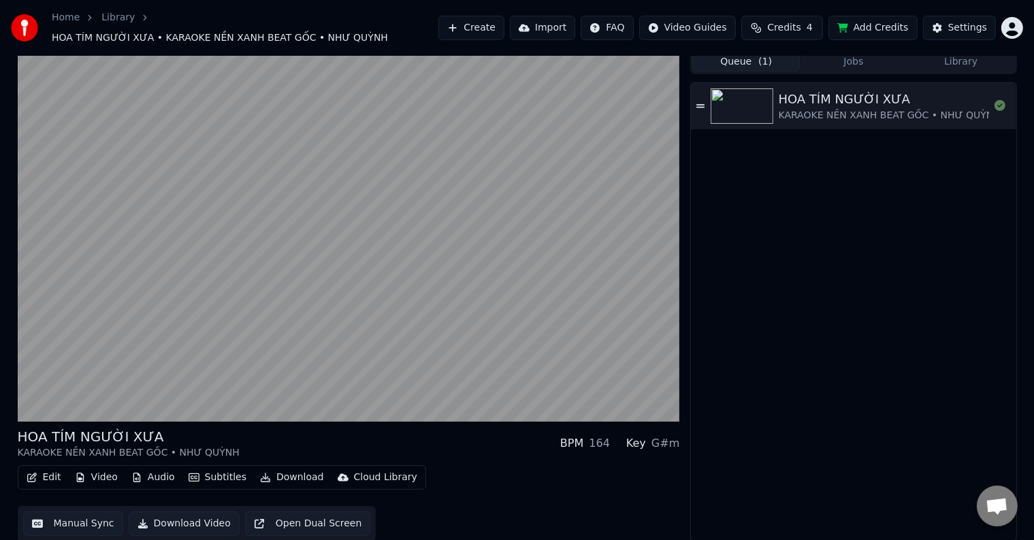
click at [755, 60] on button "Queue ( 1 )" at bounding box center [746, 62] width 108 height 20
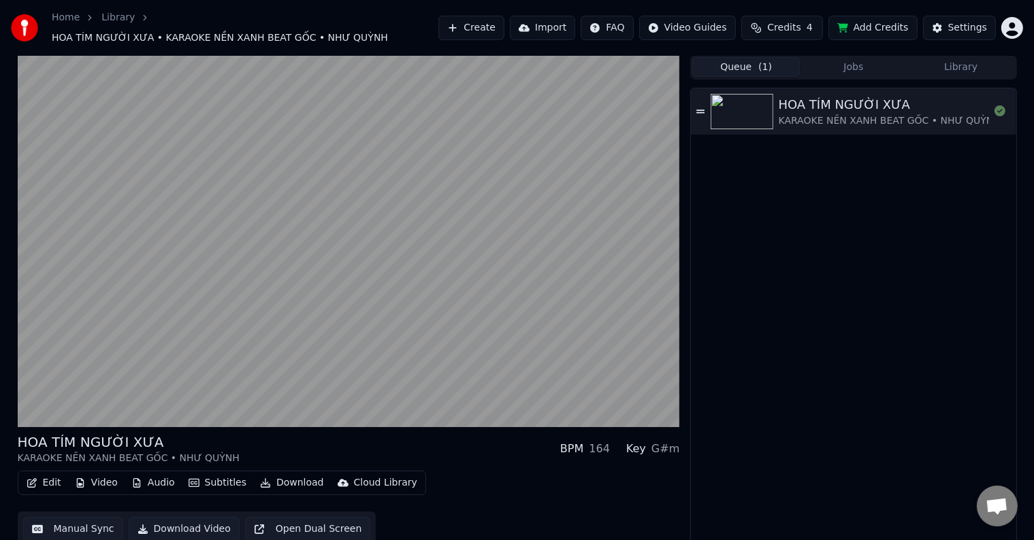
click at [852, 114] on div "KARAOKE NỀN XANH BEAT GỐC • NHƯ QUỲNH" at bounding box center [889, 121] width 222 height 14
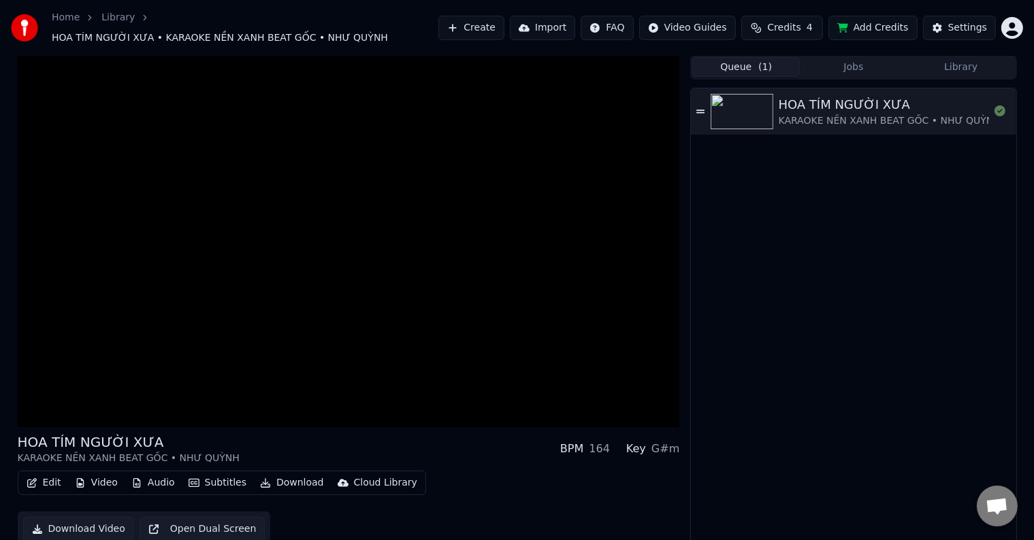
scroll to position [1, 0]
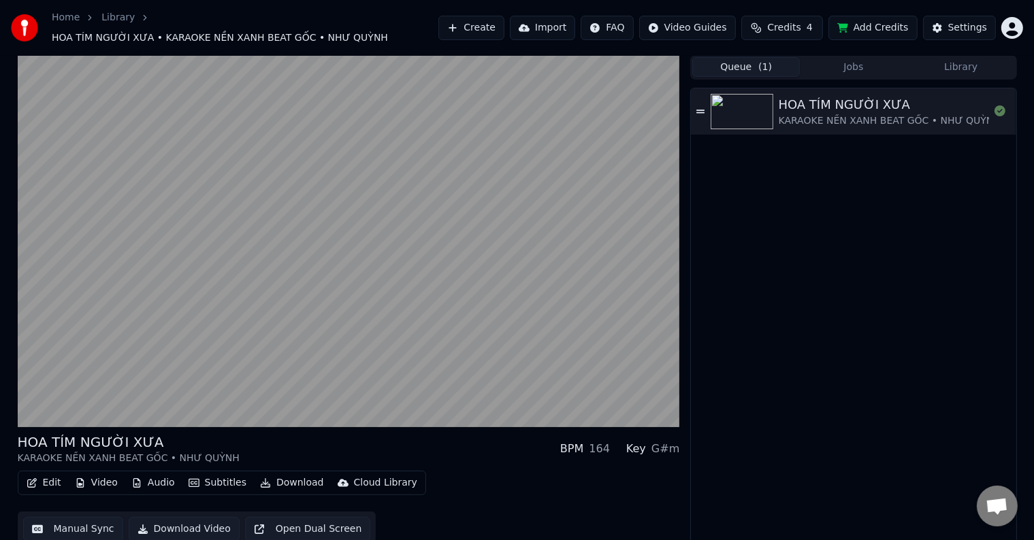
click at [49, 478] on button "Edit" at bounding box center [44, 483] width 46 height 19
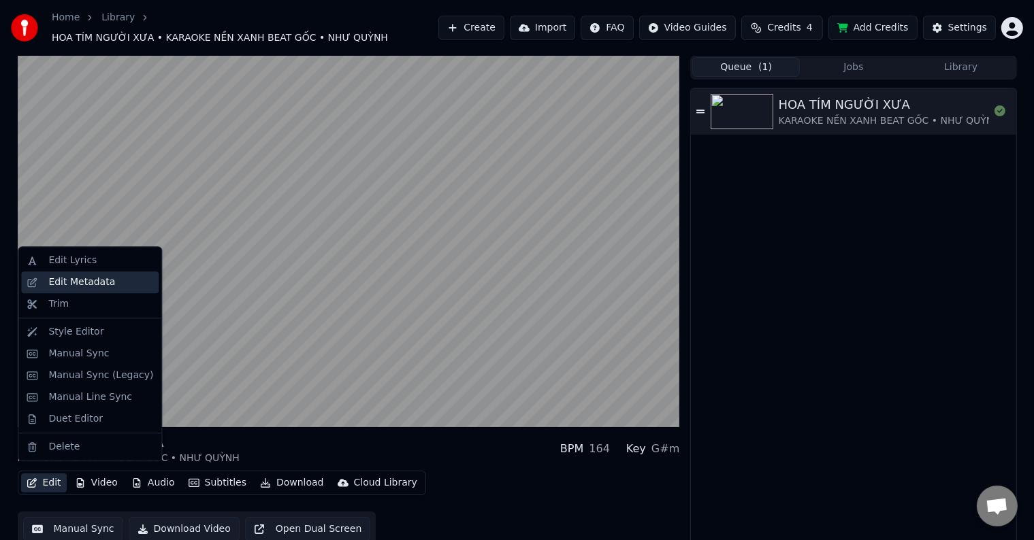
click at [66, 282] on div "Edit Metadata" at bounding box center [81, 283] width 67 height 14
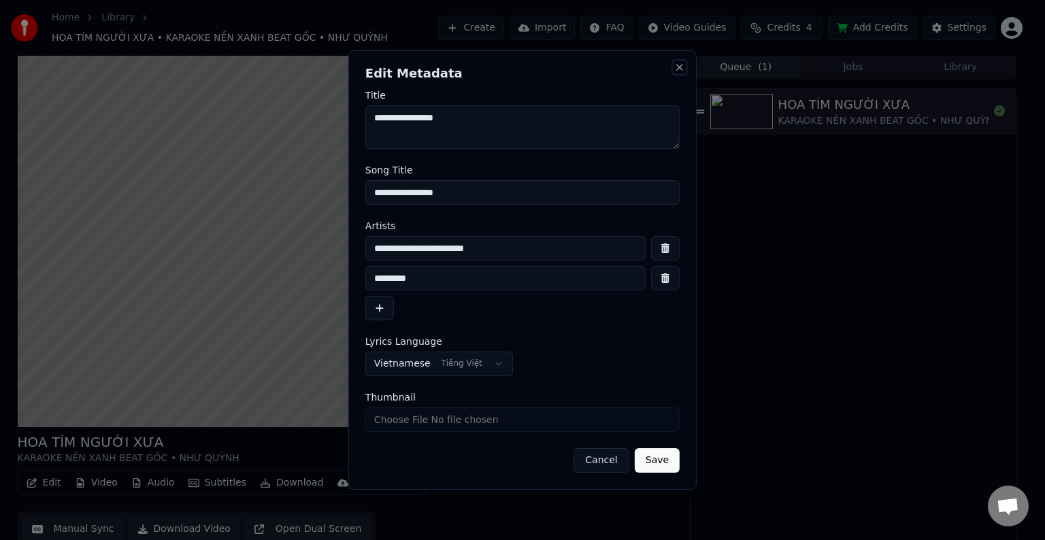
click at [680, 64] on button "Close" at bounding box center [679, 67] width 11 height 11
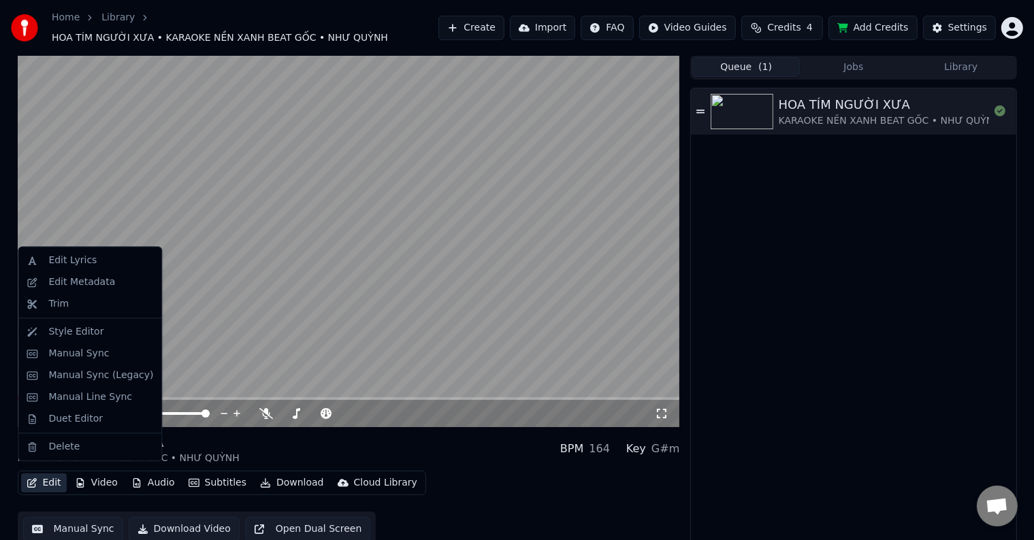
click at [48, 478] on button "Edit" at bounding box center [44, 483] width 46 height 19
click at [71, 422] on div "Duet Editor" at bounding box center [75, 419] width 54 height 14
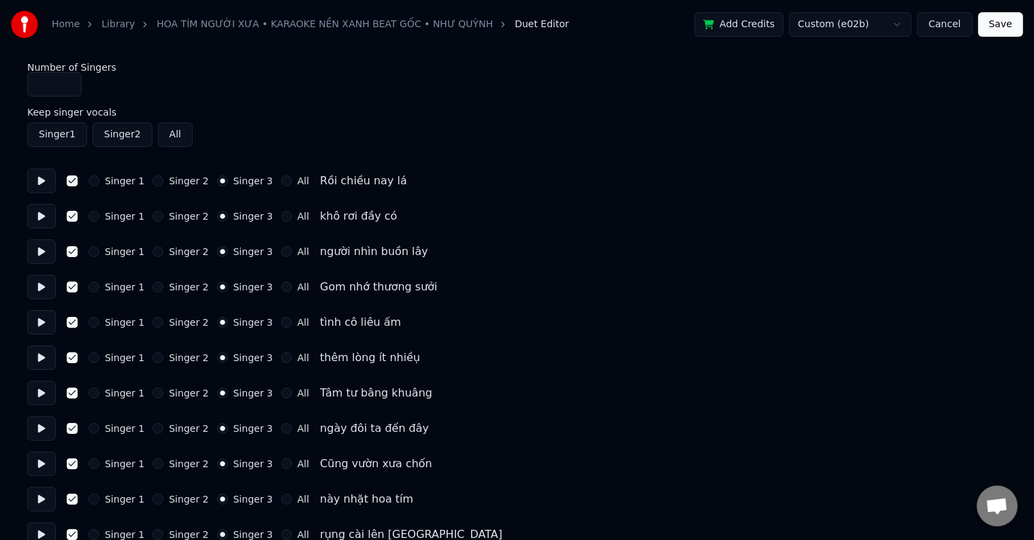
click at [135, 135] on button "Singer 2" at bounding box center [123, 134] width 60 height 24
click at [54, 89] on input "*" at bounding box center [54, 84] width 54 height 24
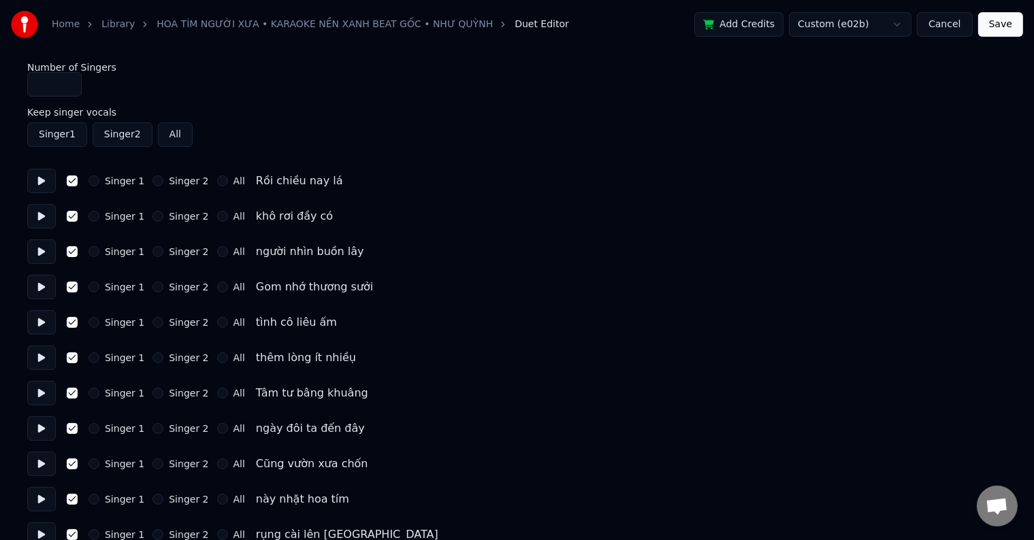
click at [65, 86] on input "*" at bounding box center [54, 84] width 54 height 24
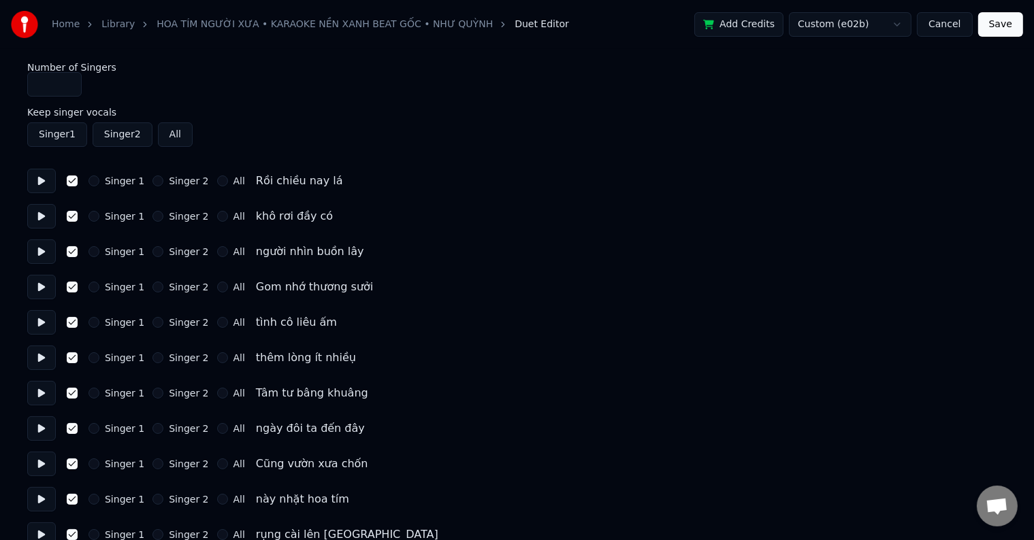
click at [111, 133] on button "Singer 2" at bounding box center [123, 134] width 60 height 24
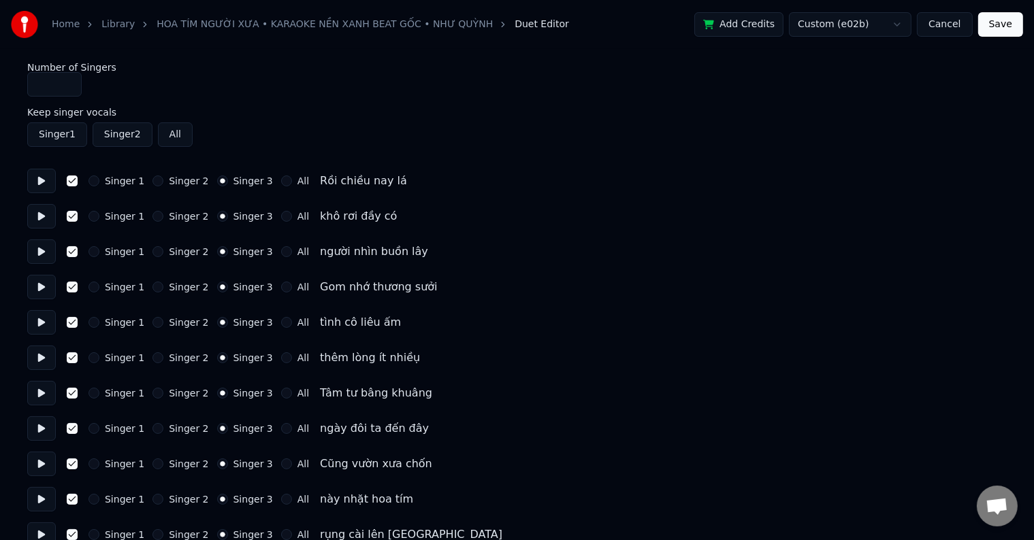
click at [111, 133] on button "Singer 2" at bounding box center [123, 134] width 60 height 24
click at [169, 132] on button "All" at bounding box center [175, 134] width 35 height 24
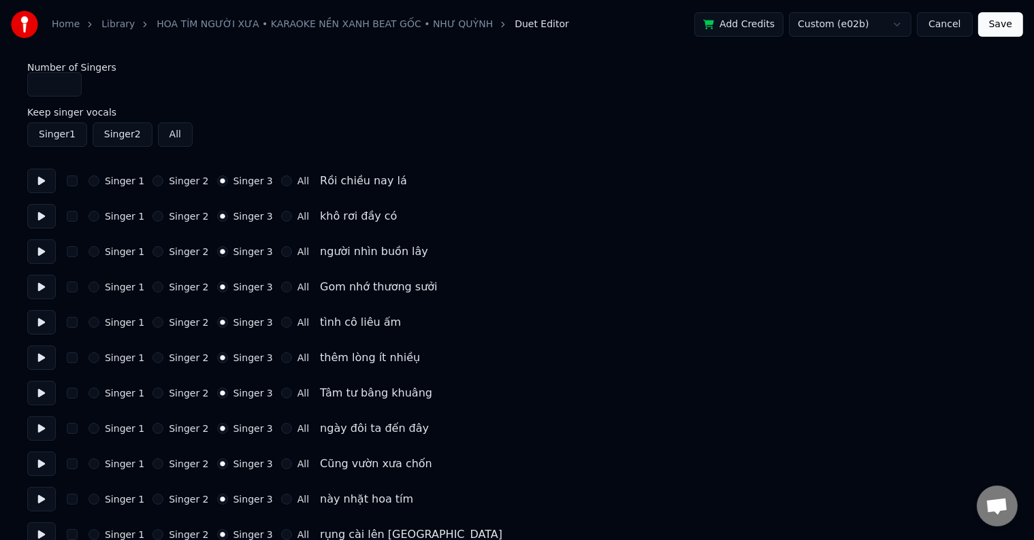
click at [57, 88] on input "*" at bounding box center [54, 84] width 54 height 24
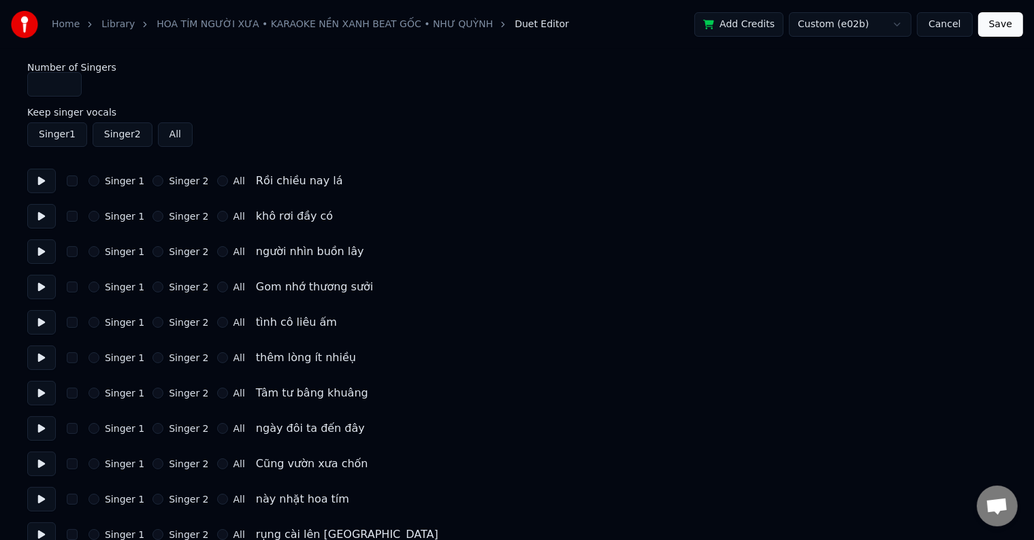
click at [68, 86] on input "*" at bounding box center [54, 84] width 54 height 24
click at [43, 180] on button at bounding box center [41, 181] width 29 height 24
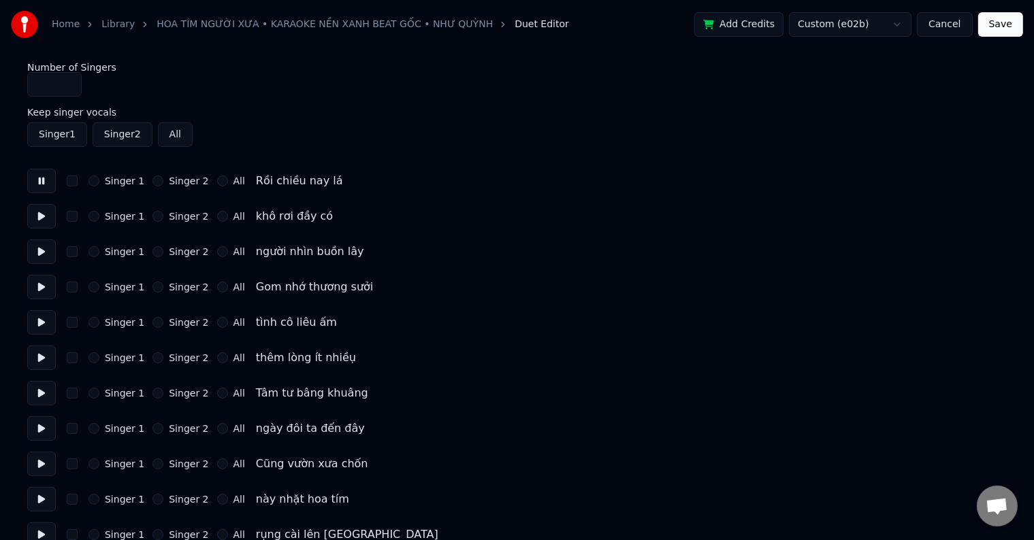
click at [50, 131] on button "Singer 1" at bounding box center [57, 134] width 60 height 24
type input "*"
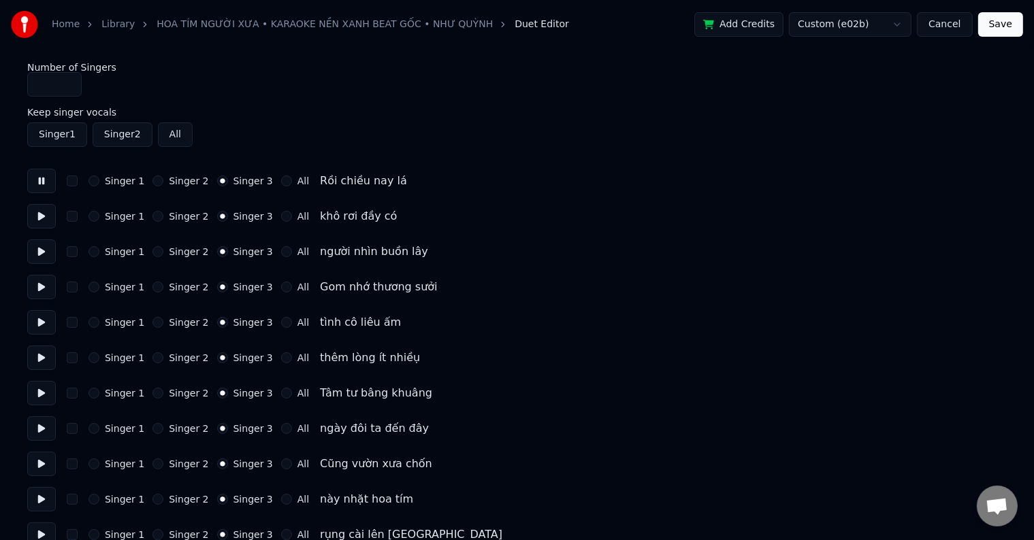
click at [50, 131] on button "Singer 1" at bounding box center [57, 134] width 60 height 24
click at [84, 180] on div "Singer 1 Singer 2 Singer 3 All Rồi chiều nay lá" at bounding box center [516, 181] width 979 height 24
click at [78, 186] on div "Singer 1 Singer 2 Singer 3 All Rồi chiều nay lá" at bounding box center [516, 181] width 979 height 24
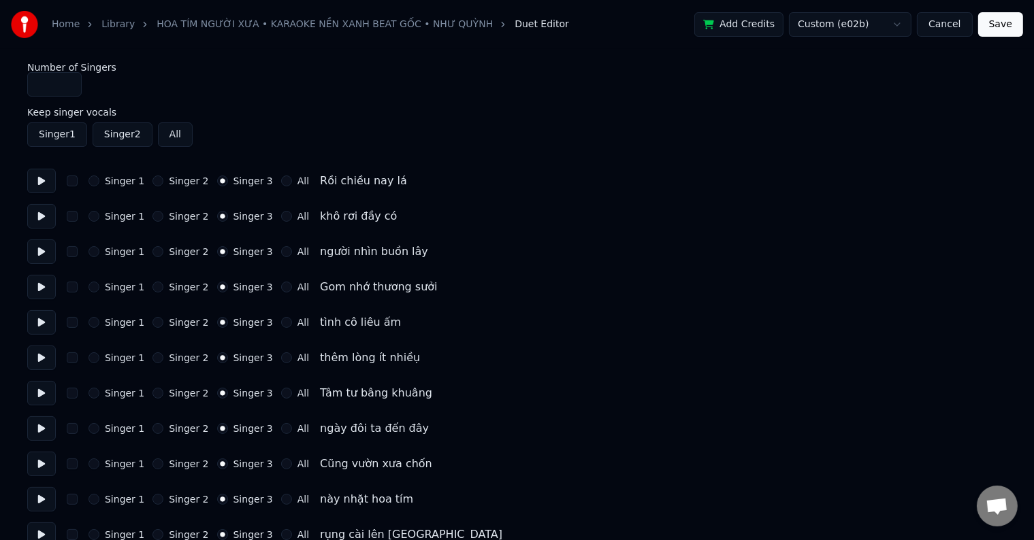
click at [82, 173] on div "Singer 1 Singer 2 Singer 3 All Rồi chiều nay lá" at bounding box center [516, 181] width 979 height 24
click at [69, 188] on div "Singer 1 Singer 2 Singer 3 All Rồi chiều nay lá" at bounding box center [516, 181] width 979 height 24
click at [63, 190] on div "Singer 1 Singer 2 Singer 3 All Rồi chiều nay lá" at bounding box center [516, 181] width 979 height 24
click at [67, 180] on button "button" at bounding box center [72, 181] width 11 height 11
click at [97, 178] on button "Singer 1" at bounding box center [93, 181] width 11 height 11
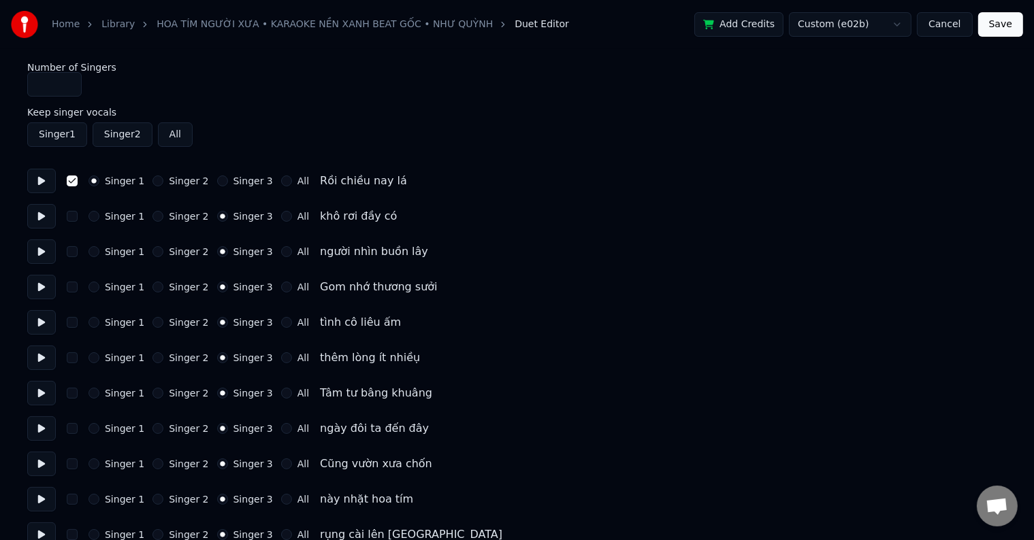
click at [92, 207] on div "Singer 1 Singer 2 Singer 3 All khô rơi đầy có" at bounding box center [516, 216] width 979 height 24
click at [93, 221] on button "Singer 1" at bounding box center [93, 216] width 11 height 11
click at [93, 248] on button "Singer 1" at bounding box center [93, 251] width 11 height 11
click at [95, 289] on button "Singer 1" at bounding box center [93, 287] width 11 height 11
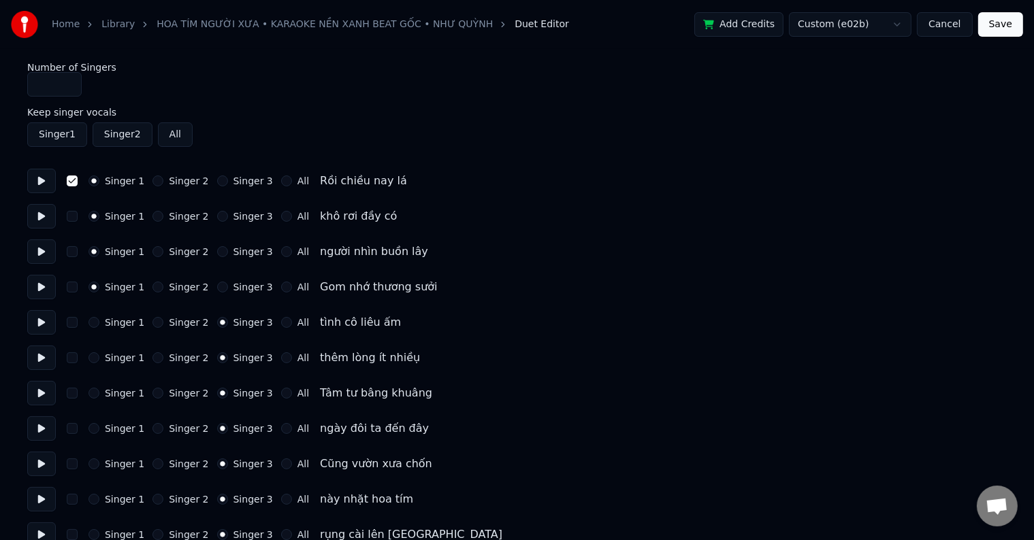
click at [95, 323] on button "Singer 1" at bounding box center [93, 322] width 11 height 11
click at [42, 178] on button at bounding box center [41, 181] width 29 height 24
click at [41, 182] on button at bounding box center [41, 181] width 29 height 24
click at [72, 180] on button "button" at bounding box center [72, 181] width 11 height 11
click at [37, 179] on button at bounding box center [41, 181] width 29 height 24
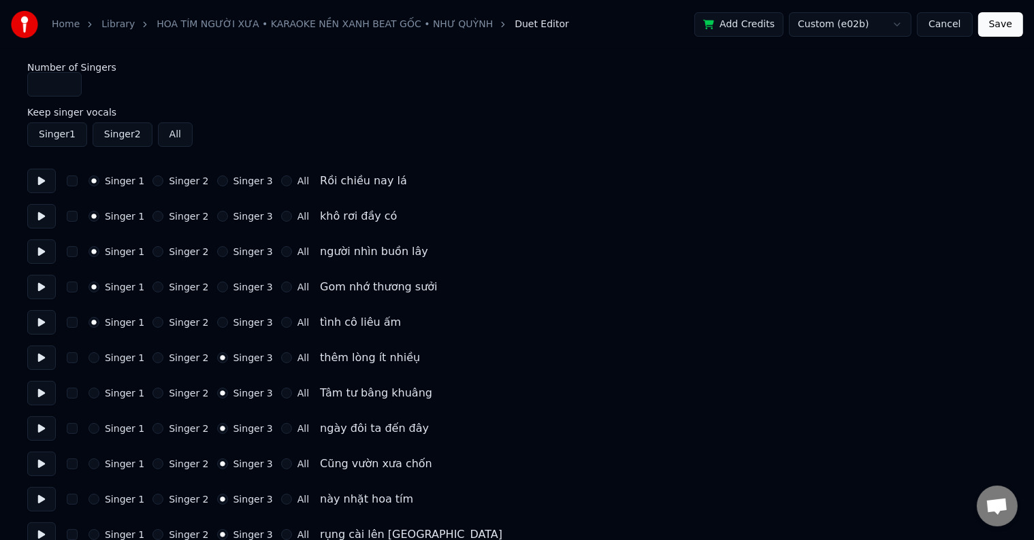
click at [421, 24] on link "HOA TÍM NGƯỜI XƯA • KARAOKE NỀN XANH BEAT GỐC • NHƯ QUỲNH" at bounding box center [325, 25] width 336 height 14
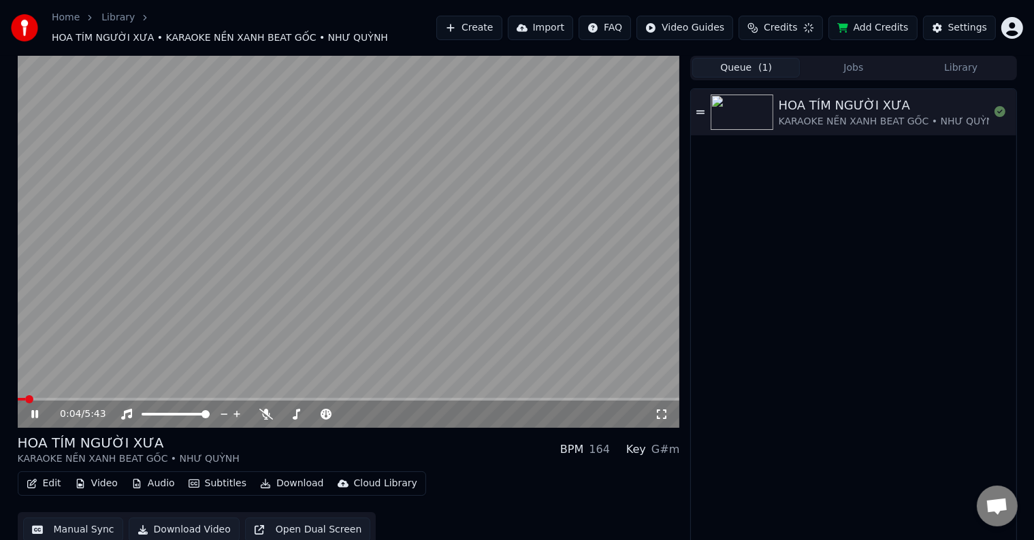
scroll to position [1, 0]
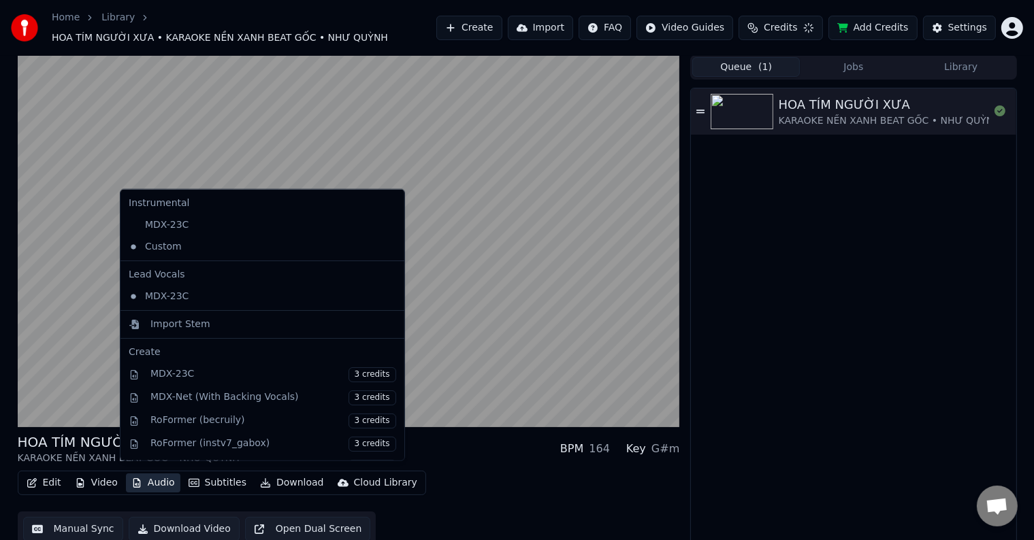
click at [152, 476] on button "Audio" at bounding box center [153, 483] width 54 height 19
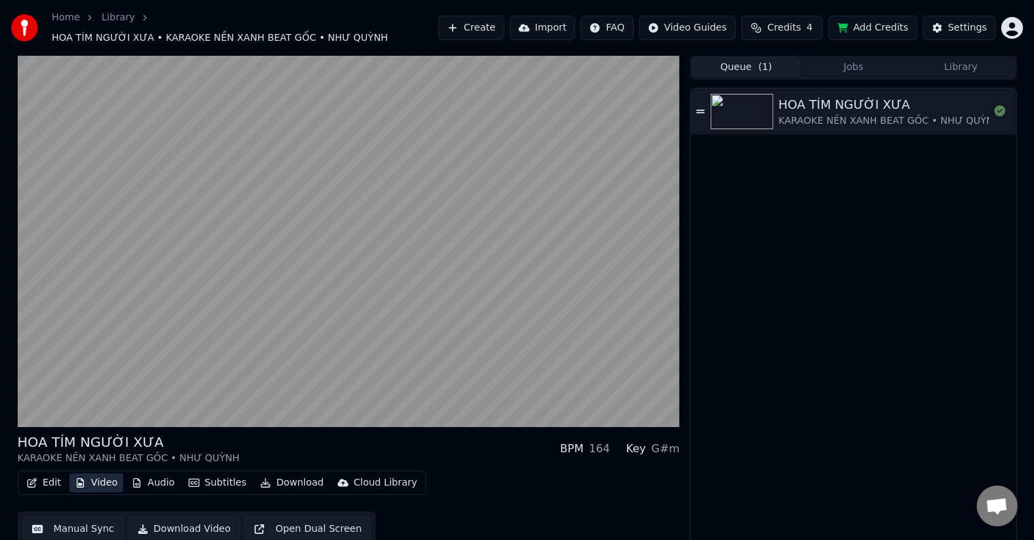
click at [116, 475] on button "Video" at bounding box center [96, 483] width 54 height 19
click at [112, 475] on button "Video" at bounding box center [96, 483] width 54 height 19
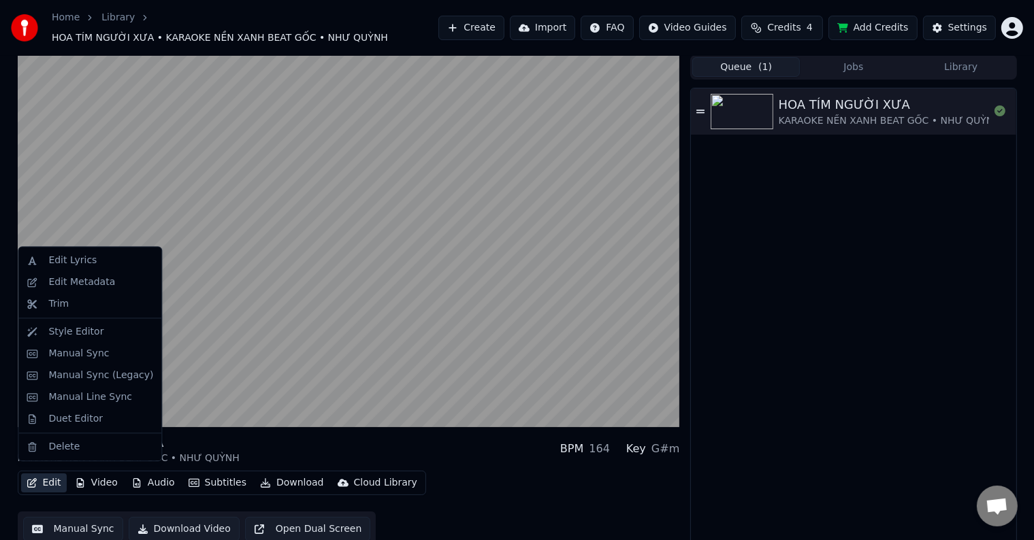
click at [49, 474] on button "Edit" at bounding box center [44, 483] width 46 height 19
click at [30, 478] on icon "button" at bounding box center [32, 483] width 11 height 10
click at [79, 420] on div "Duet Editor" at bounding box center [75, 419] width 54 height 14
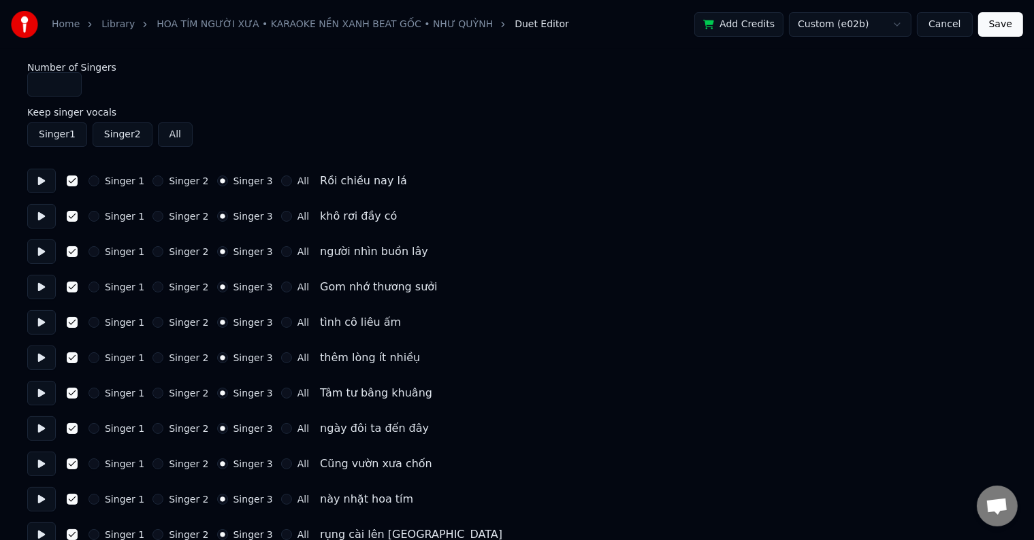
click at [45, 137] on button "Singer 1" at bounding box center [57, 134] width 60 height 24
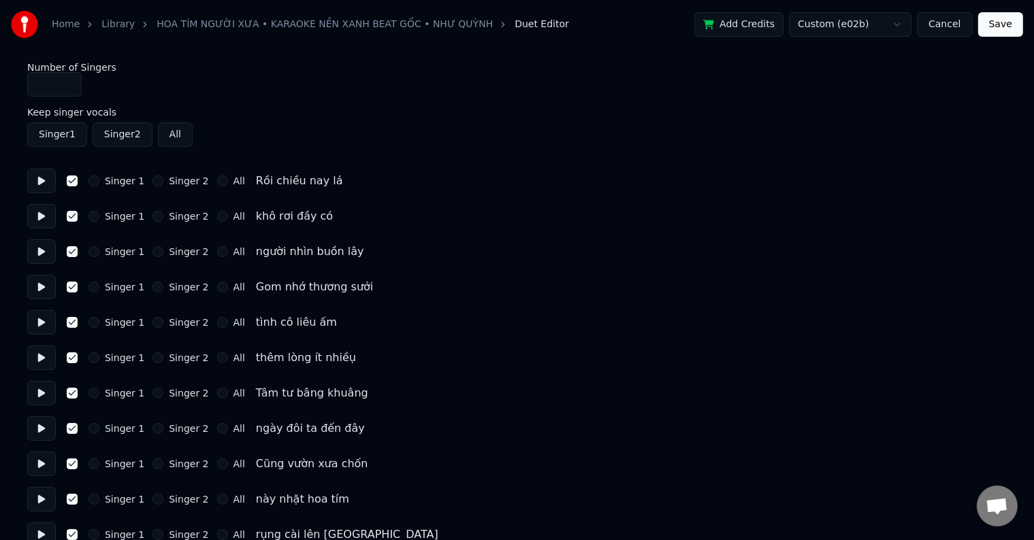
click at [67, 86] on input "*" at bounding box center [54, 84] width 54 height 24
click at [167, 133] on button "All" at bounding box center [175, 134] width 35 height 24
type input "*"
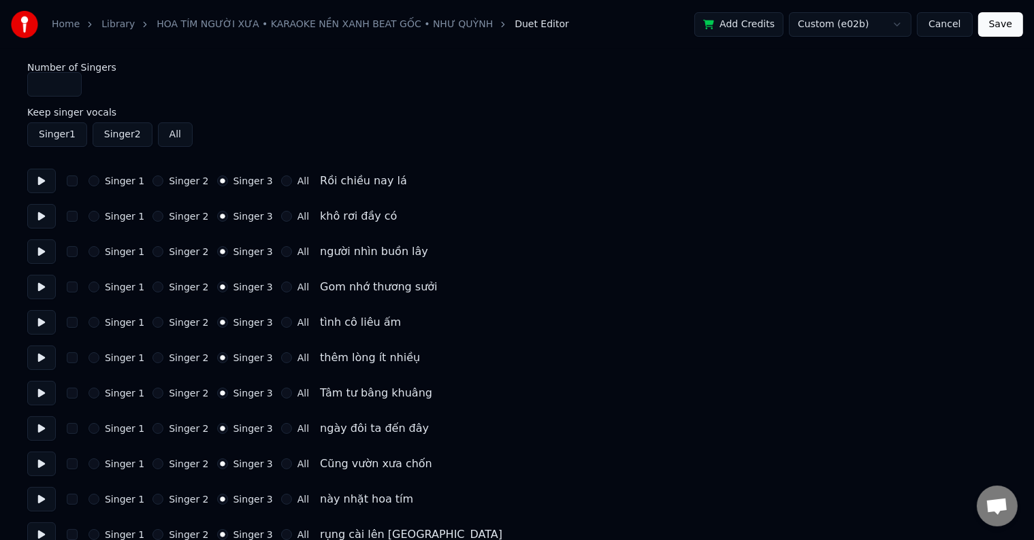
click at [297, 182] on label "All" at bounding box center [303, 181] width 12 height 10
click at [284, 182] on button "All" at bounding box center [286, 181] width 11 height 11
click at [217, 181] on button "Singer 3" at bounding box center [222, 181] width 11 height 11
click at [152, 181] on button "Singer 2" at bounding box center [157, 181] width 11 height 11
click at [152, 216] on button "Singer 2" at bounding box center [157, 216] width 11 height 11
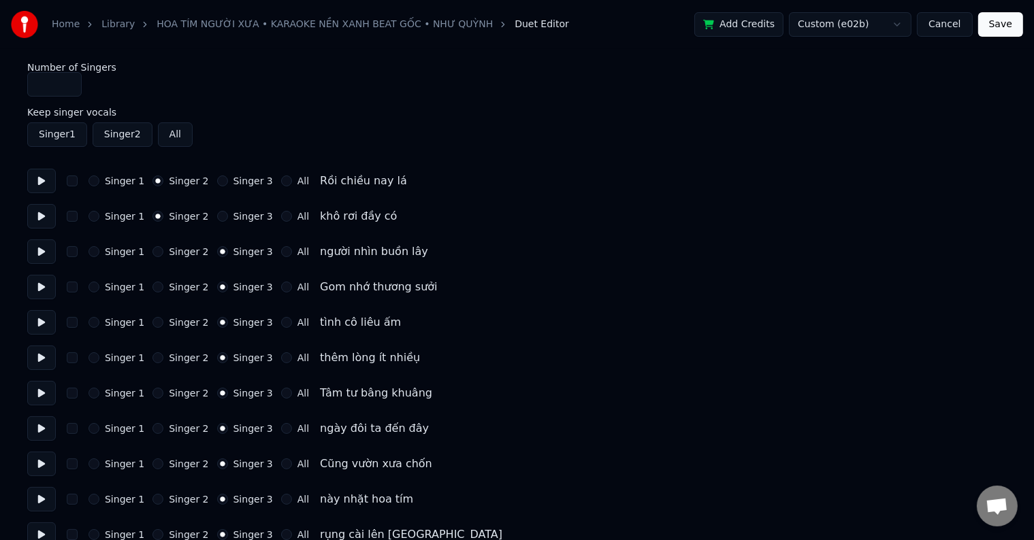
click at [150, 245] on div "Singer 1 Singer 2 Singer 3 All người nhìn buồn lây" at bounding box center [516, 252] width 979 height 24
click at [152, 253] on button "Singer 2" at bounding box center [157, 251] width 11 height 11
click at [152, 290] on button "Singer 2" at bounding box center [157, 287] width 11 height 11
click at [152, 323] on button "Singer 2" at bounding box center [157, 322] width 11 height 11
click at [152, 356] on button "Singer 2" at bounding box center [157, 357] width 11 height 11
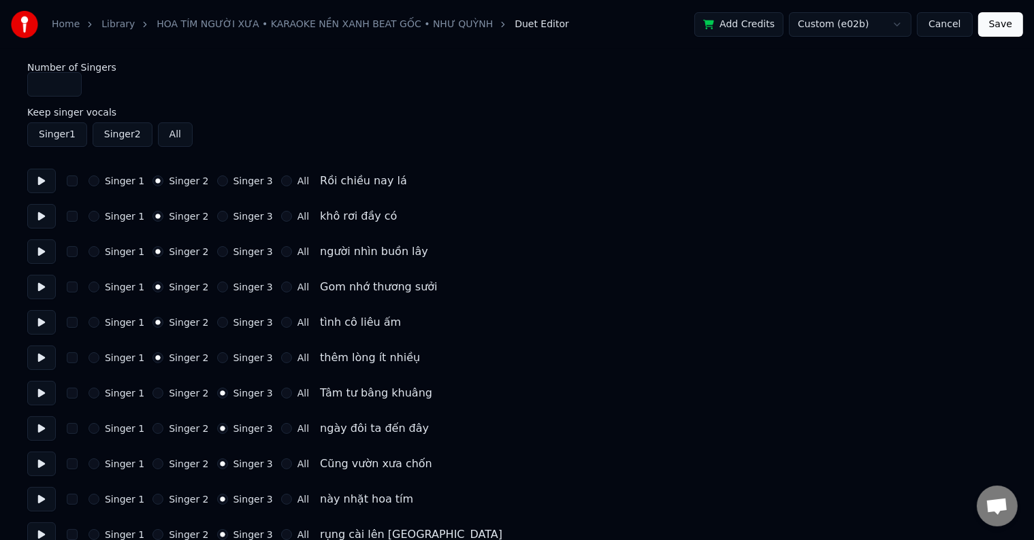
click at [152, 396] on button "Singer 2" at bounding box center [157, 393] width 11 height 11
click at [152, 430] on button "Singer 2" at bounding box center [157, 428] width 11 height 11
click at [152, 465] on button "Singer 2" at bounding box center [157, 464] width 11 height 11
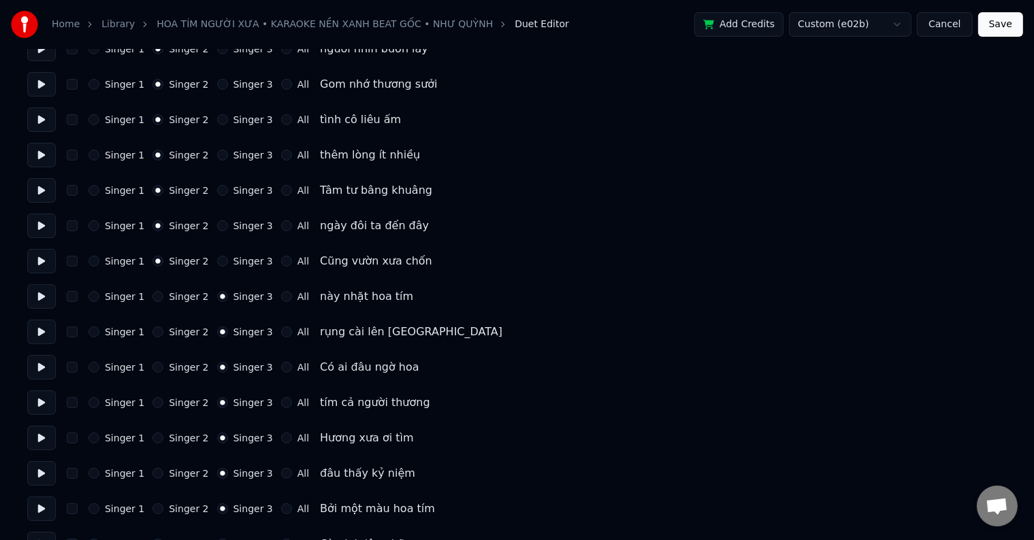
scroll to position [204, 0]
click at [153, 297] on button "Singer 2" at bounding box center [157, 295] width 11 height 11
click at [150, 337] on div "Singer 1 Singer 2 Singer 3 All rụng cài lên áo" at bounding box center [516, 330] width 979 height 24
click at [152, 331] on button "Singer 2" at bounding box center [157, 330] width 11 height 11
click at [152, 367] on button "Singer 2" at bounding box center [157, 366] width 11 height 11
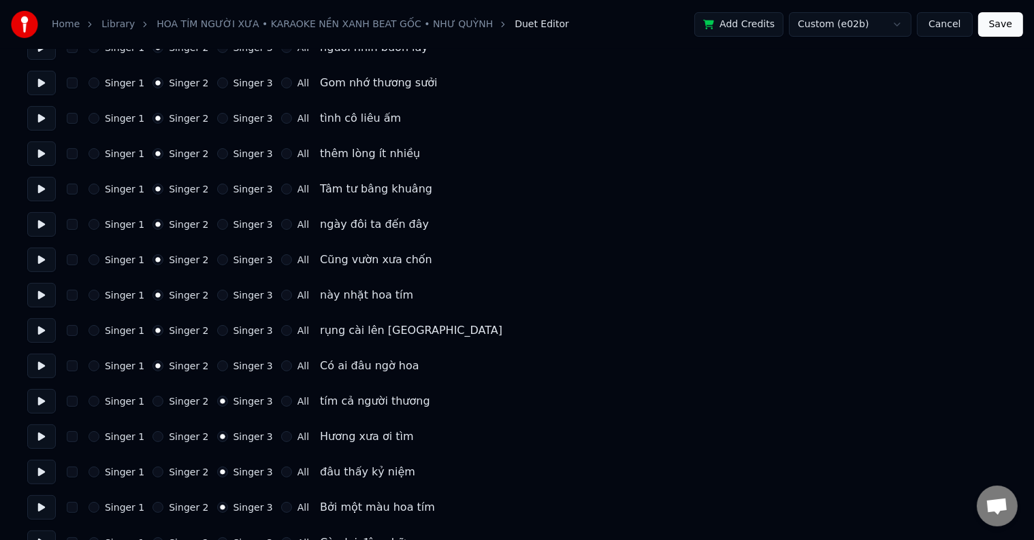
click at [152, 391] on div "Singer 1 Singer 2 Singer 3 All tím cả người thương" at bounding box center [516, 401] width 979 height 24
click at [152, 406] on button "Singer 2" at bounding box center [157, 401] width 11 height 11
click at [152, 439] on button "Singer 2" at bounding box center [157, 436] width 11 height 11
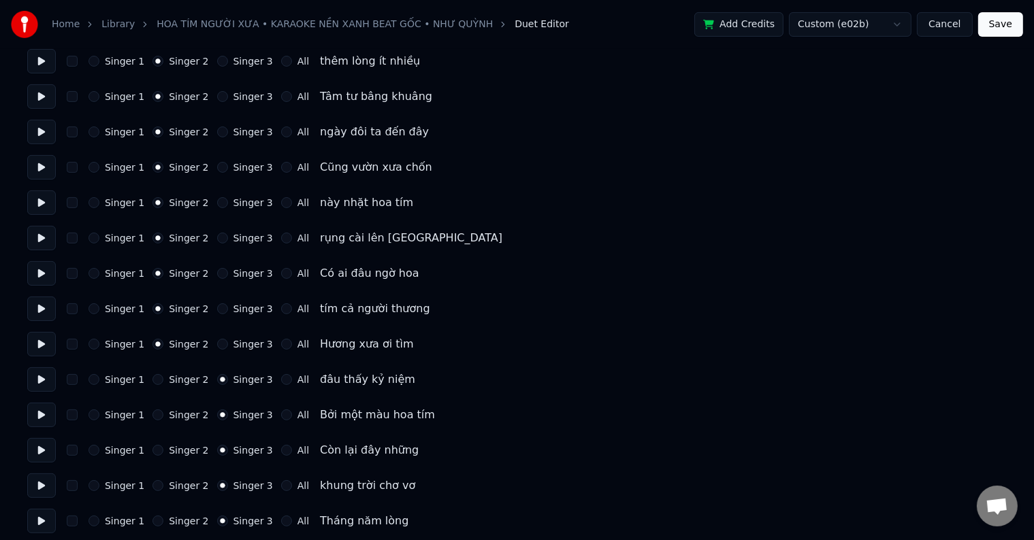
scroll to position [340, 0]
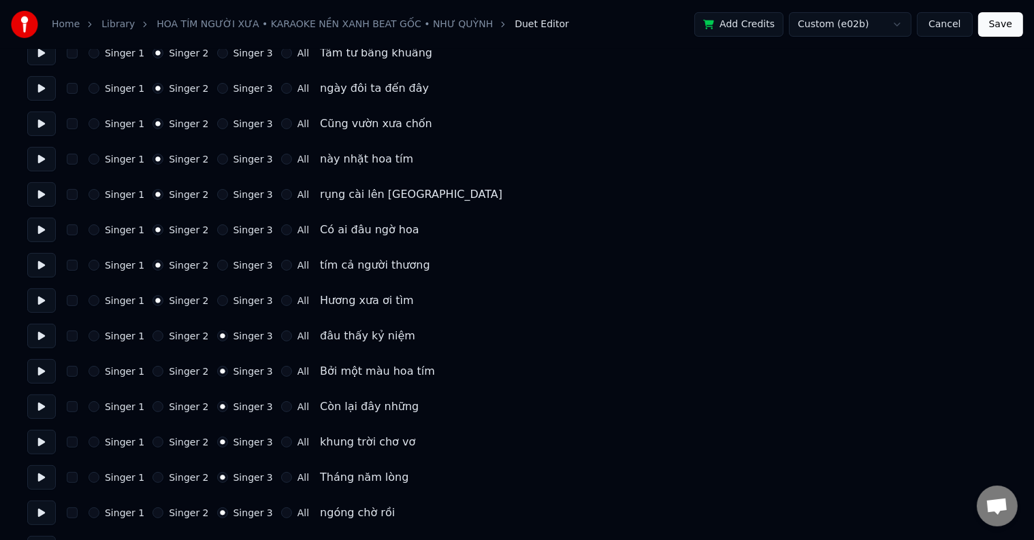
click at [152, 336] on button "Singer 2" at bounding box center [157, 336] width 11 height 11
click at [152, 373] on button "Singer 2" at bounding box center [157, 371] width 11 height 11
click at [154, 403] on button "Singer 2" at bounding box center [157, 406] width 11 height 11
click at [152, 440] on button "Singer 2" at bounding box center [157, 442] width 11 height 11
click at [152, 469] on div "Singer 1 Singer 2 Singer 3 All Tháng năm lòng" at bounding box center [516, 477] width 979 height 24
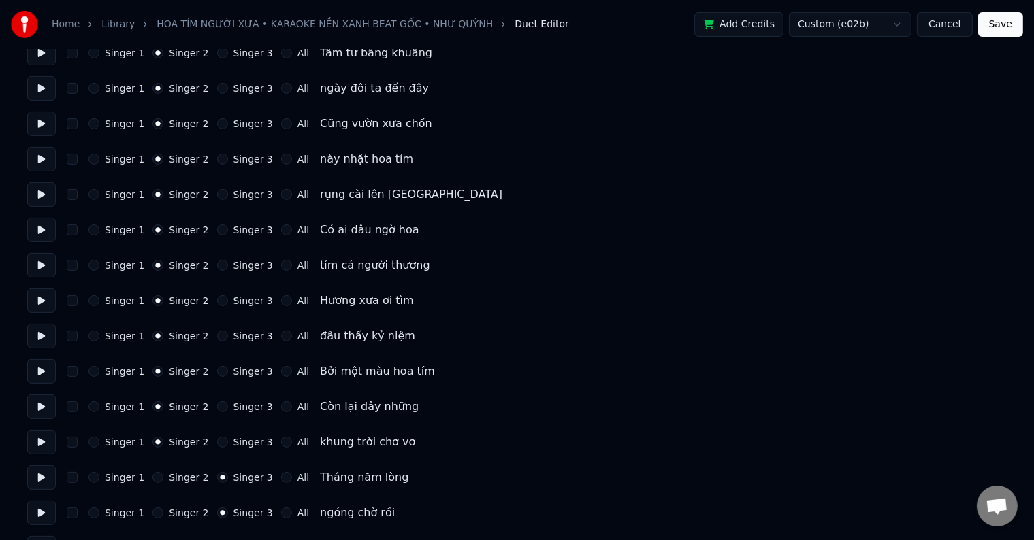
click at [152, 480] on button "Singer 2" at bounding box center [157, 477] width 11 height 11
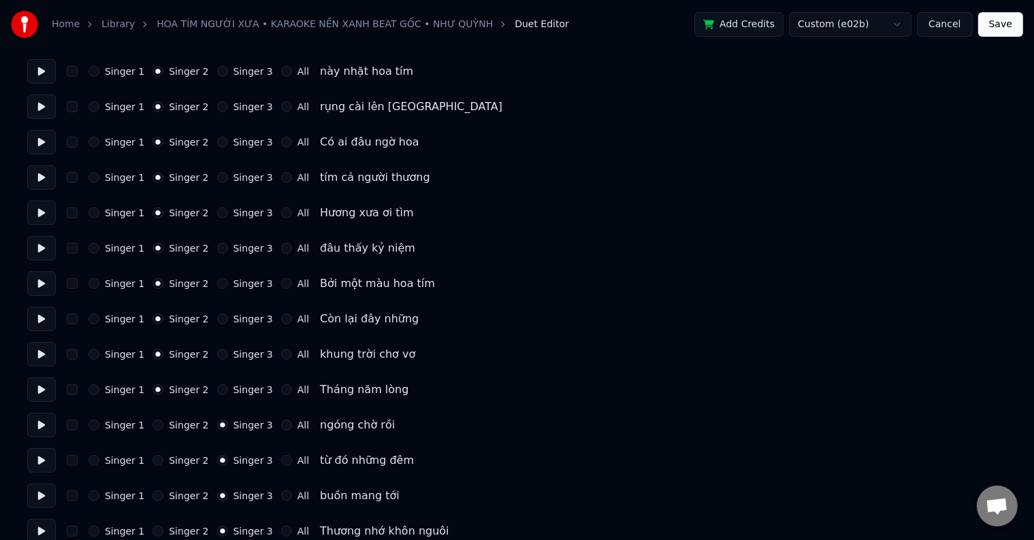
scroll to position [476, 0]
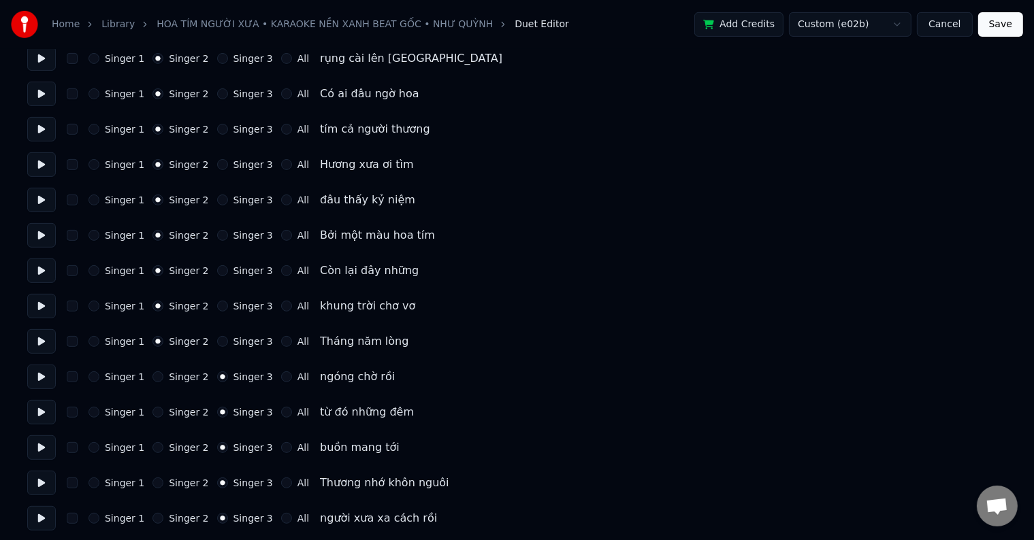
click at [152, 377] on button "Singer 2" at bounding box center [157, 377] width 11 height 11
click at [152, 411] on button "Singer 2" at bounding box center [157, 412] width 11 height 11
click at [153, 447] on button "Singer 2" at bounding box center [157, 447] width 11 height 11
click at [152, 483] on button "Singer 2" at bounding box center [157, 483] width 11 height 11
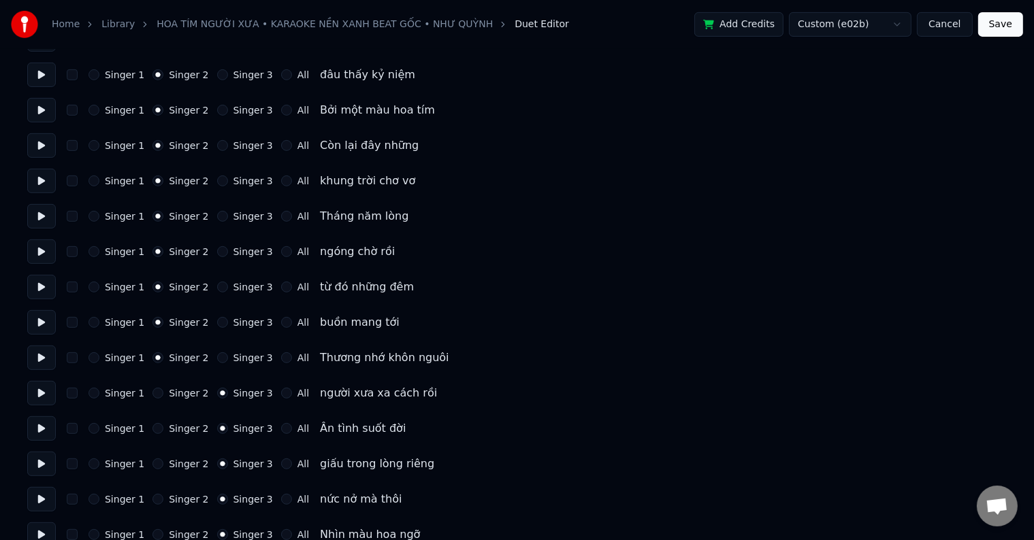
scroll to position [748, 0]
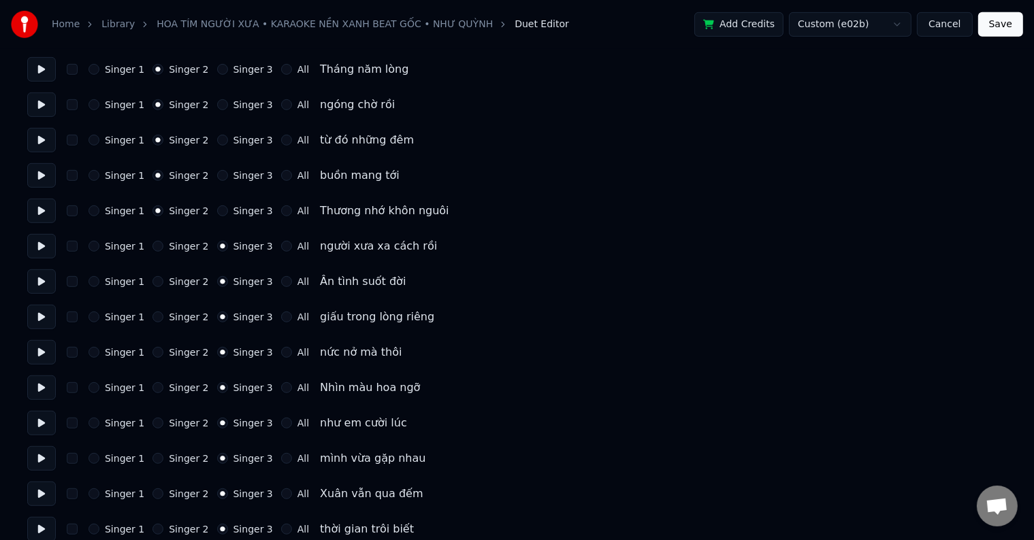
click at [152, 246] on button "Singer 2" at bounding box center [157, 246] width 11 height 11
click at [152, 282] on button "Singer 2" at bounding box center [157, 281] width 11 height 11
click at [152, 315] on button "Singer 2" at bounding box center [157, 317] width 11 height 11
click at [149, 360] on div "Singer 1 Singer 2 Singer 3 All nức nở mà thôi" at bounding box center [516, 352] width 979 height 24
click at [152, 351] on button "Singer 2" at bounding box center [157, 352] width 11 height 11
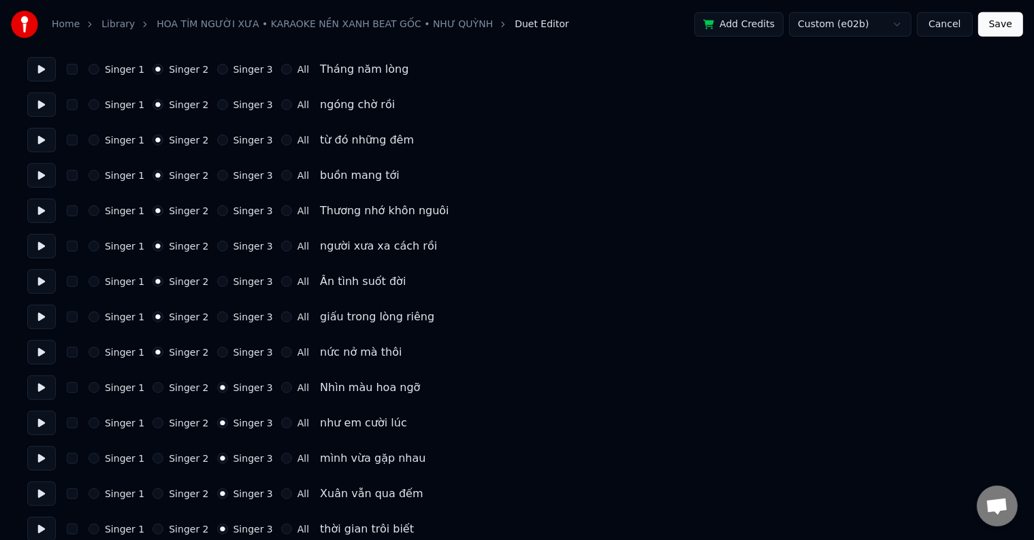
click at [151, 395] on div "Singer 1 Singer 2 Singer 3 All Nhìn màu hoa ngỡ" at bounding box center [516, 388] width 979 height 24
click at [154, 386] on button "Singer 2" at bounding box center [157, 387] width 11 height 11
click at [152, 423] on button "Singer 2" at bounding box center [157, 423] width 11 height 11
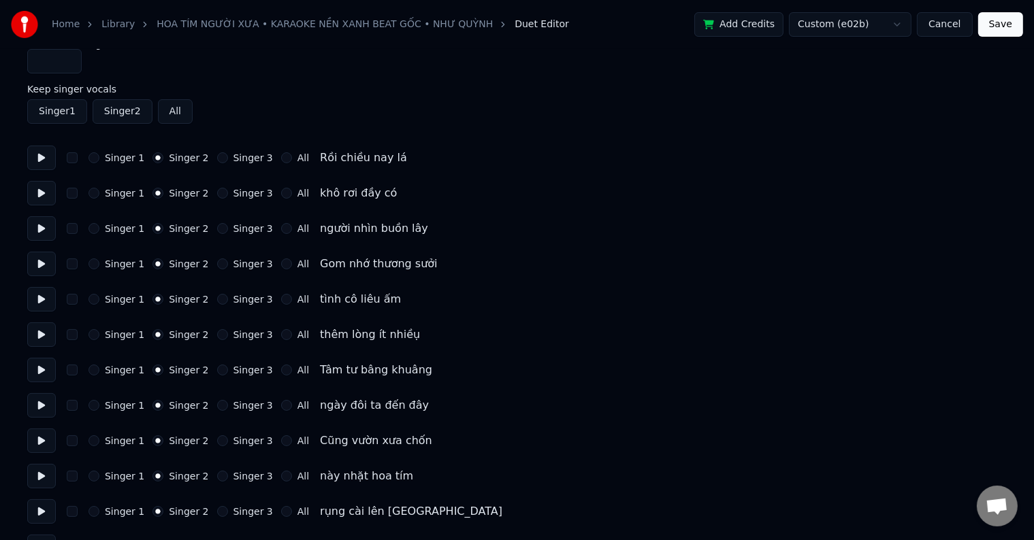
scroll to position [0, 0]
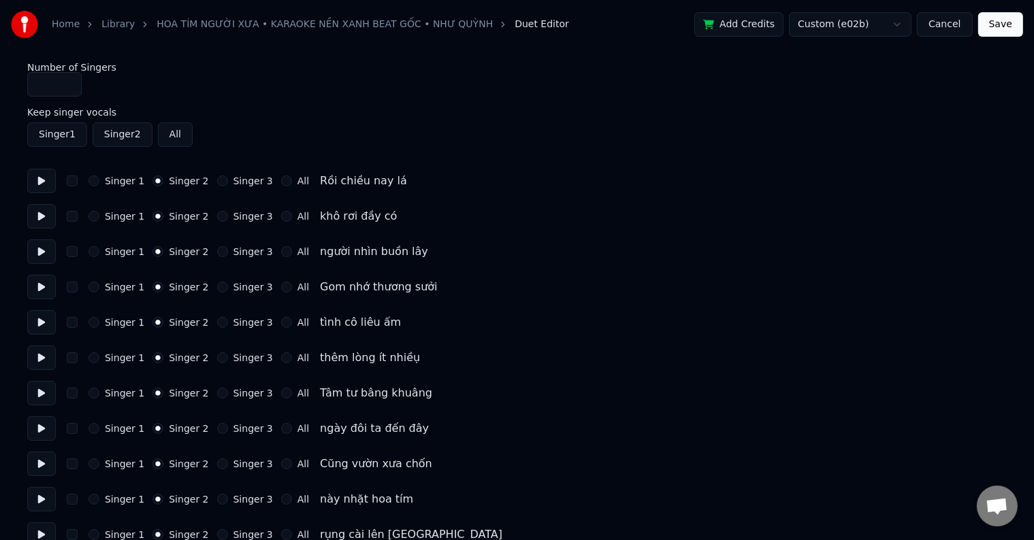
click at [111, 136] on button "Singer 2" at bounding box center [123, 134] width 60 height 24
click at [120, 135] on button "Singer 2" at bounding box center [123, 134] width 60 height 24
click at [169, 132] on button "All" at bounding box center [175, 134] width 35 height 24
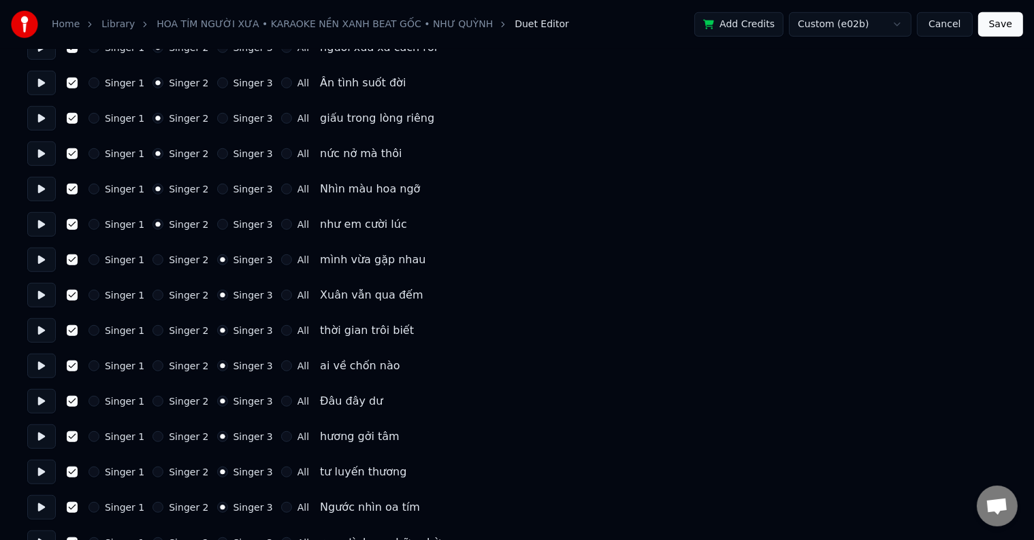
scroll to position [992, 0]
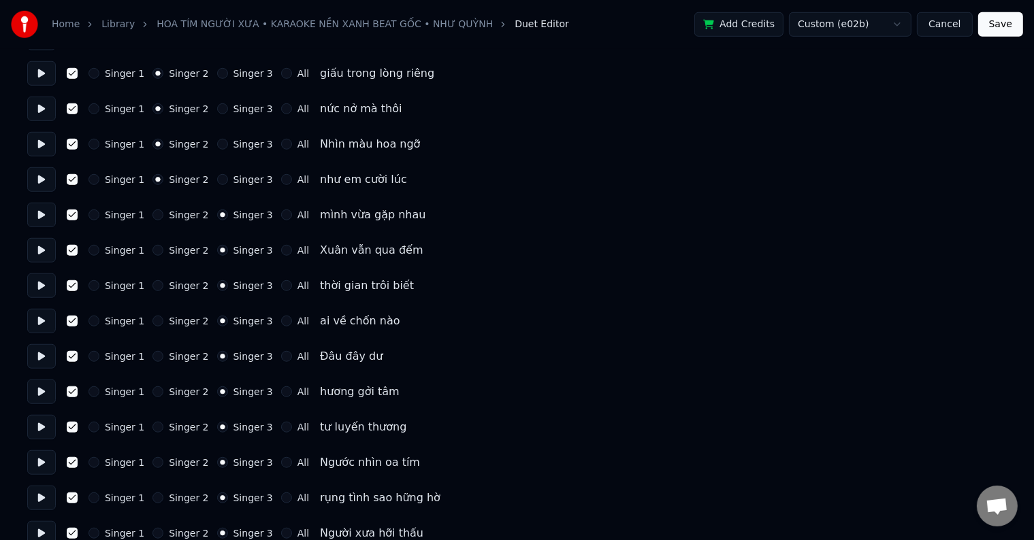
click at [152, 213] on button "Singer 2" at bounding box center [157, 215] width 11 height 11
click at [152, 248] on button "Singer 2" at bounding box center [157, 250] width 11 height 11
click at [152, 288] on button "Singer 2" at bounding box center [157, 285] width 11 height 11
click at [152, 323] on button "Singer 2" at bounding box center [157, 321] width 11 height 11
click at [152, 367] on div "Singer 1 Singer 2 Singer 3 All Đâu đây dư" at bounding box center [516, 356] width 979 height 24
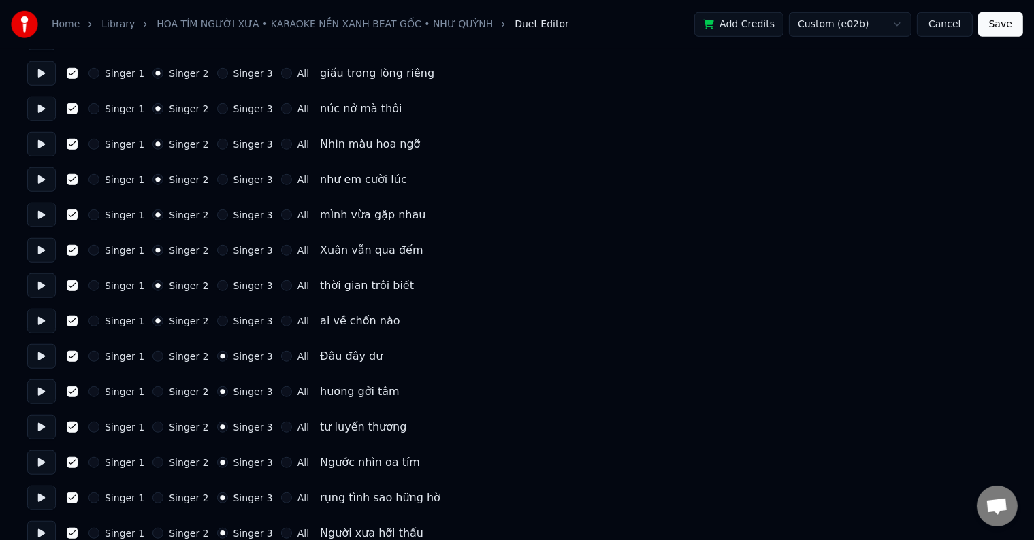
click at [152, 359] on button "Singer 2" at bounding box center [157, 356] width 11 height 11
click at [152, 391] on button "Singer 2" at bounding box center [157, 391] width 11 height 11
click at [152, 430] on button "Singer 2" at bounding box center [157, 427] width 11 height 11
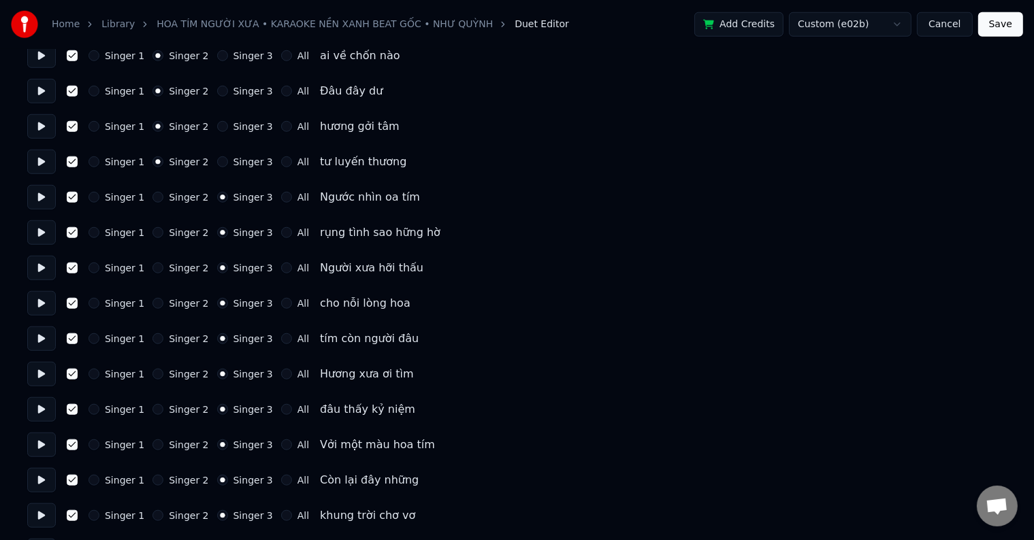
scroll to position [1264, 0]
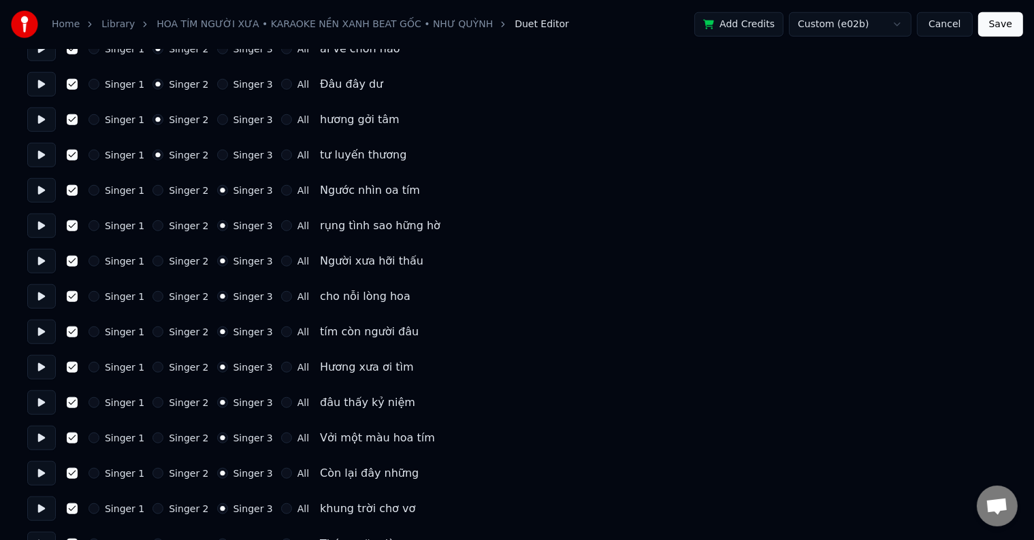
click at [152, 192] on button "Singer 2" at bounding box center [157, 190] width 11 height 11
click at [152, 222] on button "Singer 2" at bounding box center [157, 225] width 11 height 11
click at [152, 261] on button "Singer 2" at bounding box center [157, 261] width 11 height 11
click at [152, 298] on button "Singer 2" at bounding box center [157, 296] width 11 height 11
click at [152, 336] on button "Singer 2" at bounding box center [157, 332] width 11 height 11
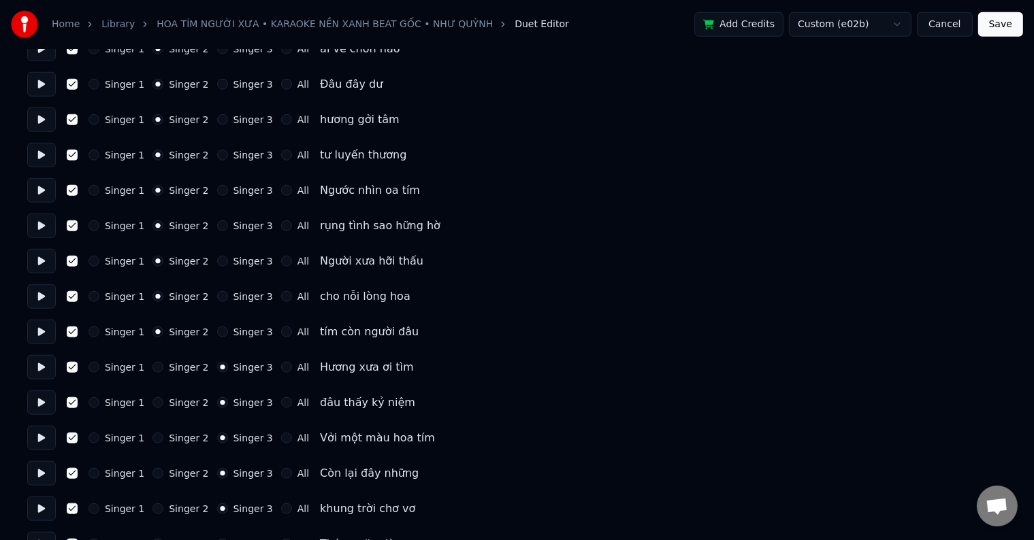
click at [152, 369] on button "Singer 2" at bounding box center [157, 367] width 11 height 11
click at [154, 403] on button "Singer 2" at bounding box center [157, 402] width 11 height 11
click at [152, 442] on button "Singer 2" at bounding box center [157, 438] width 11 height 11
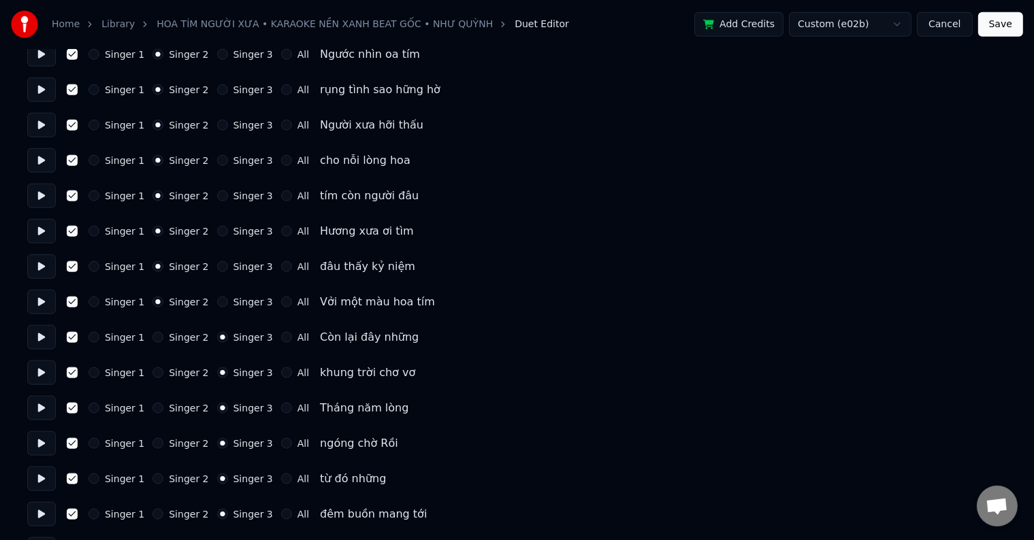
click at [152, 336] on button "Singer 2" at bounding box center [157, 337] width 11 height 11
click at [152, 370] on button "Singer 2" at bounding box center [157, 372] width 11 height 11
click at [151, 414] on div "Singer 1 Singer 2 Singer 3 All Tháng năm lòng" at bounding box center [516, 408] width 979 height 24
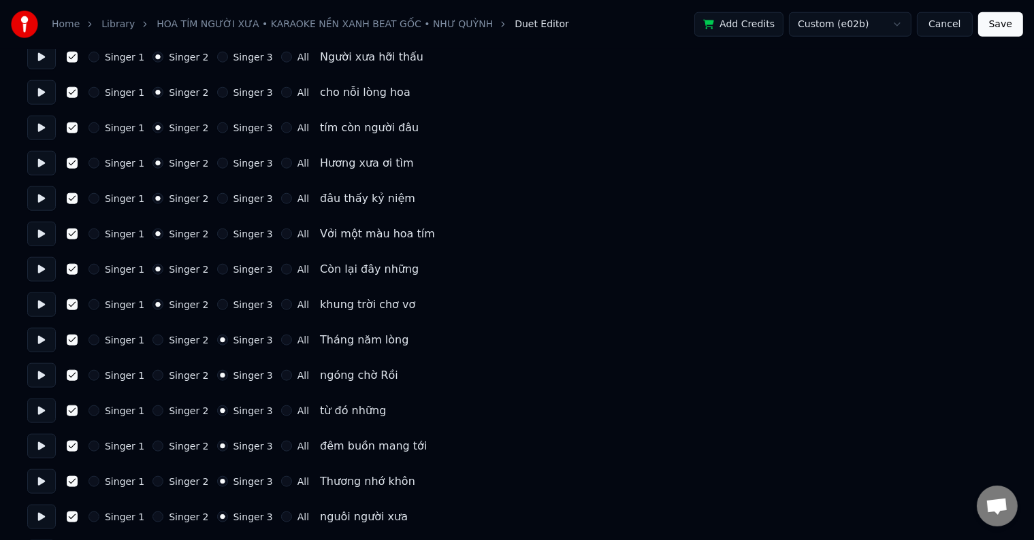
click at [152, 340] on button "Singer 2" at bounding box center [157, 340] width 11 height 11
click at [152, 376] on button "Singer 2" at bounding box center [157, 375] width 11 height 11
click at [152, 409] on button "Singer 2" at bounding box center [157, 411] width 11 height 11
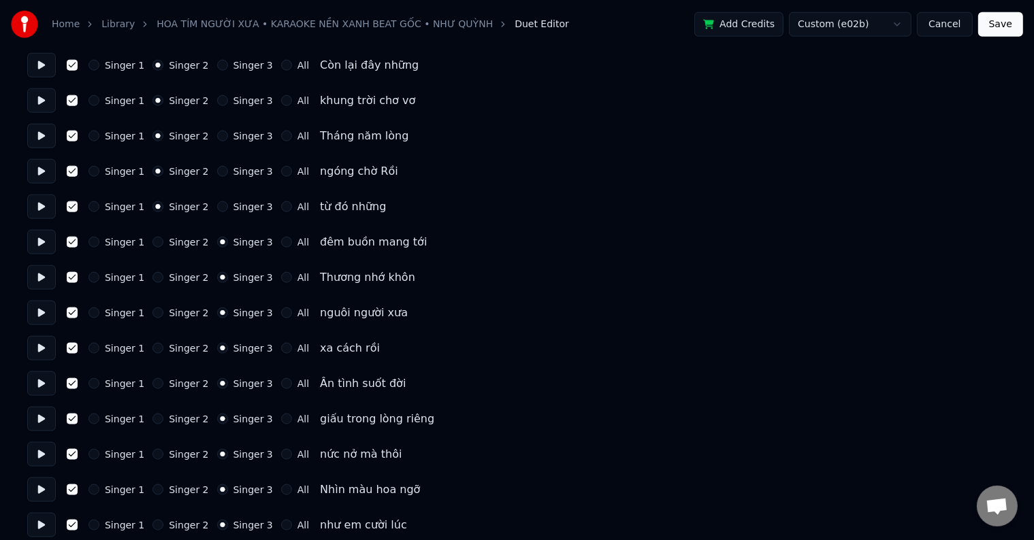
click at [152, 240] on button "Singer 2" at bounding box center [157, 242] width 11 height 11
click at [152, 277] on button "Singer 2" at bounding box center [157, 277] width 11 height 11
click at [152, 314] on button "Singer 2" at bounding box center [157, 313] width 11 height 11
click at [152, 349] on button "Singer 2" at bounding box center [157, 348] width 11 height 11
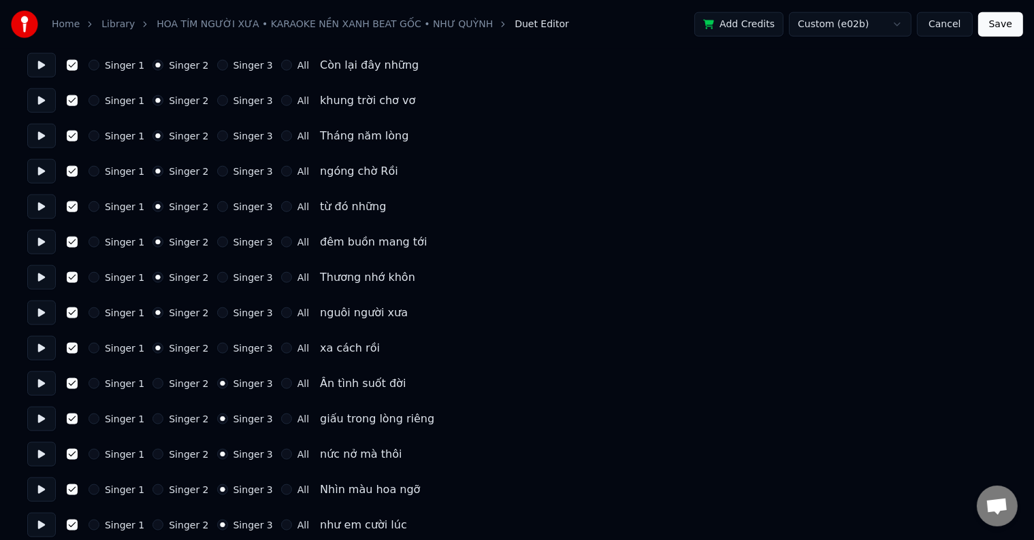
click at [152, 382] on button "Singer 2" at bounding box center [157, 383] width 11 height 11
click at [152, 416] on button "Singer 2" at bounding box center [157, 419] width 11 height 11
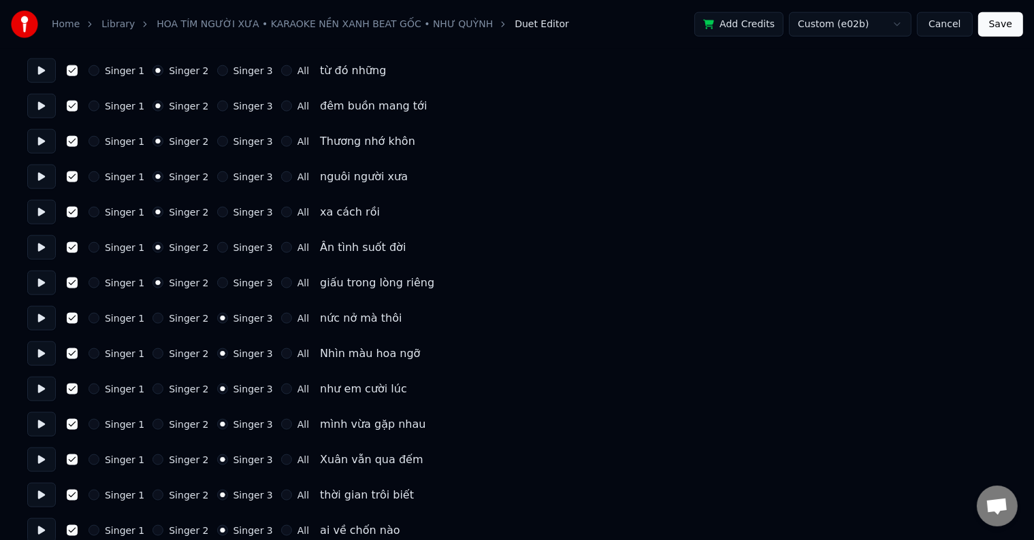
click at [154, 316] on button "Singer 2" at bounding box center [157, 318] width 11 height 11
click at [152, 357] on button "Singer 2" at bounding box center [157, 353] width 11 height 11
click at [152, 386] on button "Singer 2" at bounding box center [157, 389] width 11 height 11
click at [152, 425] on button "Singer 2" at bounding box center [157, 424] width 11 height 11
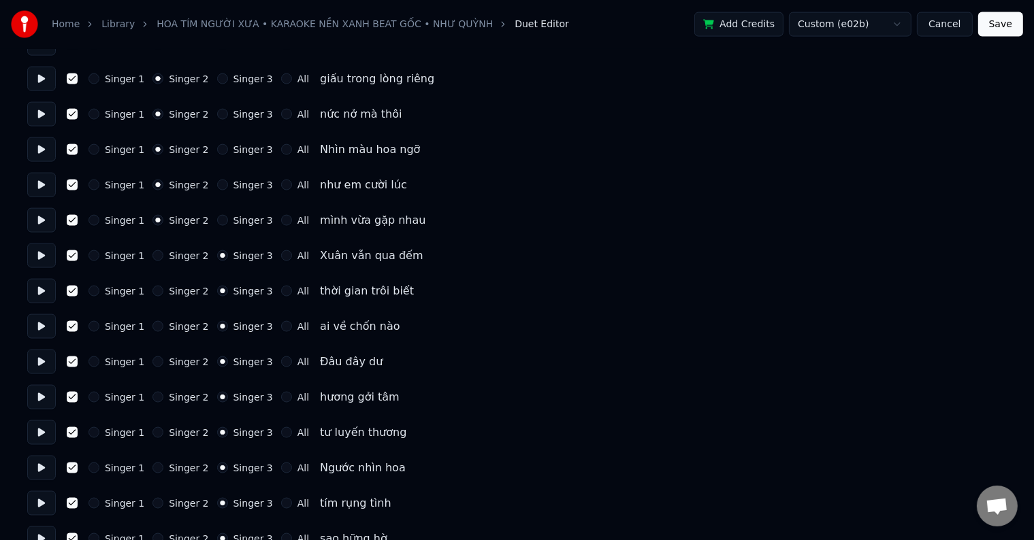
click at [152, 253] on button "Singer 2" at bounding box center [157, 255] width 11 height 11
click at [152, 294] on button "Singer 2" at bounding box center [157, 291] width 11 height 11
click at [152, 321] on button "Singer 2" at bounding box center [157, 326] width 11 height 11
click at [152, 367] on button "Singer 2" at bounding box center [157, 362] width 11 height 11
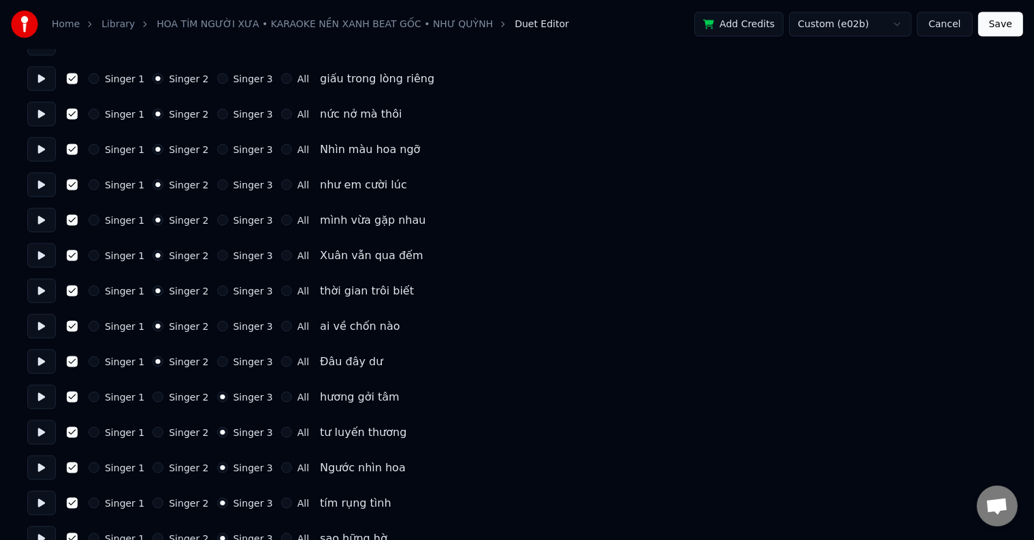
click at [152, 394] on button "Singer 2" at bounding box center [157, 397] width 11 height 11
click at [156, 397] on circle "button" at bounding box center [158, 397] width 5 height 5
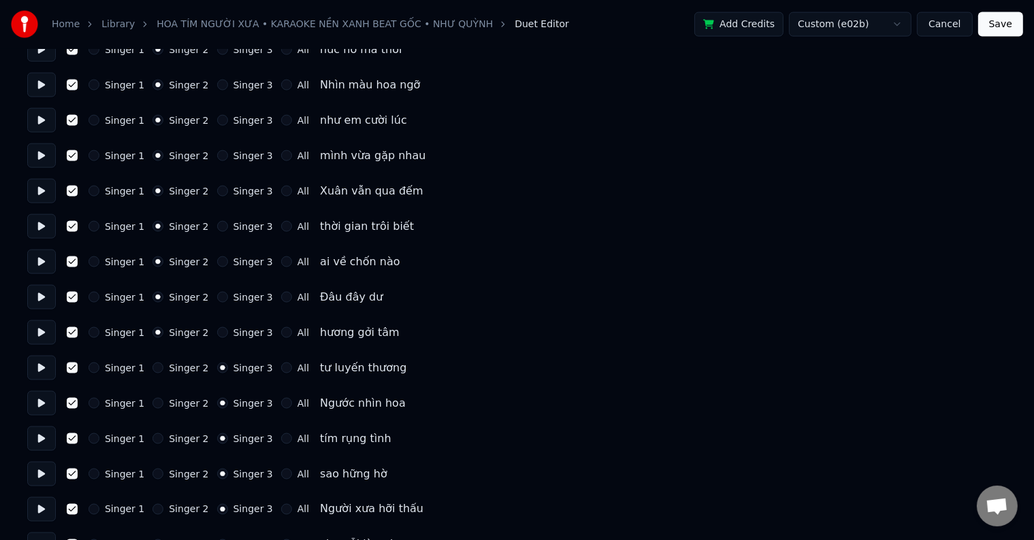
scroll to position [2081, 0]
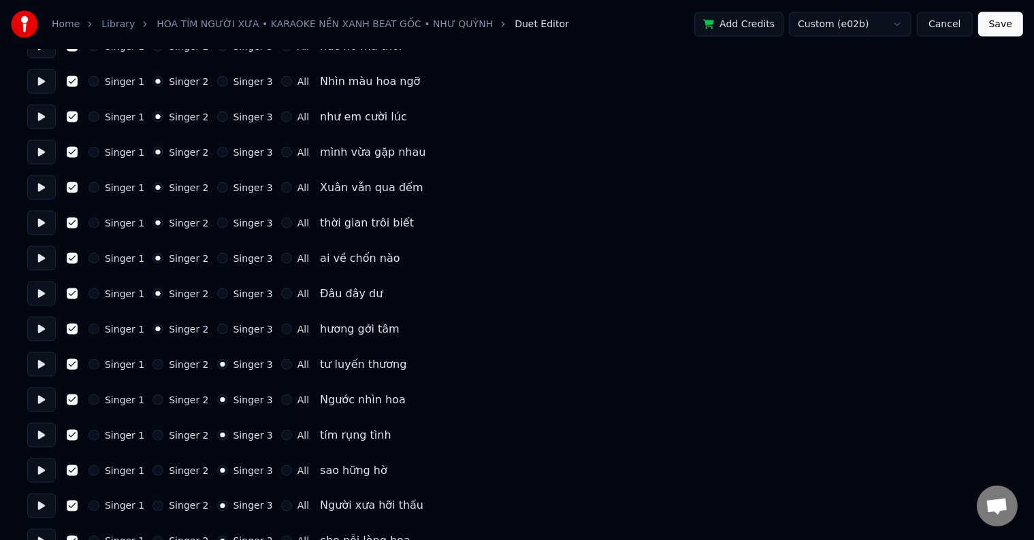
click at [152, 361] on button "Singer 2" at bounding box center [157, 364] width 11 height 11
click at [152, 399] on button "Singer 2" at bounding box center [157, 400] width 11 height 11
click at [150, 441] on div "Singer 1 Singer 2 Singer 3 All tím rụng tình" at bounding box center [516, 435] width 979 height 24
click at [152, 435] on button "Singer 2" at bounding box center [157, 435] width 11 height 11
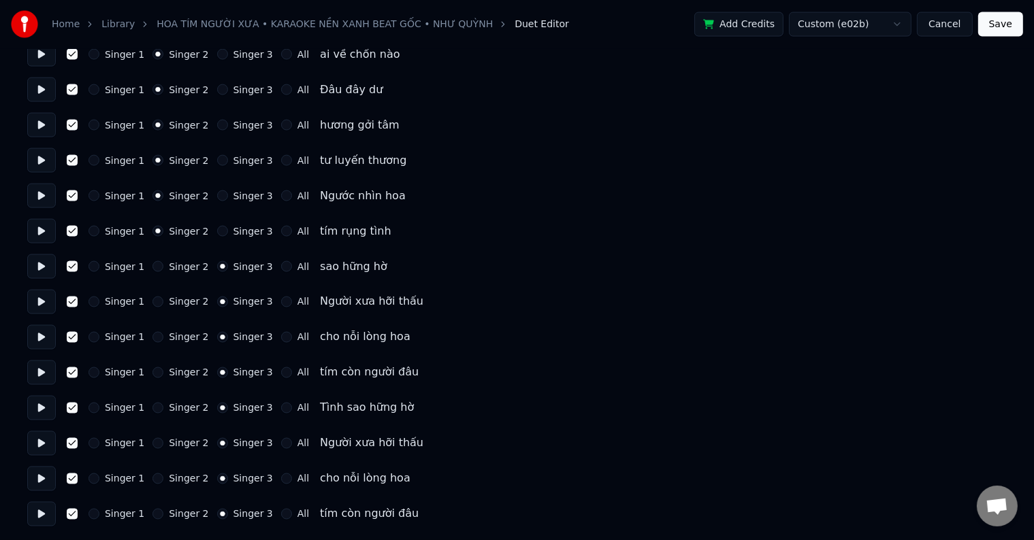
click at [152, 266] on button "Singer 2" at bounding box center [157, 266] width 11 height 11
click at [152, 301] on button "Singer 2" at bounding box center [157, 302] width 11 height 11
click at [152, 337] on button "Singer 2" at bounding box center [157, 337] width 11 height 11
click at [152, 374] on button "Singer 2" at bounding box center [157, 372] width 11 height 11
click at [152, 408] on button "Singer 2" at bounding box center [157, 408] width 11 height 11
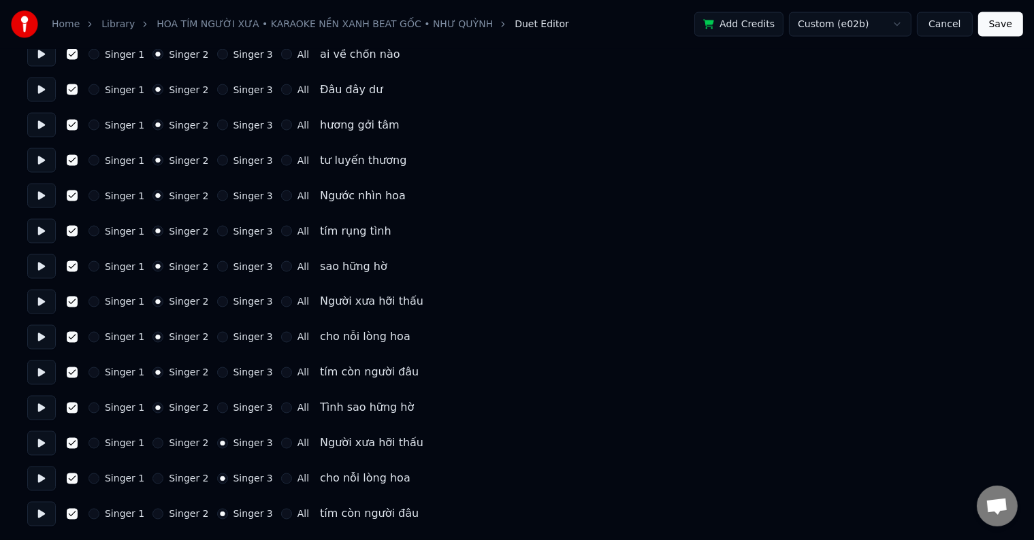
click at [152, 444] on button "Singer 2" at bounding box center [157, 443] width 11 height 11
click at [152, 482] on button "Singer 2" at bounding box center [157, 479] width 11 height 11
click at [152, 514] on button "Singer 2" at bounding box center [157, 514] width 11 height 11
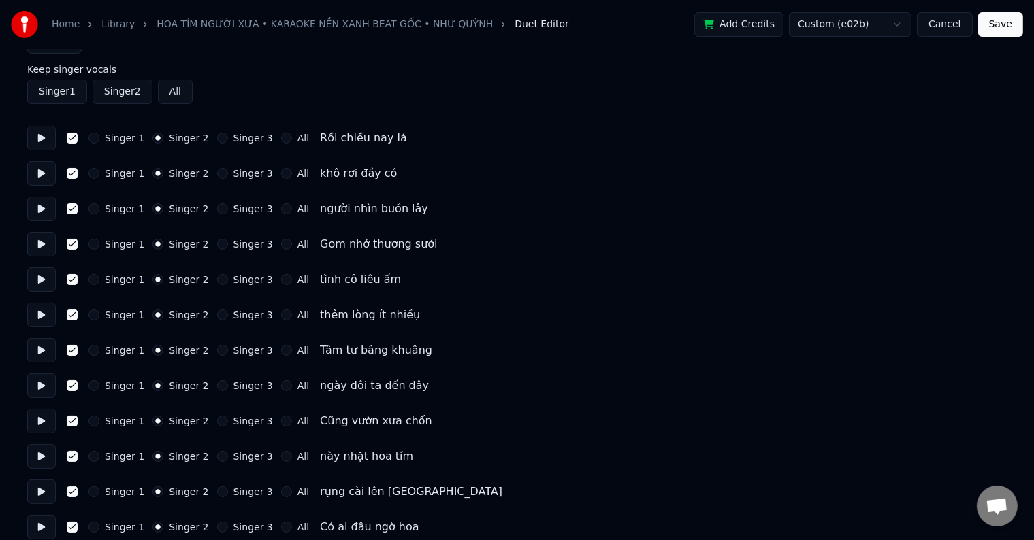
scroll to position [0, 0]
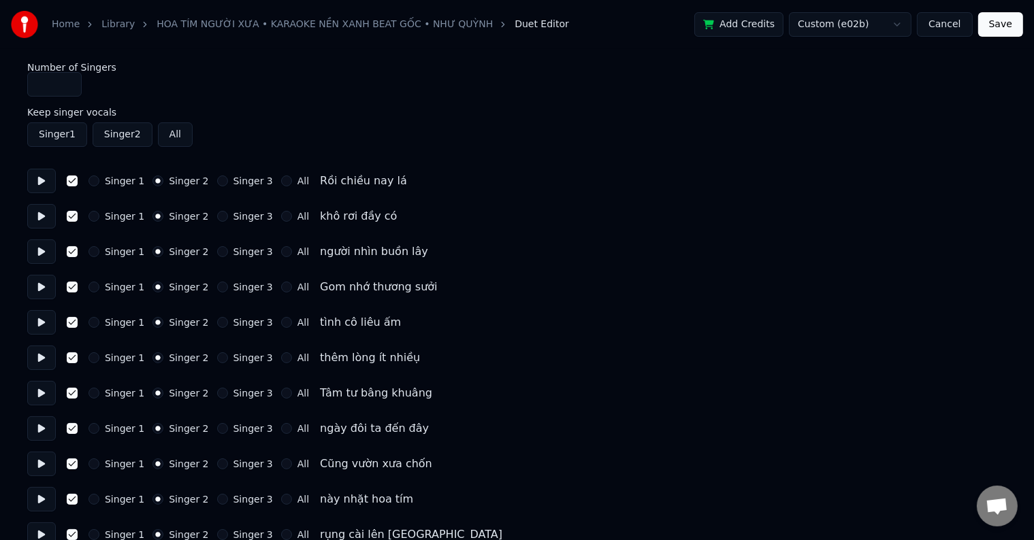
click at [60, 114] on label "Keep singer vocals" at bounding box center [516, 113] width 979 height 10
click at [52, 135] on button "Singer 1" at bounding box center [57, 134] width 60 height 24
click at [117, 137] on button "Singer 2" at bounding box center [123, 134] width 60 height 24
click at [56, 134] on button "Singer 1" at bounding box center [57, 134] width 60 height 24
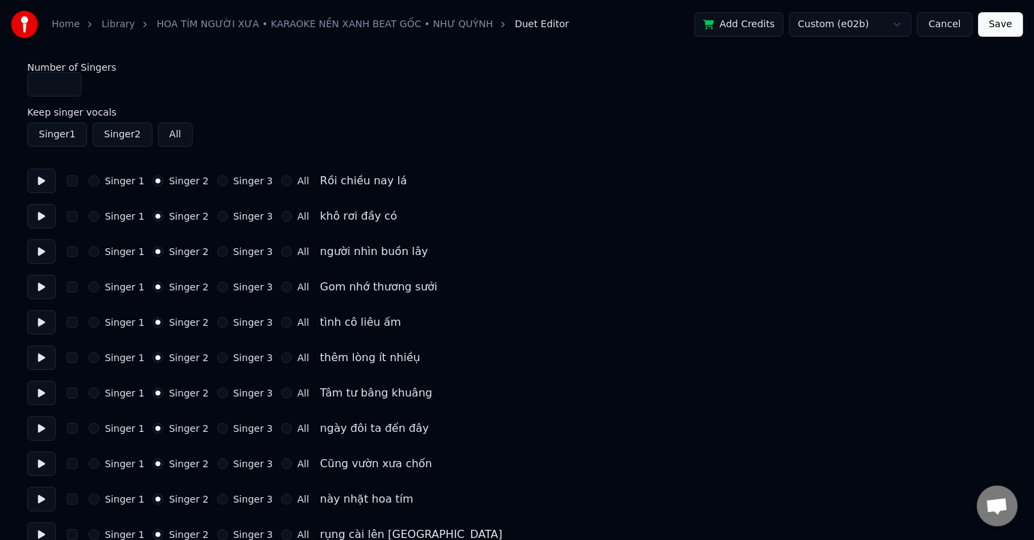
click at [56, 134] on button "Singer 1" at bounding box center [57, 134] width 60 height 24
click at [177, 137] on button "All" at bounding box center [175, 134] width 35 height 24
click at [114, 128] on button "Singer 2" at bounding box center [123, 134] width 60 height 24
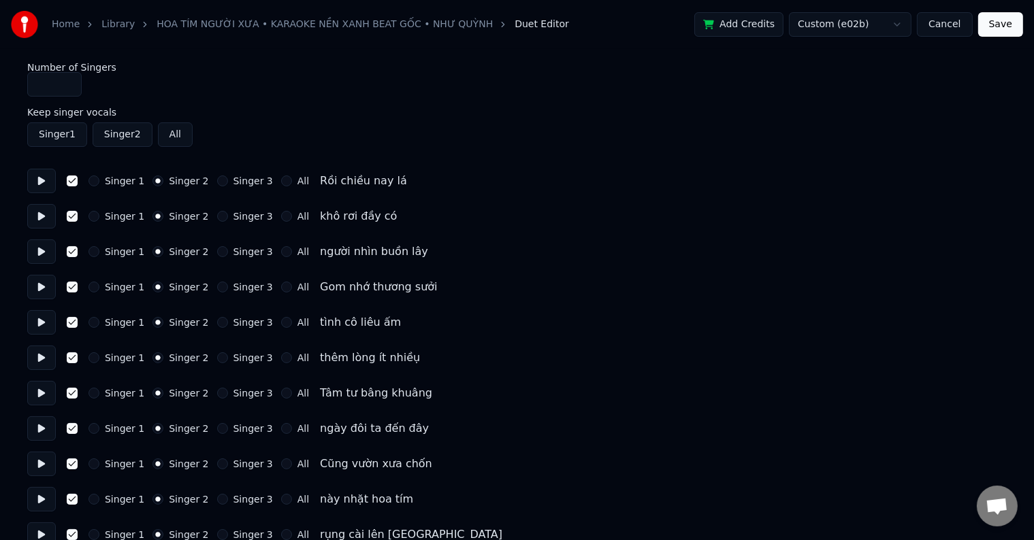
click at [114, 128] on button "Singer 2" at bounding box center [123, 134] width 60 height 24
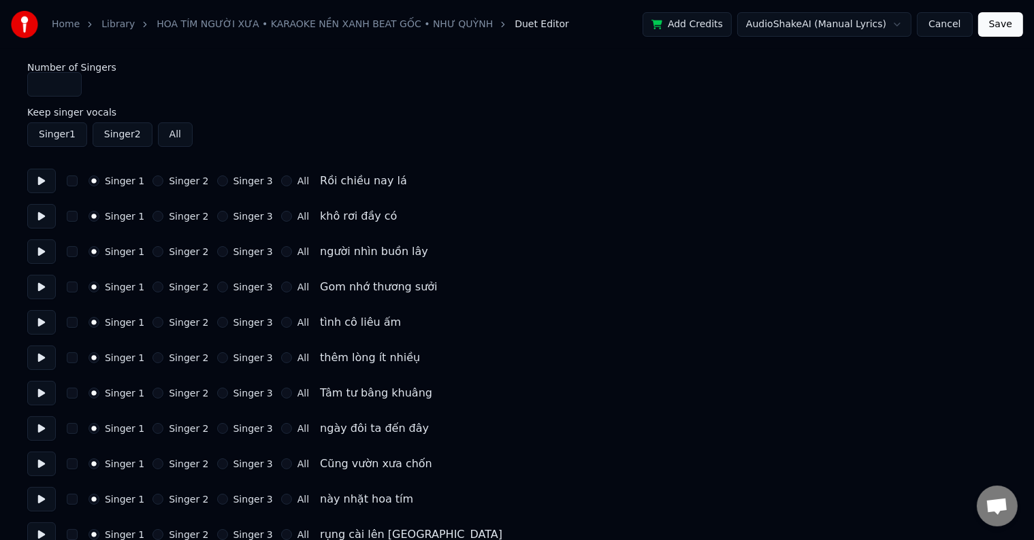
click at [1003, 21] on button "Save" at bounding box center [1000, 24] width 45 height 24
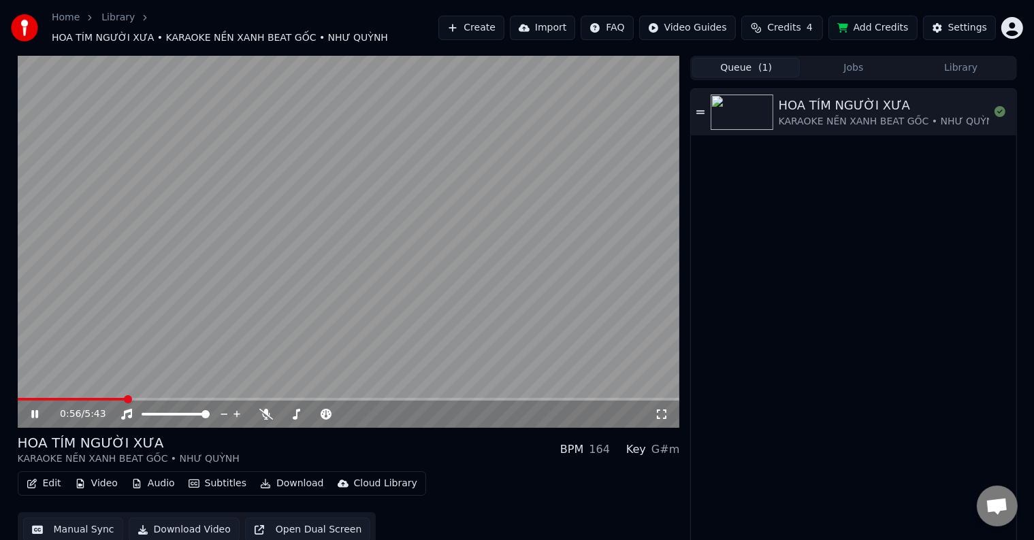
click at [125, 395] on span at bounding box center [128, 399] width 8 height 8
click at [265, 409] on icon at bounding box center [266, 414] width 14 height 11
click at [265, 409] on icon at bounding box center [266, 414] width 7 height 11
click at [264, 409] on icon at bounding box center [266, 414] width 14 height 11
click at [90, 524] on button "Manual Sync" at bounding box center [73, 530] width 100 height 24
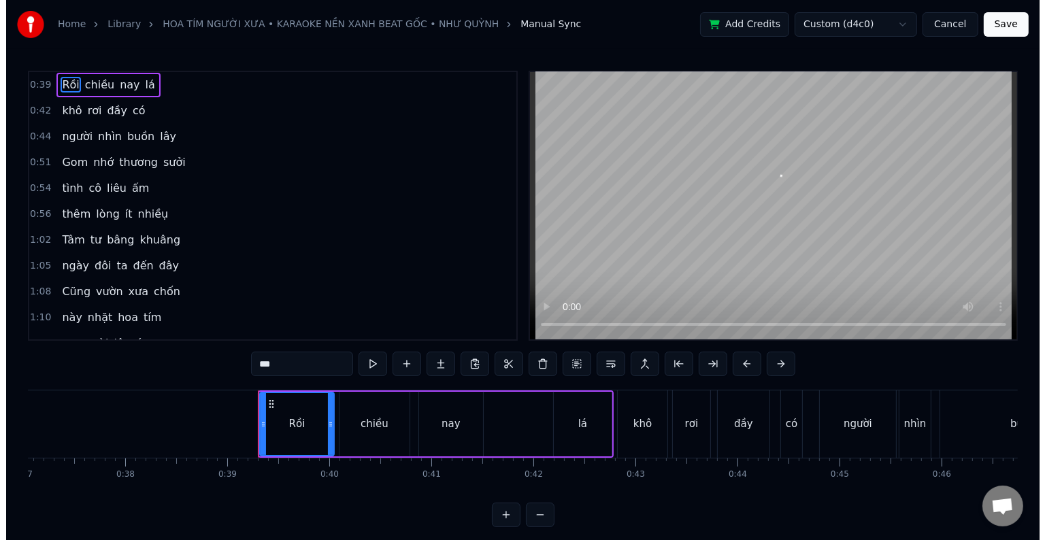
scroll to position [0, 3942]
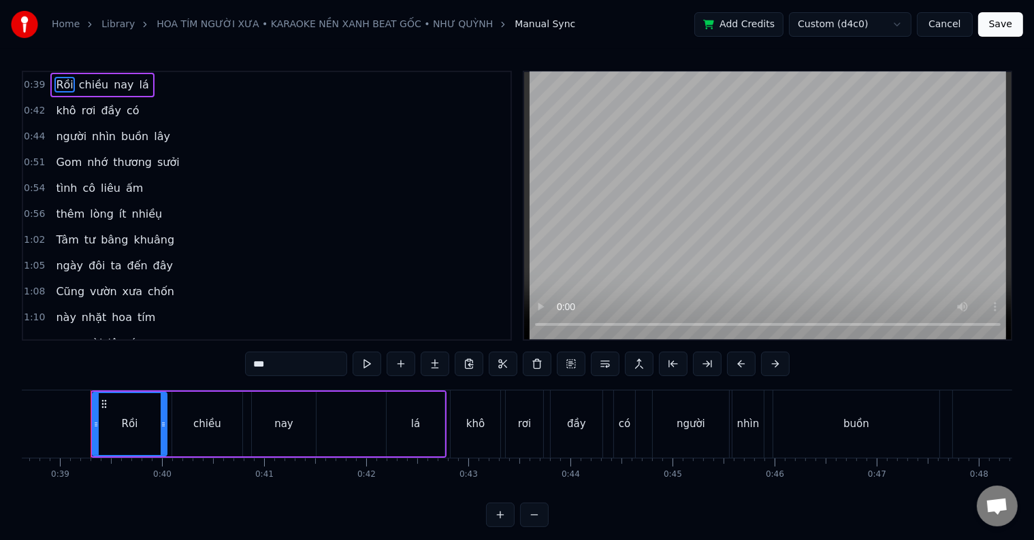
click at [418, 22] on link "HOA TÍM NGƯỜI XƯA • KARAOKE NỀN XANH BEAT GỐC • NHƯ QUỲNH" at bounding box center [325, 25] width 336 height 14
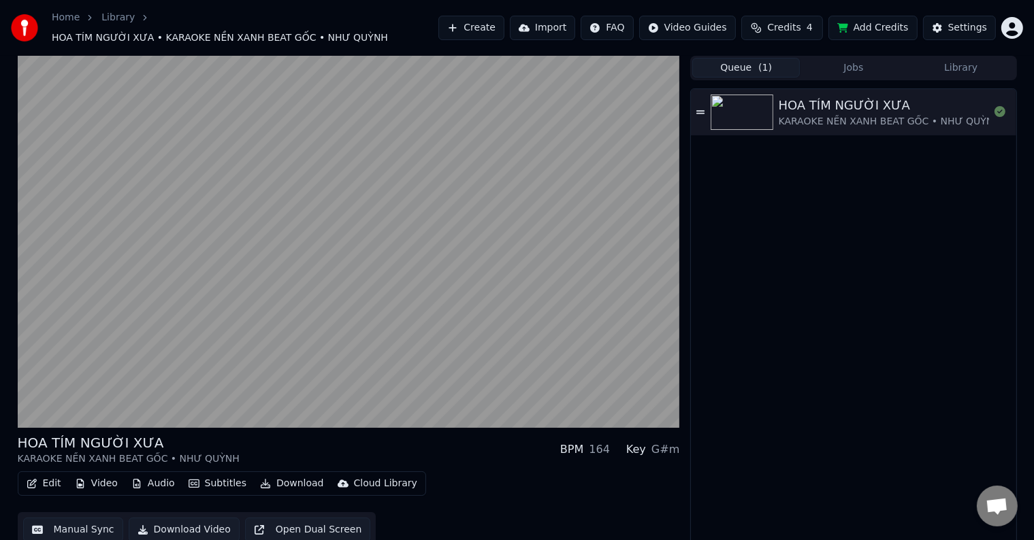
click at [846, 96] on div "HOA TÍM NGƯỜI XƯA" at bounding box center [889, 105] width 222 height 19
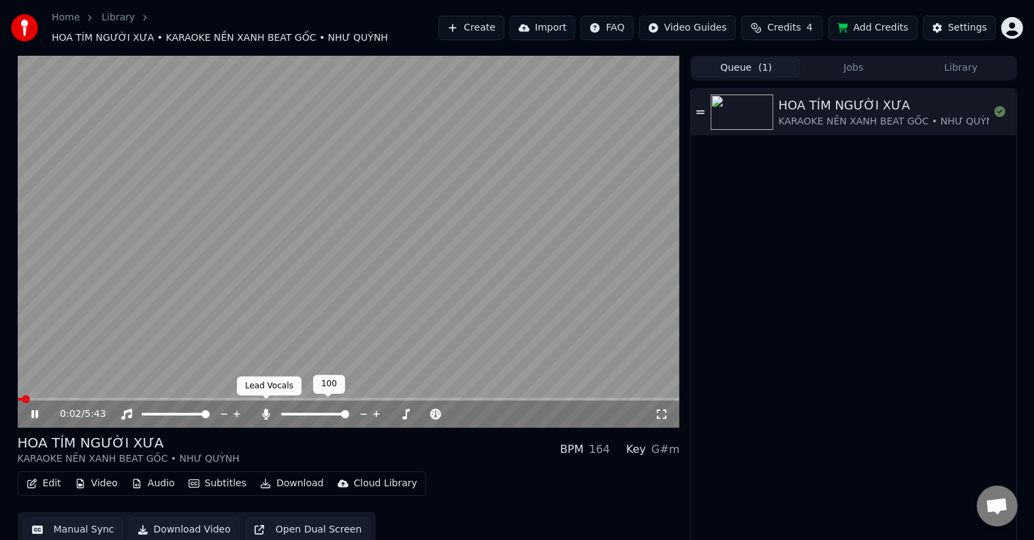
click at [267, 409] on icon at bounding box center [266, 414] width 7 height 11
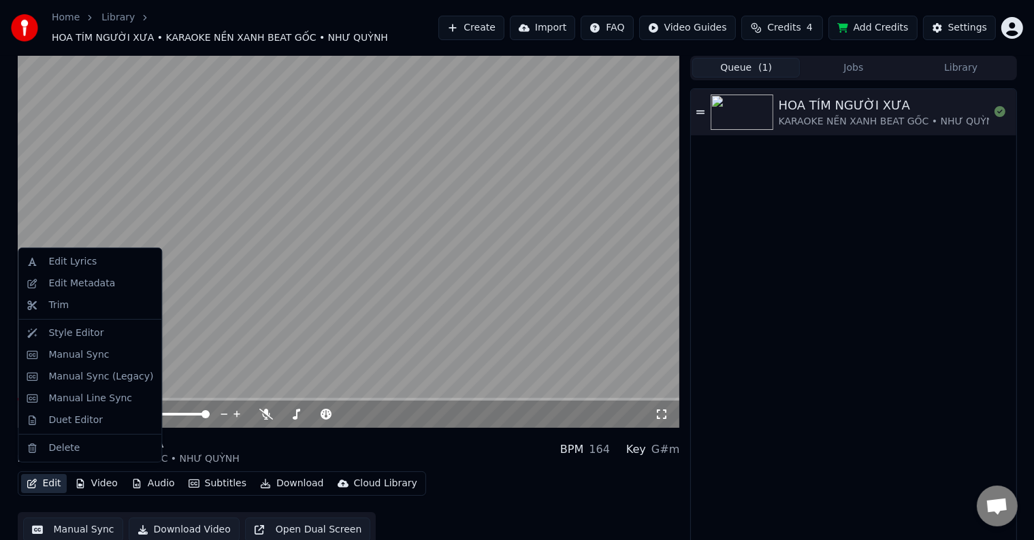
click at [52, 478] on button "Edit" at bounding box center [44, 483] width 46 height 19
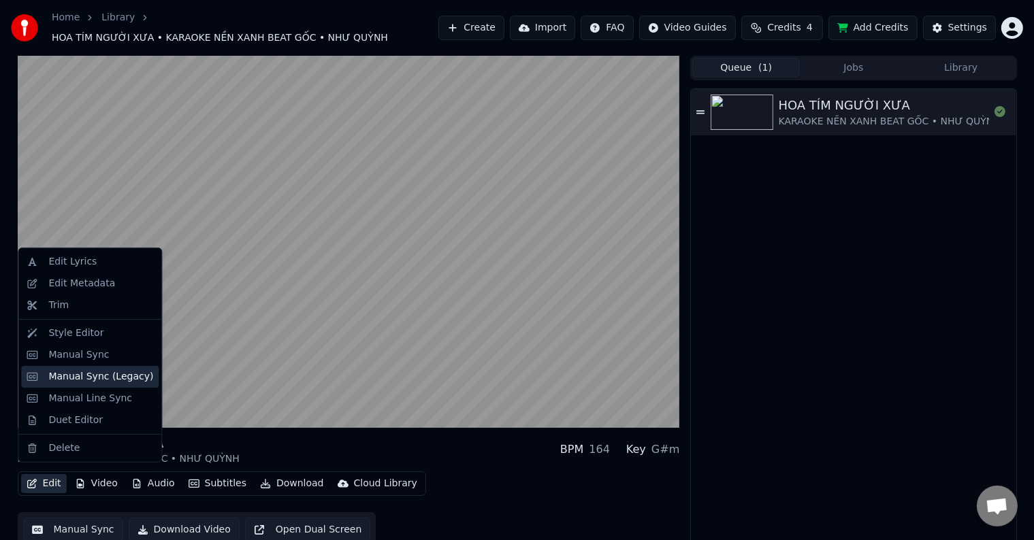
click at [73, 378] on div "Manual Sync (Legacy)" at bounding box center [100, 377] width 105 height 14
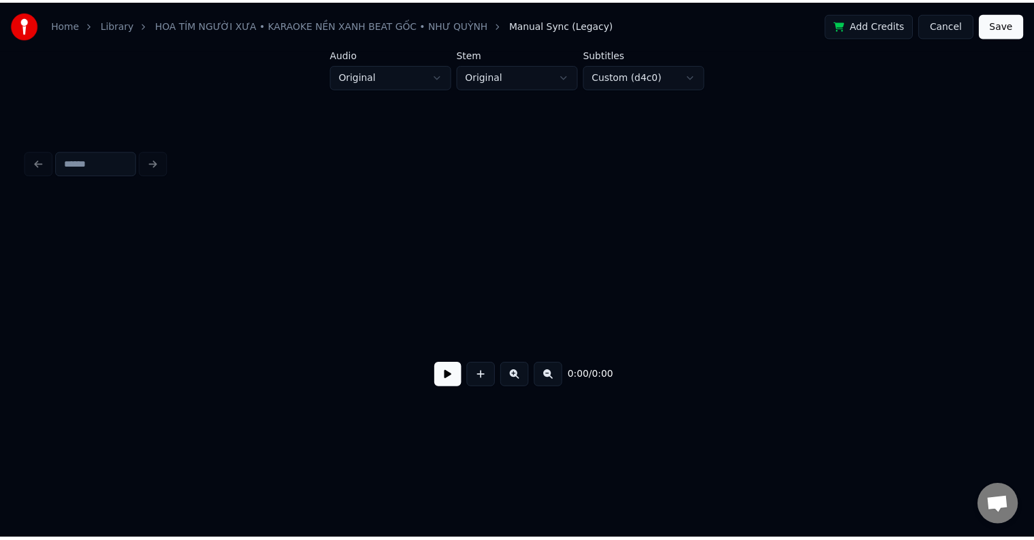
scroll to position [0, 5348]
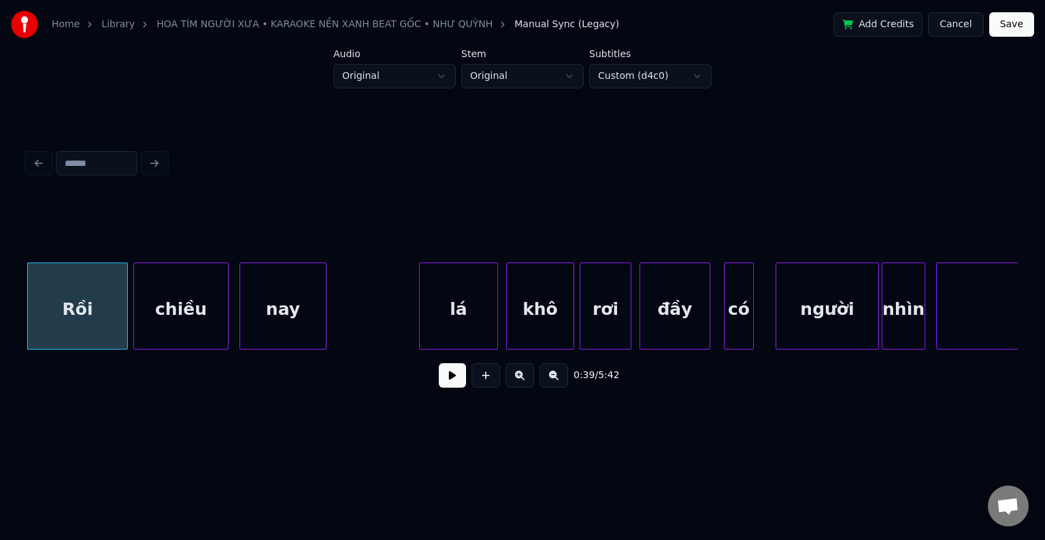
click at [181, 306] on div "chiều" at bounding box center [181, 309] width 94 height 93
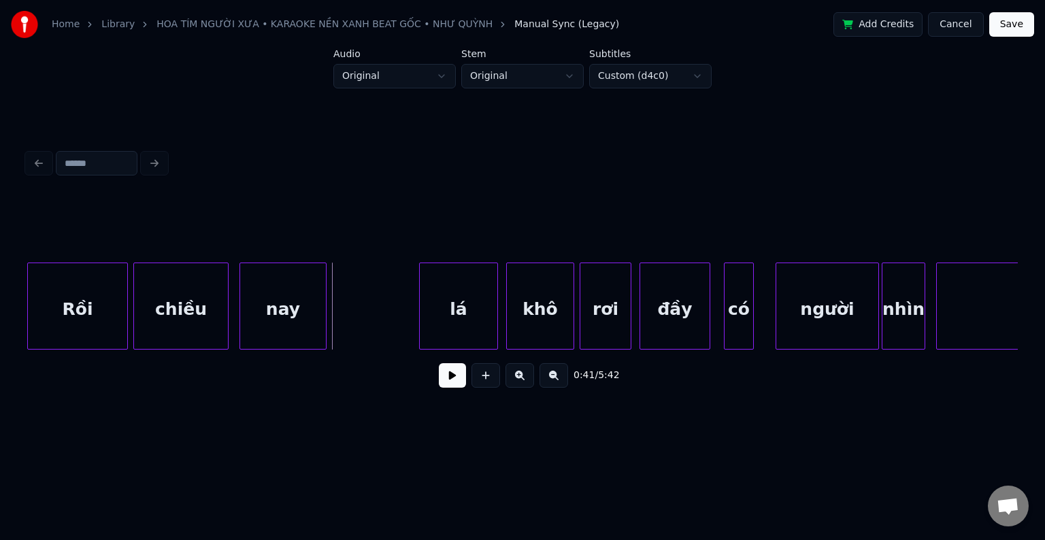
click at [293, 310] on div "nay" at bounding box center [283, 309] width 86 height 93
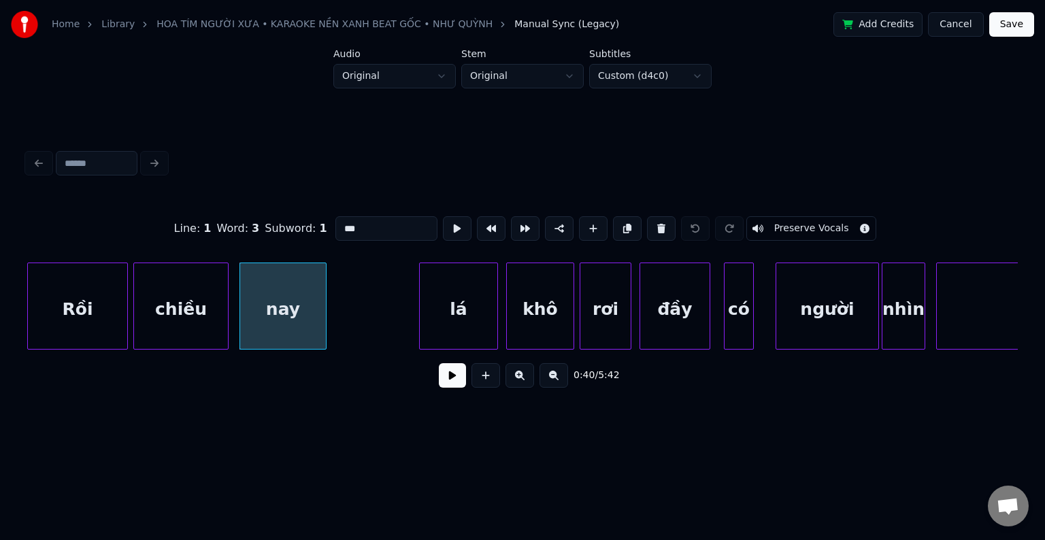
click at [430, 308] on div "lá" at bounding box center [459, 309] width 78 height 93
type input "**"
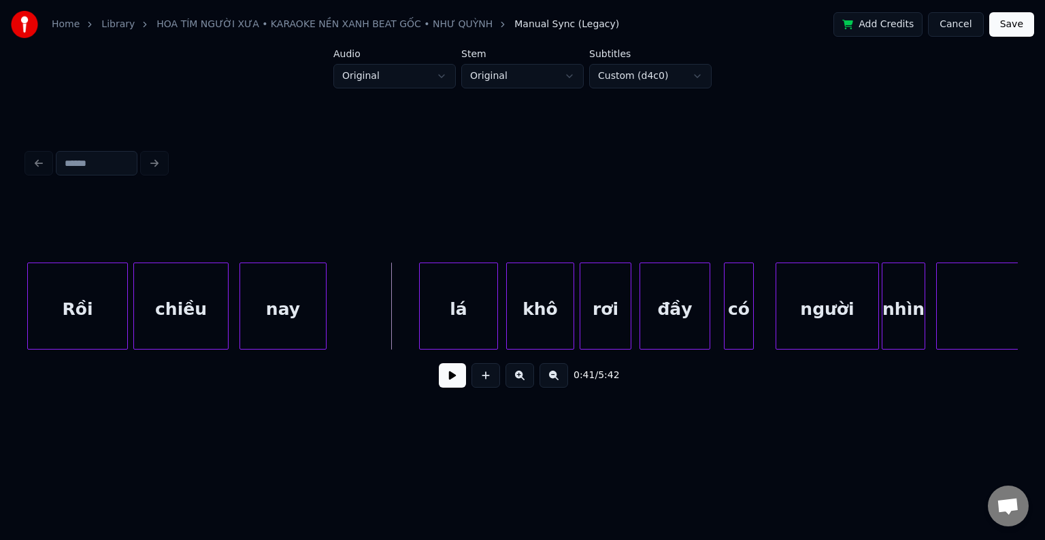
click at [465, 306] on div "lá" at bounding box center [459, 309] width 78 height 93
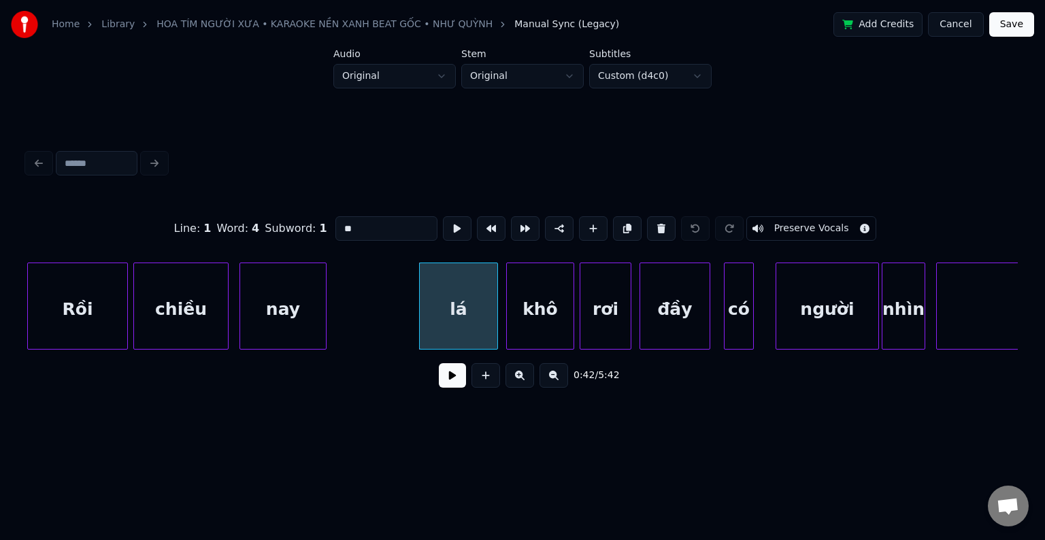
click at [546, 305] on div "khô" at bounding box center [540, 309] width 67 height 93
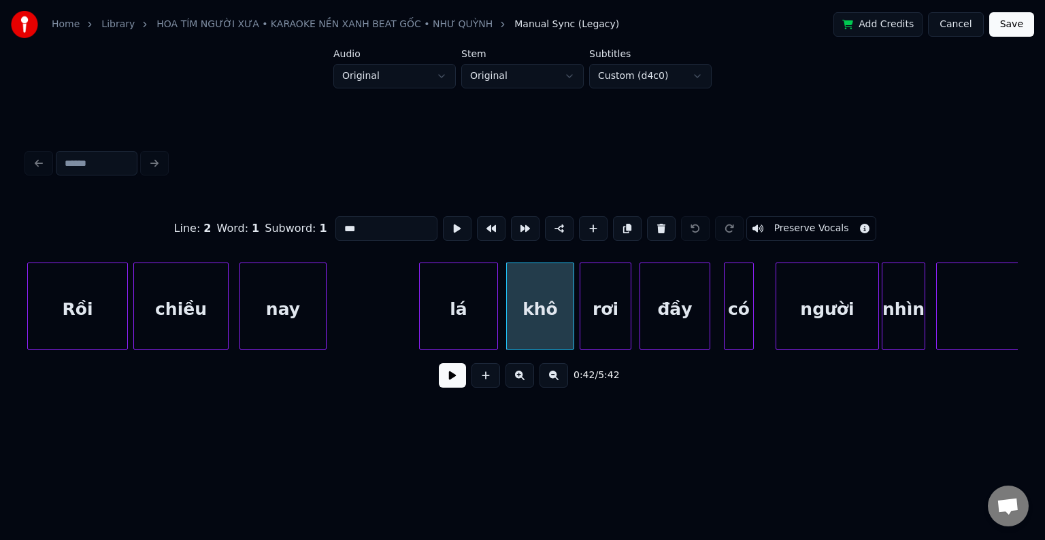
click at [627, 305] on div at bounding box center [629, 306] width 4 height 86
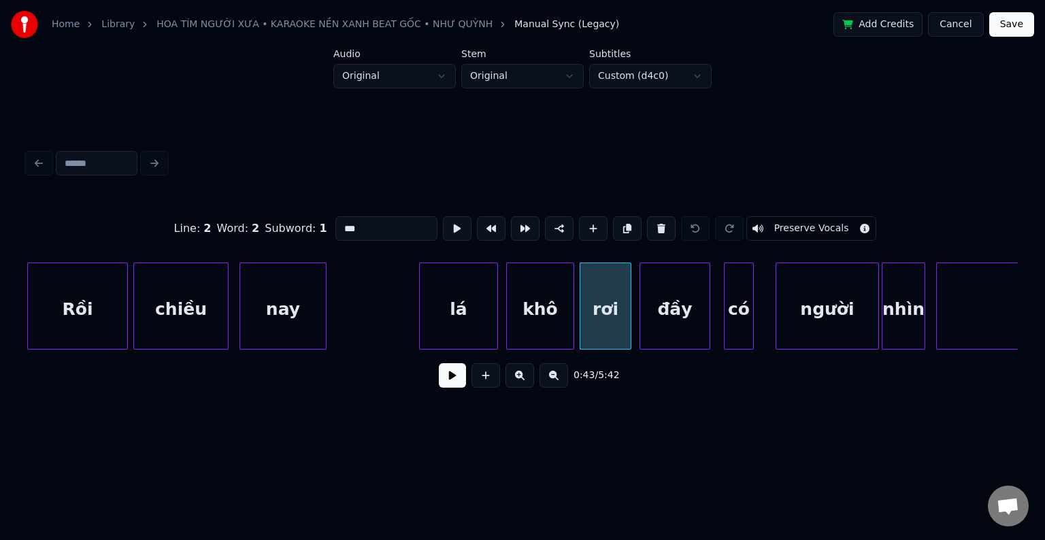
click at [705, 308] on div "đầy" at bounding box center [674, 309] width 69 height 93
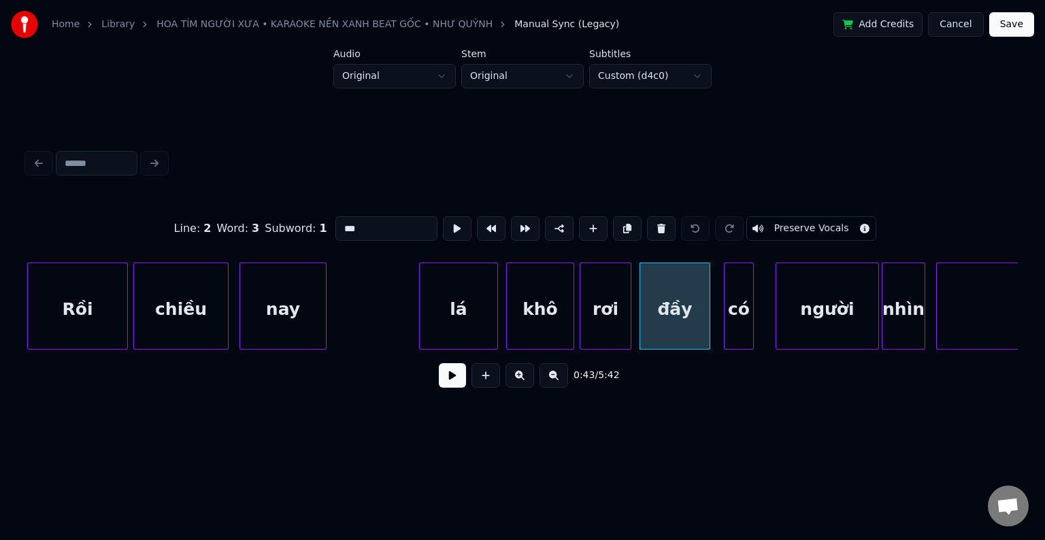
click at [753, 310] on div "có" at bounding box center [739, 306] width 30 height 87
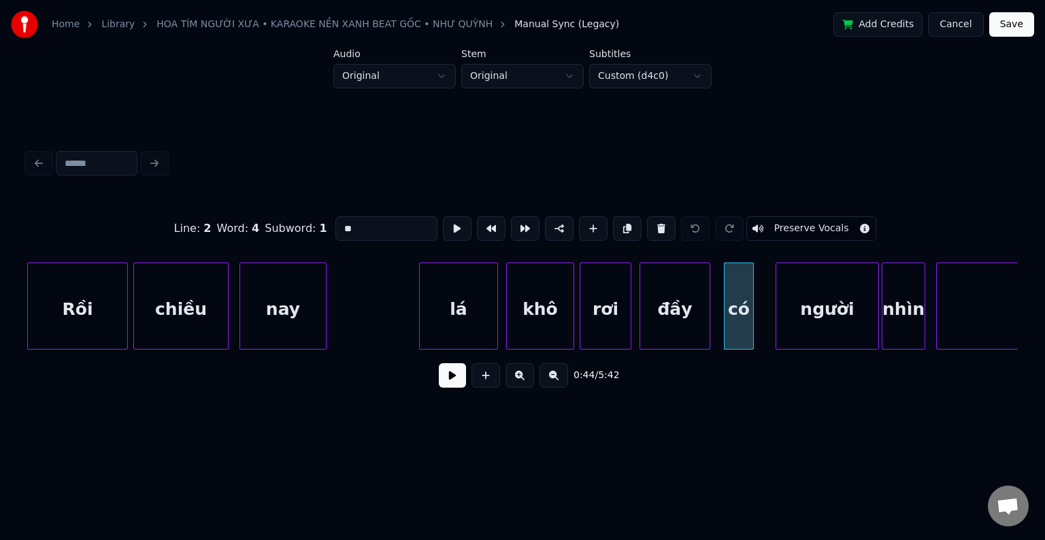
click at [817, 313] on div "người" at bounding box center [827, 309] width 102 height 93
type input "*****"
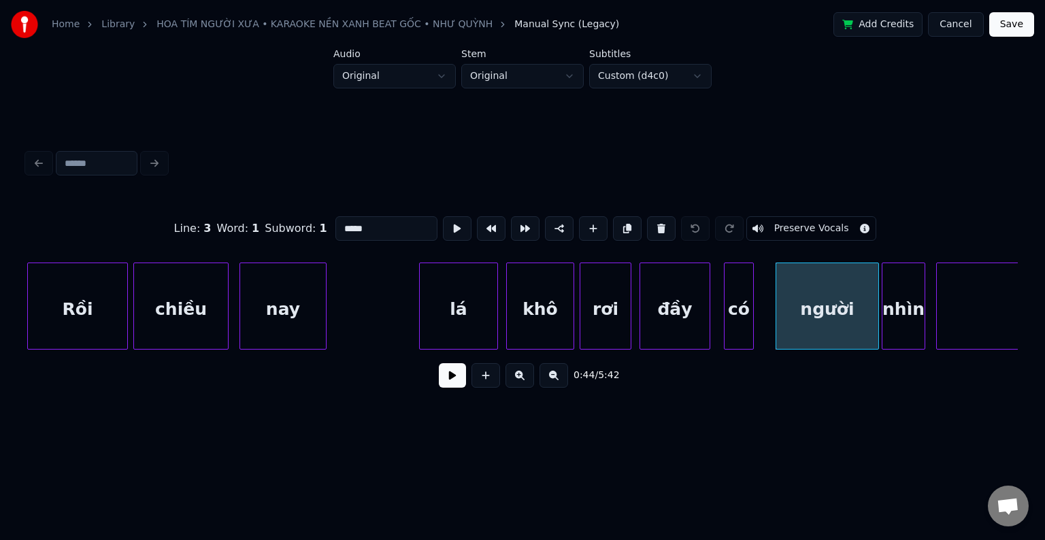
click at [963, 22] on button "Cancel" at bounding box center [955, 24] width 55 height 24
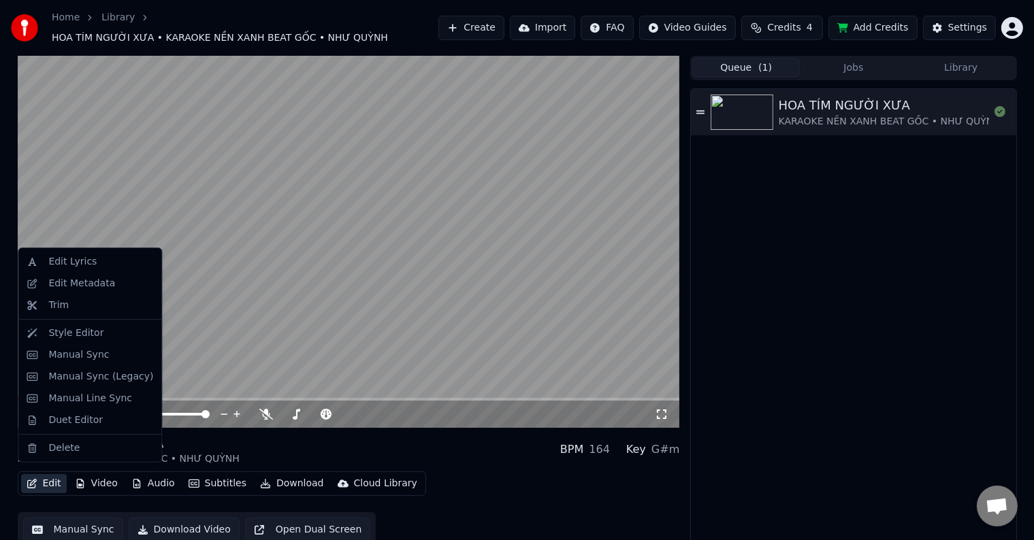
click at [48, 478] on button "Edit" at bounding box center [44, 483] width 46 height 19
click at [65, 419] on div "Duet Editor" at bounding box center [75, 421] width 54 height 14
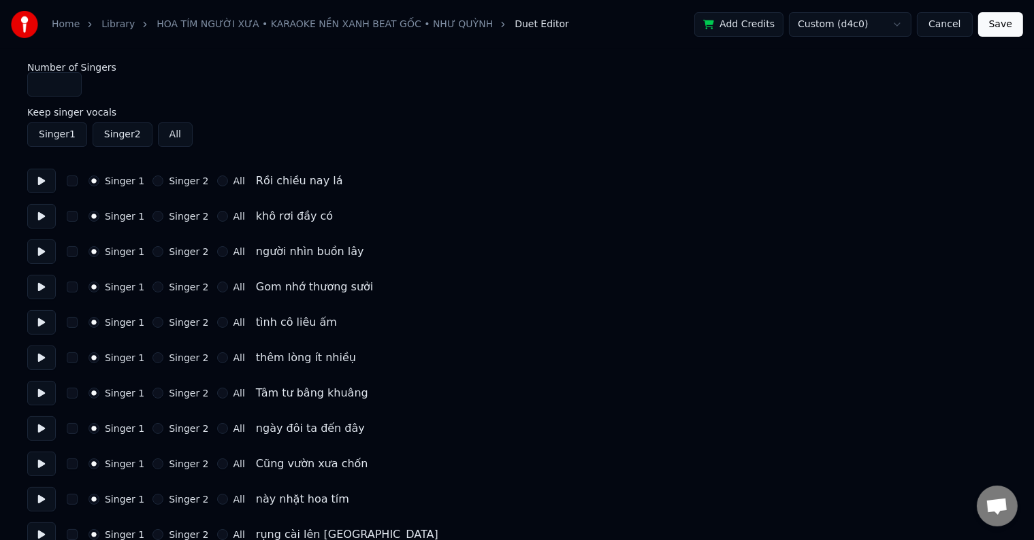
click at [122, 133] on button "Singer 2" at bounding box center [123, 134] width 60 height 24
click at [174, 137] on button "All" at bounding box center [175, 134] width 35 height 24
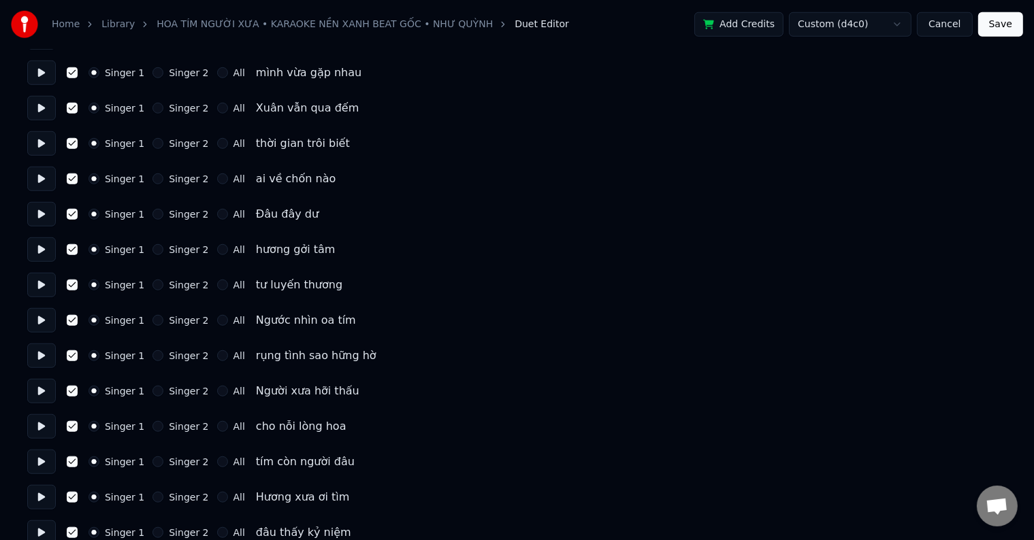
scroll to position [1429, 0]
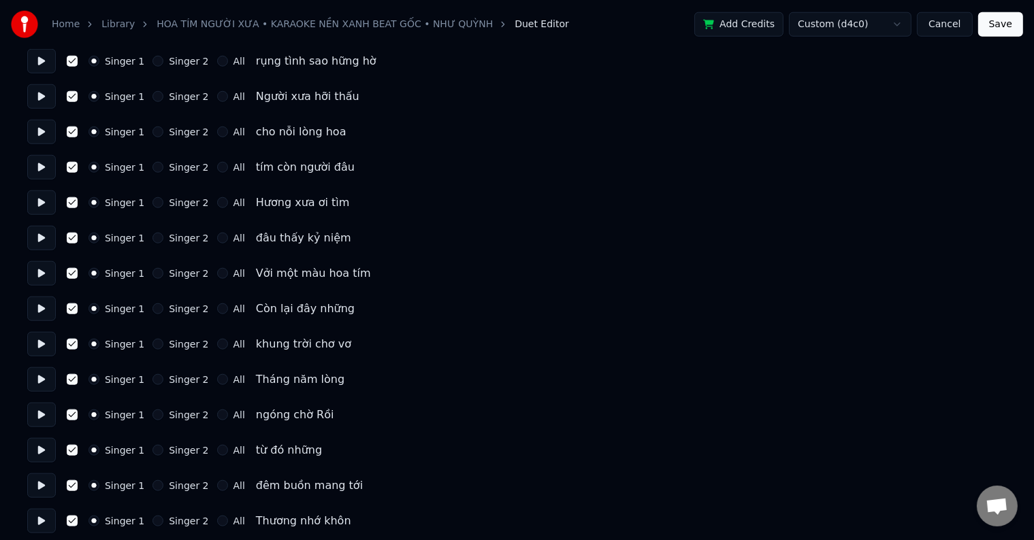
click at [995, 19] on button "Save" at bounding box center [1000, 24] width 45 height 24
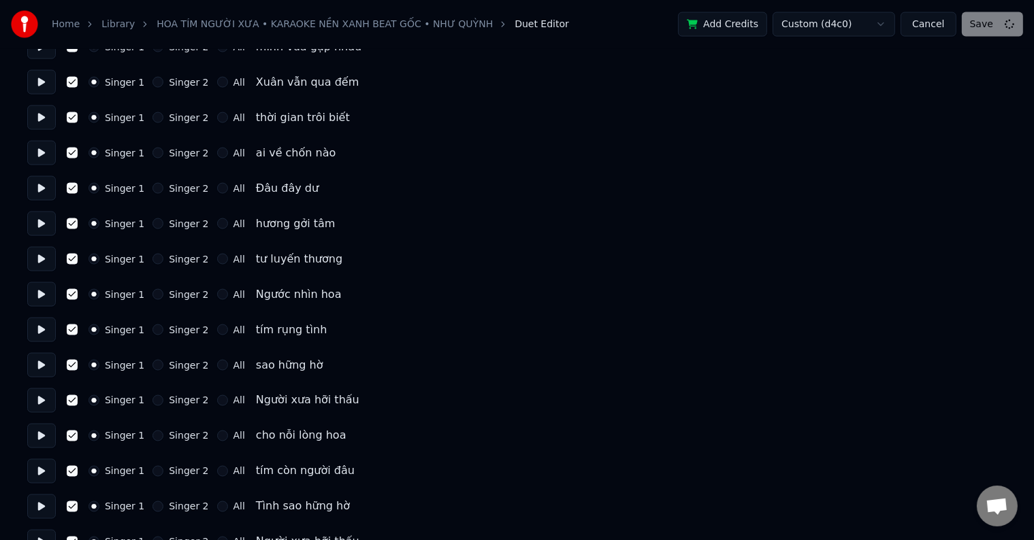
scroll to position [2285, 0]
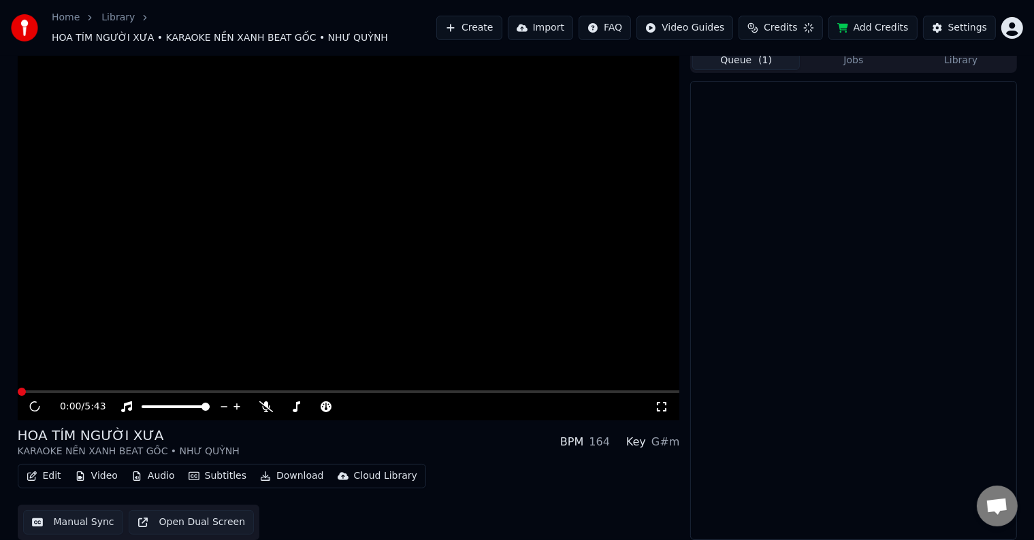
scroll to position [1, 0]
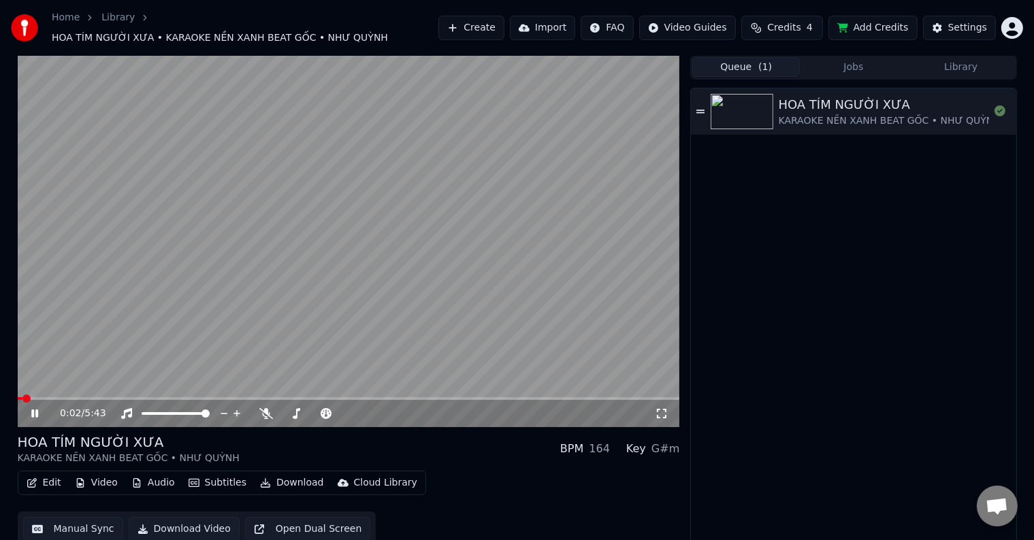
click at [86, 389] on video at bounding box center [349, 241] width 662 height 372
click at [91, 389] on video at bounding box center [349, 241] width 662 height 372
click at [158, 395] on span at bounding box center [161, 399] width 8 height 8
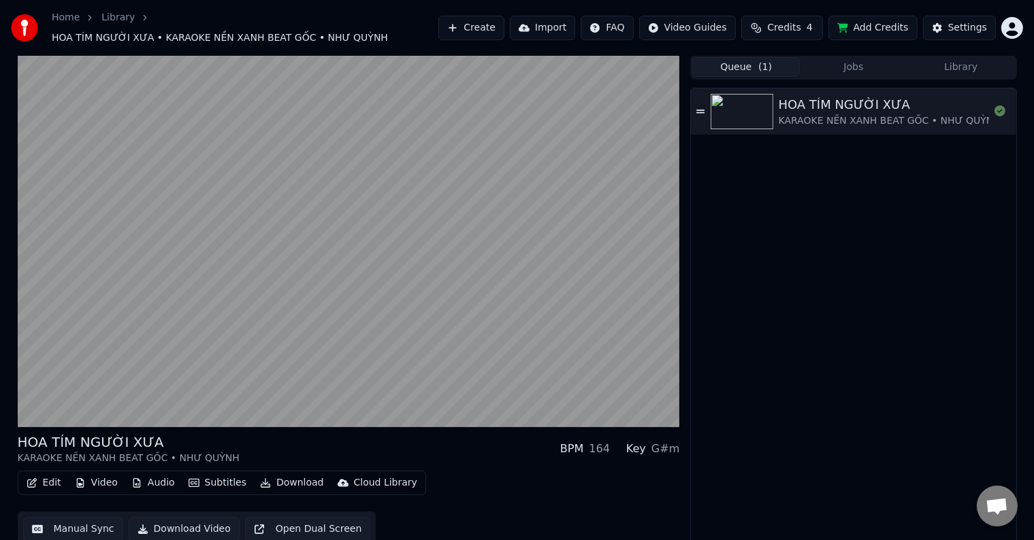
click at [282, 524] on button "Open Dual Screen" at bounding box center [308, 529] width 126 height 24
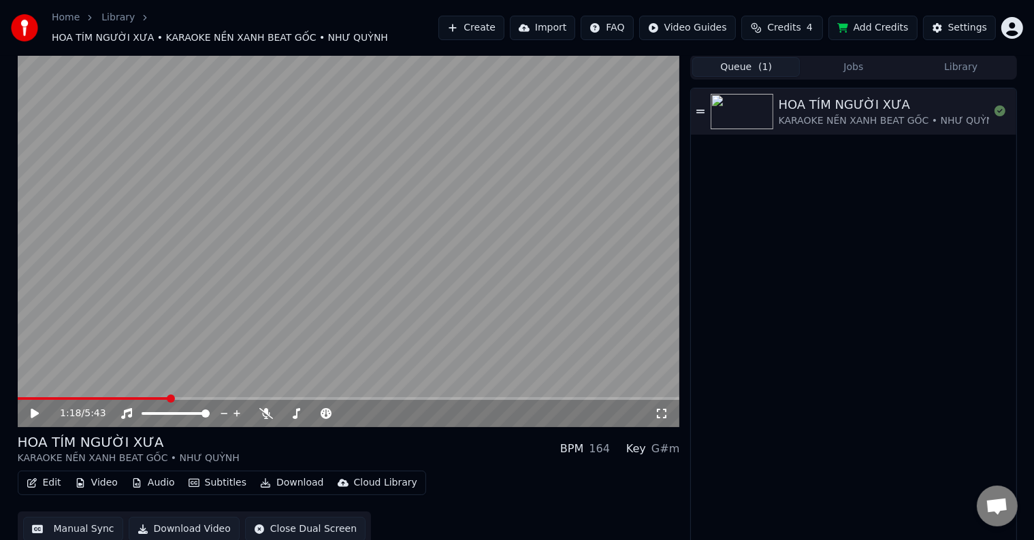
click at [282, 524] on button "Close Dual Screen" at bounding box center [305, 529] width 120 height 24
click at [862, 116] on div "KARAOKE NỀN XANH BEAT GỐC • NHƯ QUỲNH" at bounding box center [889, 121] width 222 height 14
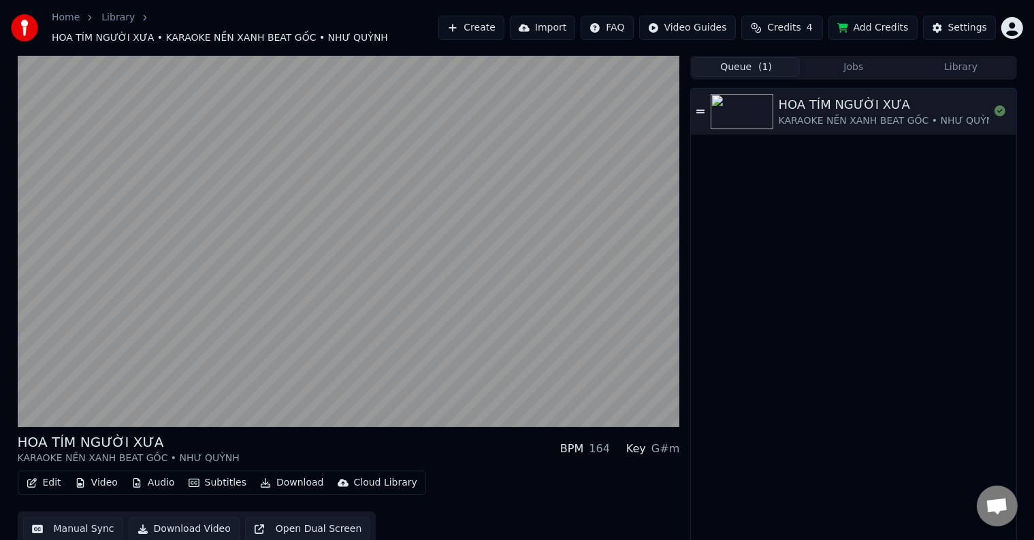
click at [49, 475] on button "Edit" at bounding box center [44, 483] width 46 height 19
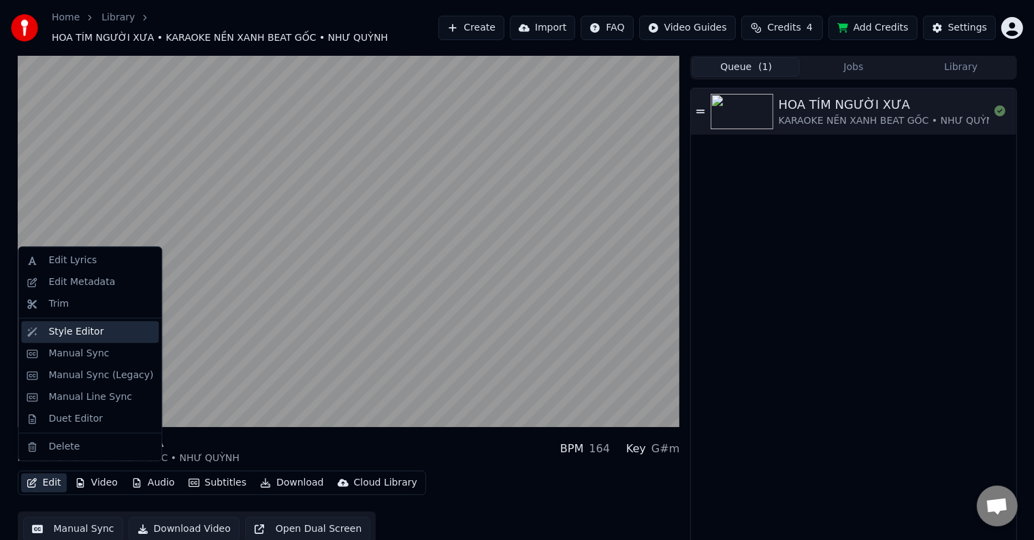
click at [60, 329] on div "Style Editor" at bounding box center [75, 332] width 55 height 14
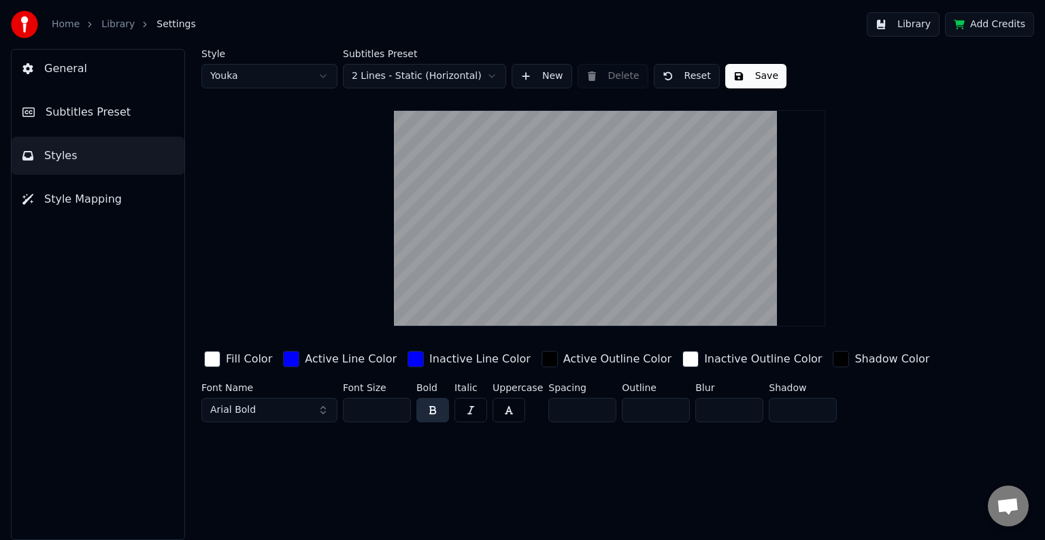
click at [61, 200] on span "Style Mapping" at bounding box center [83, 199] width 78 height 16
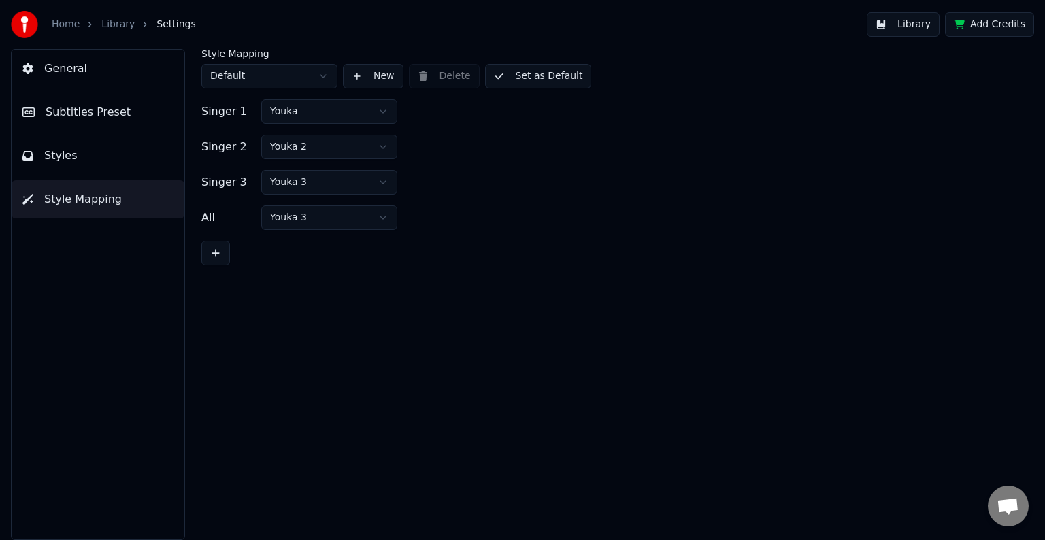
click at [46, 68] on span "General" at bounding box center [65, 69] width 43 height 16
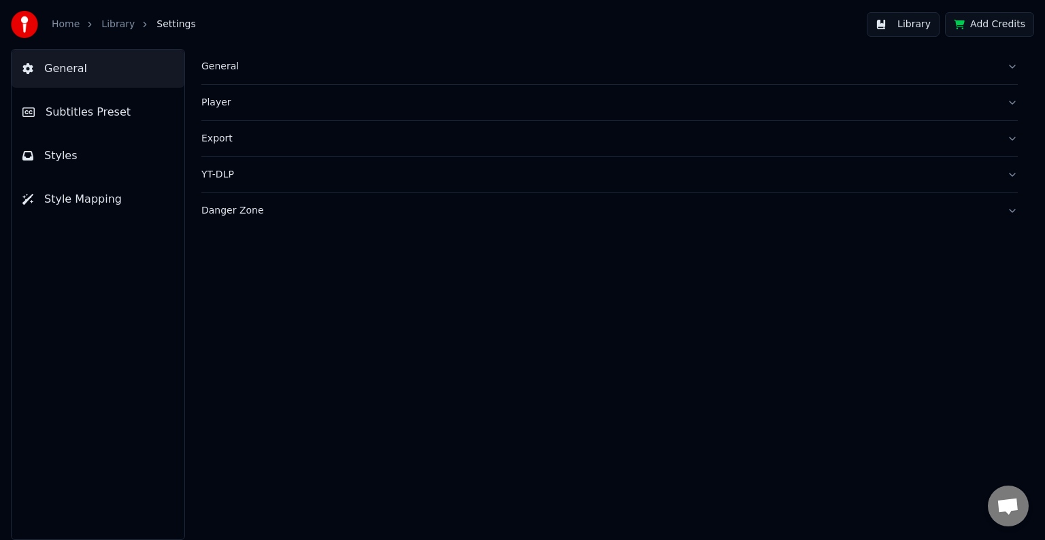
click at [916, 25] on button "Library" at bounding box center [903, 24] width 73 height 24
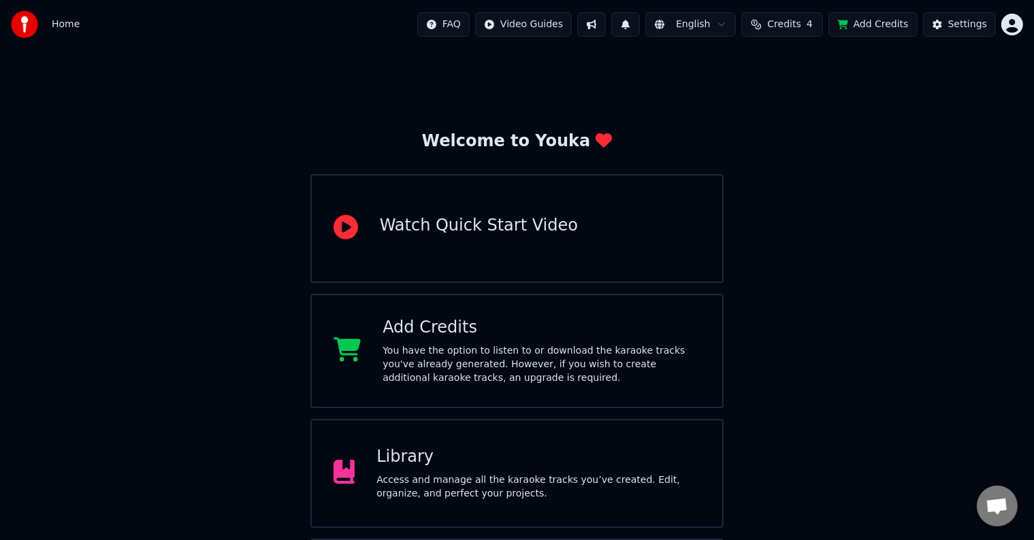
click at [416, 461] on div "Library" at bounding box center [538, 457] width 324 height 22
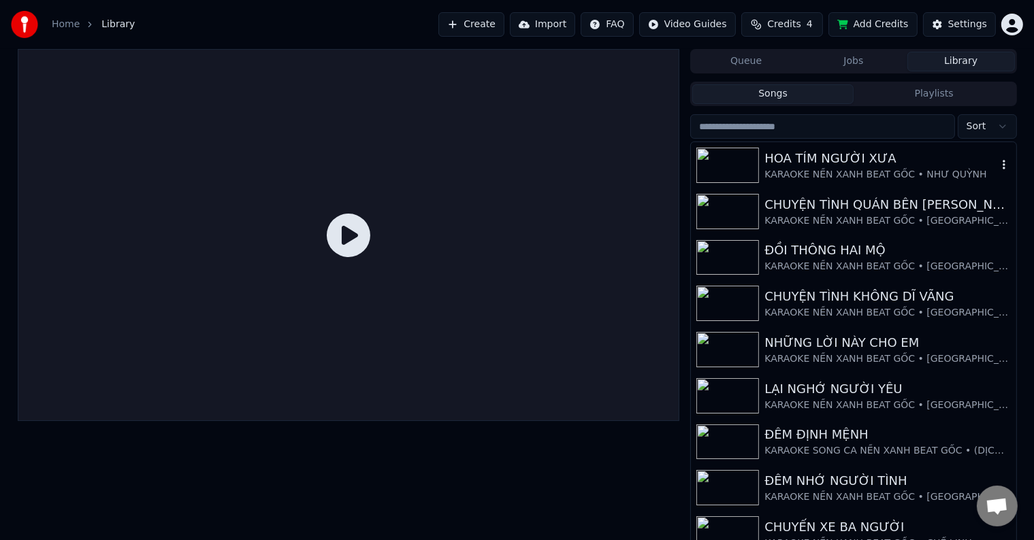
click at [840, 169] on div "KARAOKE NỀN XANH BEAT GỐC • NHƯ QUỲNH" at bounding box center [880, 175] width 232 height 14
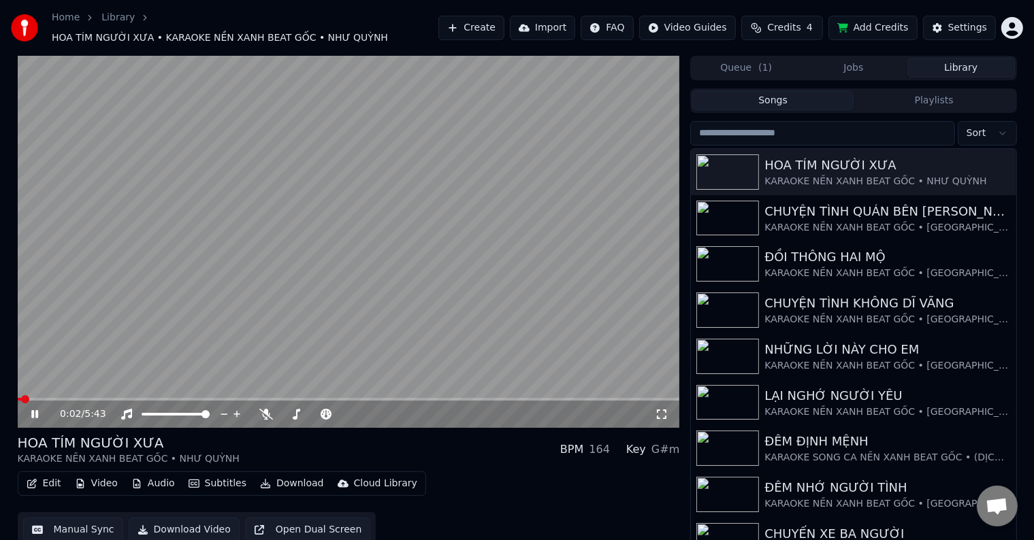
click at [126, 388] on video at bounding box center [349, 242] width 662 height 372
click at [128, 398] on span at bounding box center [349, 399] width 662 height 3
click at [33, 409] on icon at bounding box center [45, 414] width 32 height 11
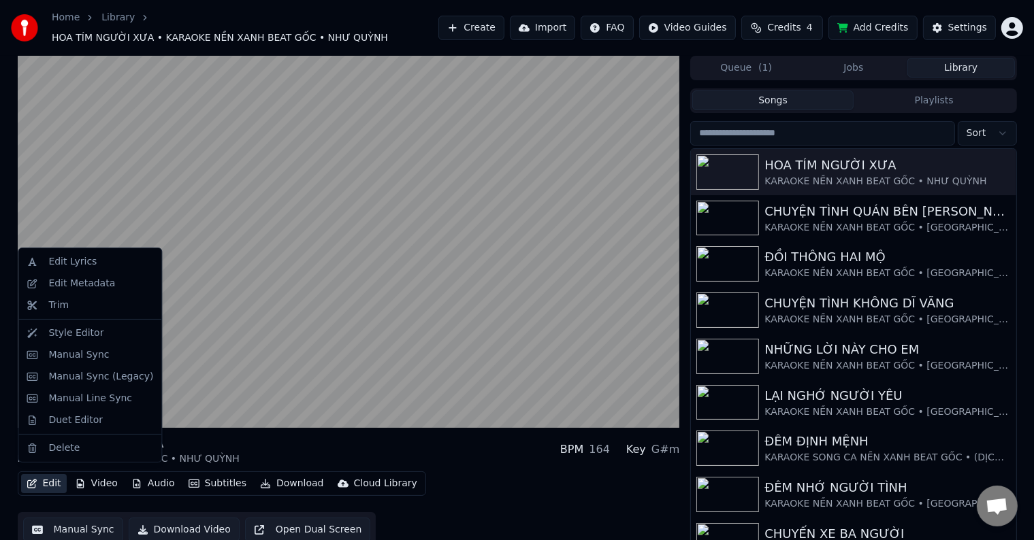
click at [52, 474] on button "Edit" at bounding box center [44, 483] width 46 height 19
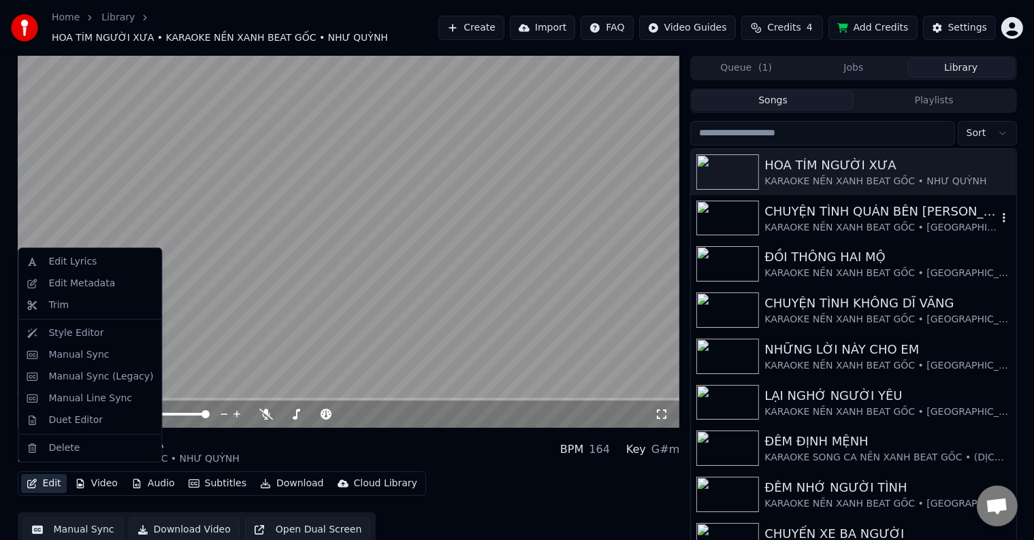
click at [819, 221] on div "KARAOKE NỀN XANH BEAT GỐC • [GEOGRAPHIC_DATA]" at bounding box center [880, 228] width 232 height 14
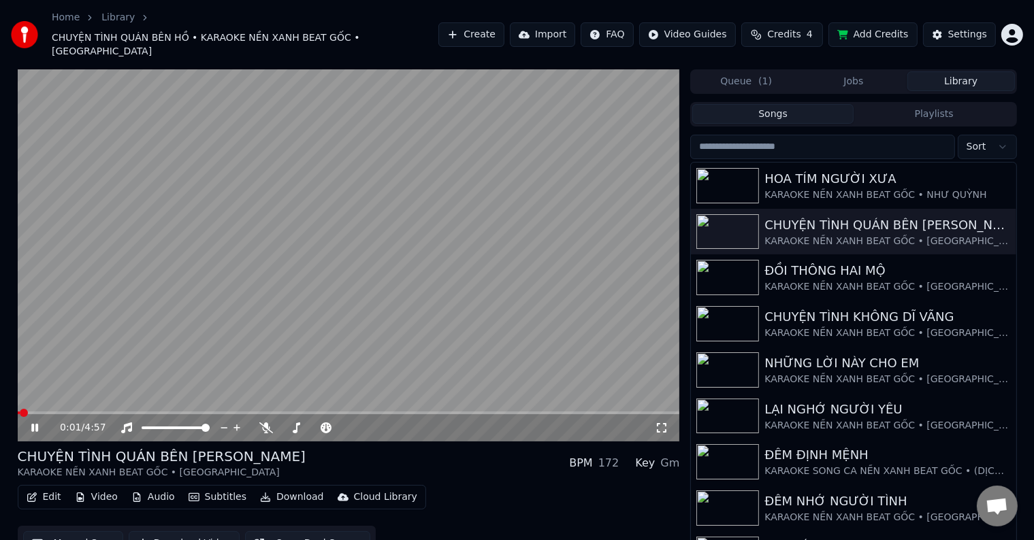
click at [50, 488] on button "Edit" at bounding box center [44, 497] width 46 height 19
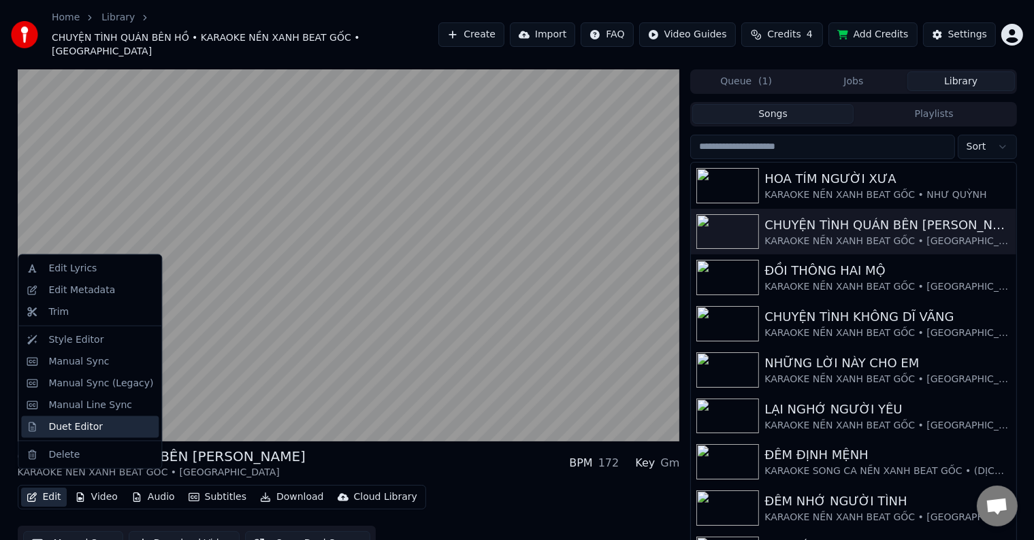
click at [68, 425] on div "Duet Editor" at bounding box center [75, 427] width 54 height 14
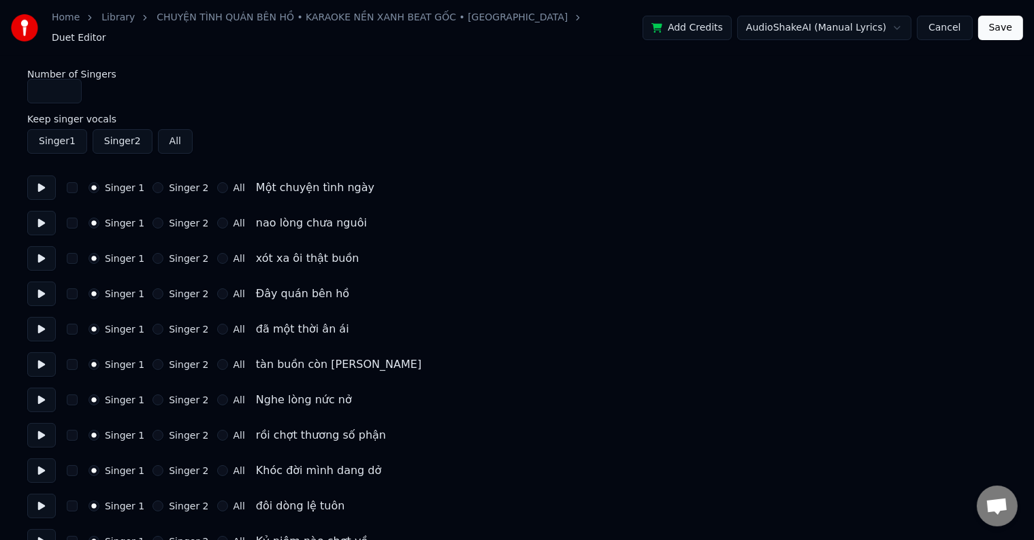
click at [53, 133] on button "Singer 1" at bounding box center [57, 141] width 60 height 24
click at [61, 136] on button "Singer 1" at bounding box center [57, 141] width 60 height 24
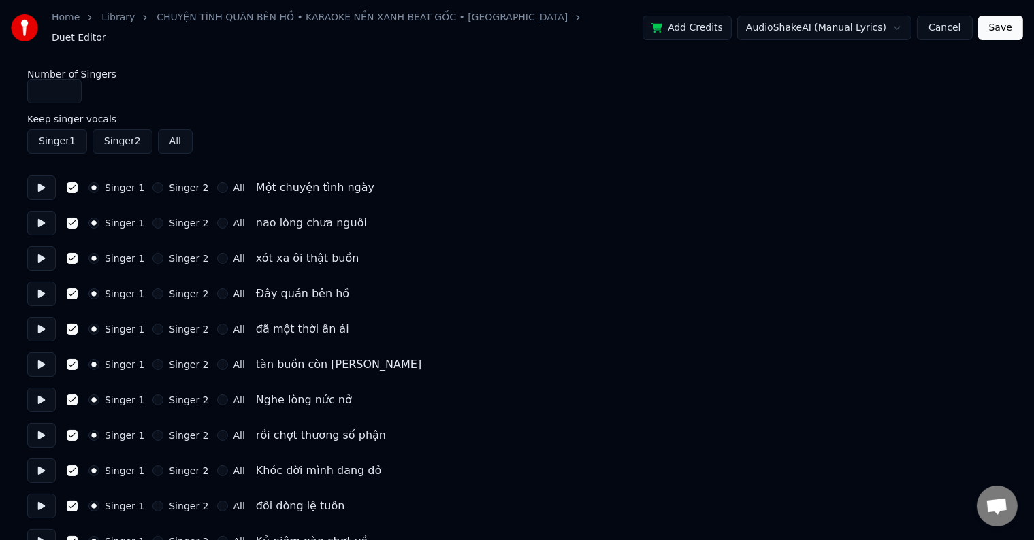
click at [61, 136] on button "Singer 1" at bounding box center [57, 141] width 60 height 24
click at [115, 133] on button "Singer 2" at bounding box center [123, 141] width 60 height 24
click at [115, 136] on button "Singer 2" at bounding box center [123, 141] width 60 height 24
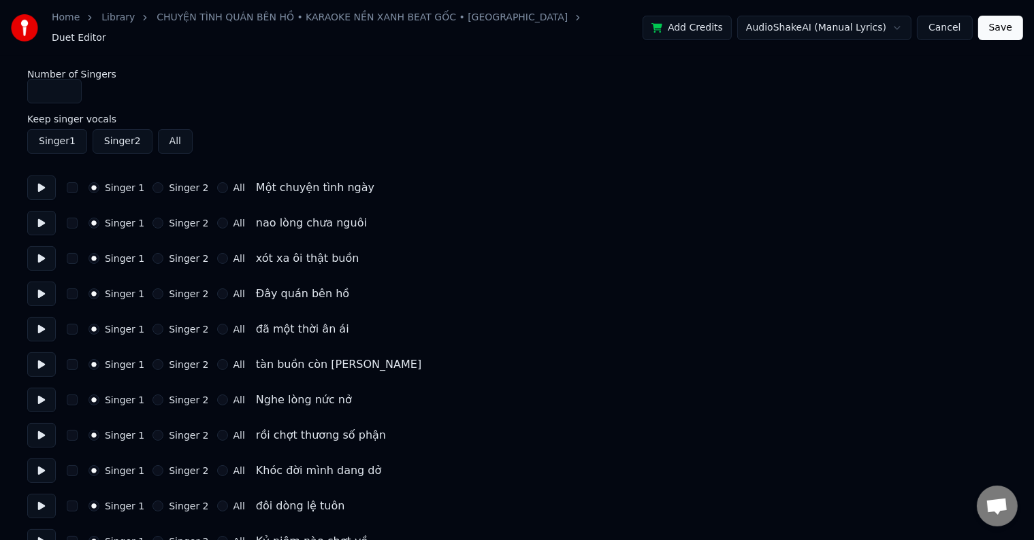
click at [115, 136] on button "Singer 2" at bounding box center [123, 141] width 60 height 24
click at [63, 138] on button "Singer 1" at bounding box center [57, 141] width 60 height 24
click at [63, 135] on button "Singer 1" at bounding box center [57, 141] width 60 height 24
click at [942, 22] on button "Cancel" at bounding box center [944, 28] width 55 height 24
